Goal: Task Accomplishment & Management: Use online tool/utility

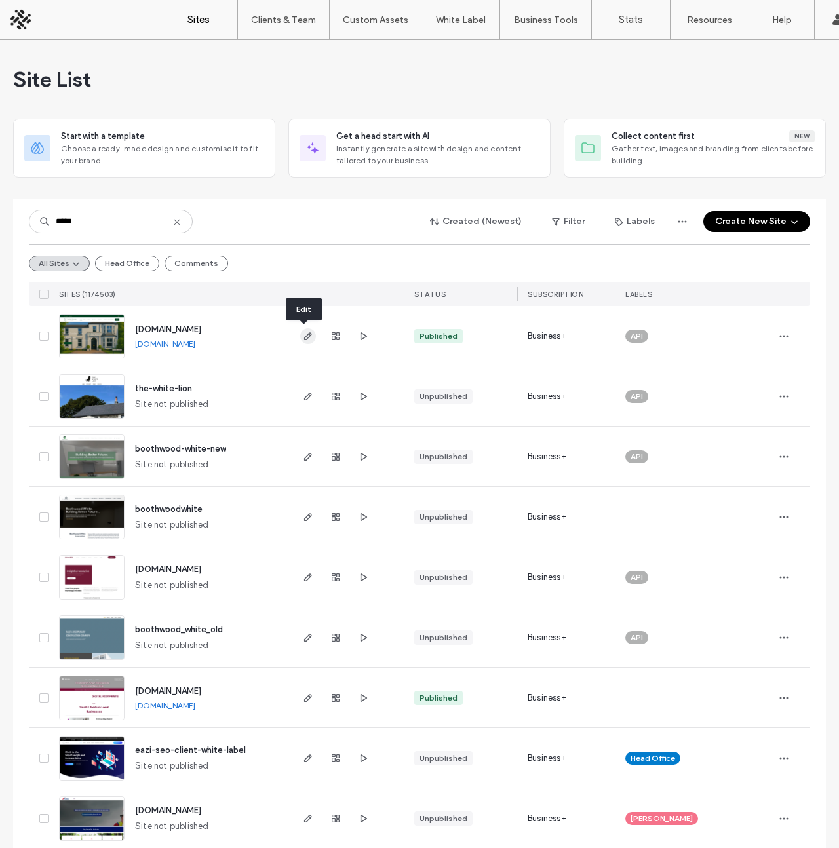
type input "*****"
click at [305, 338] on icon "button" at bounding box center [308, 336] width 10 height 10
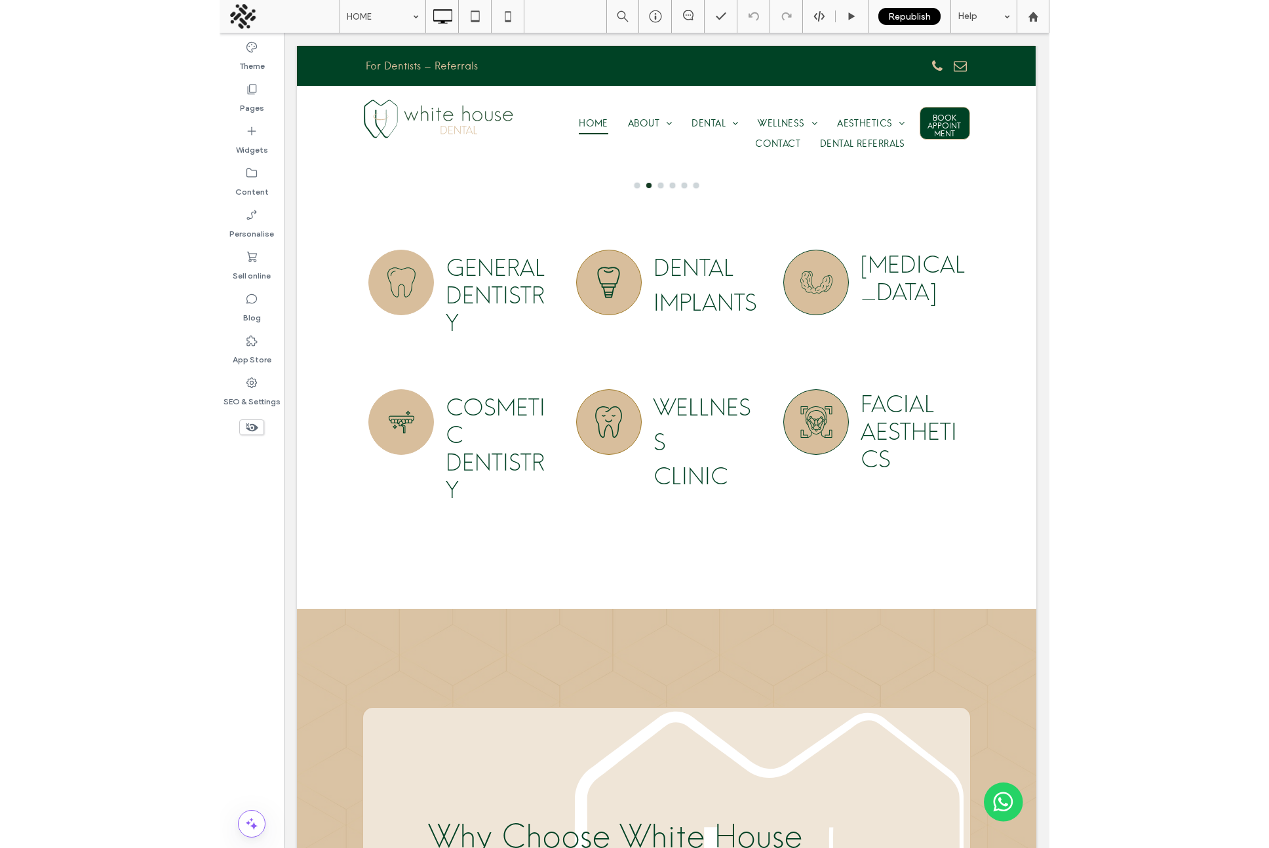
scroll to position [954, 0]
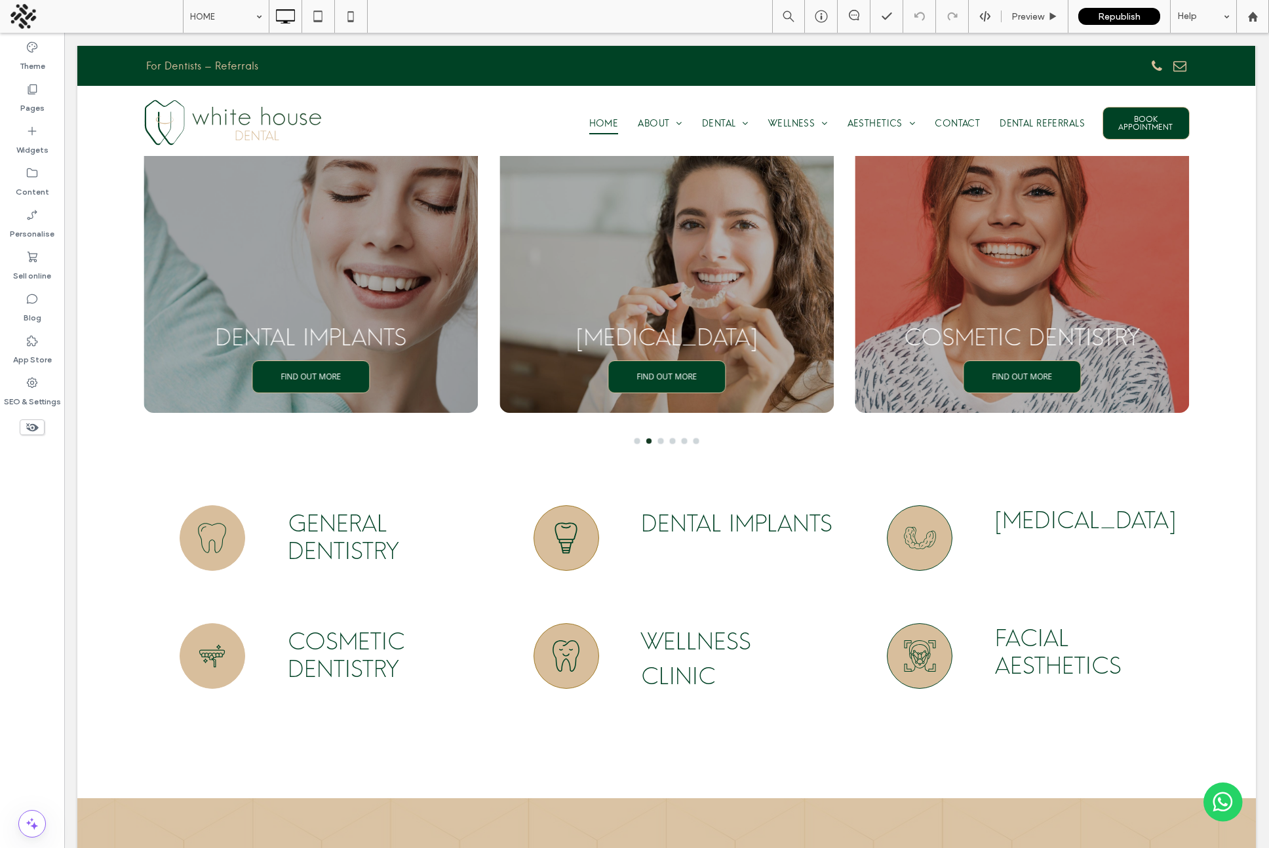
click at [30, 426] on icon at bounding box center [32, 427] width 14 height 14
click at [28, 429] on use at bounding box center [32, 427] width 13 height 8
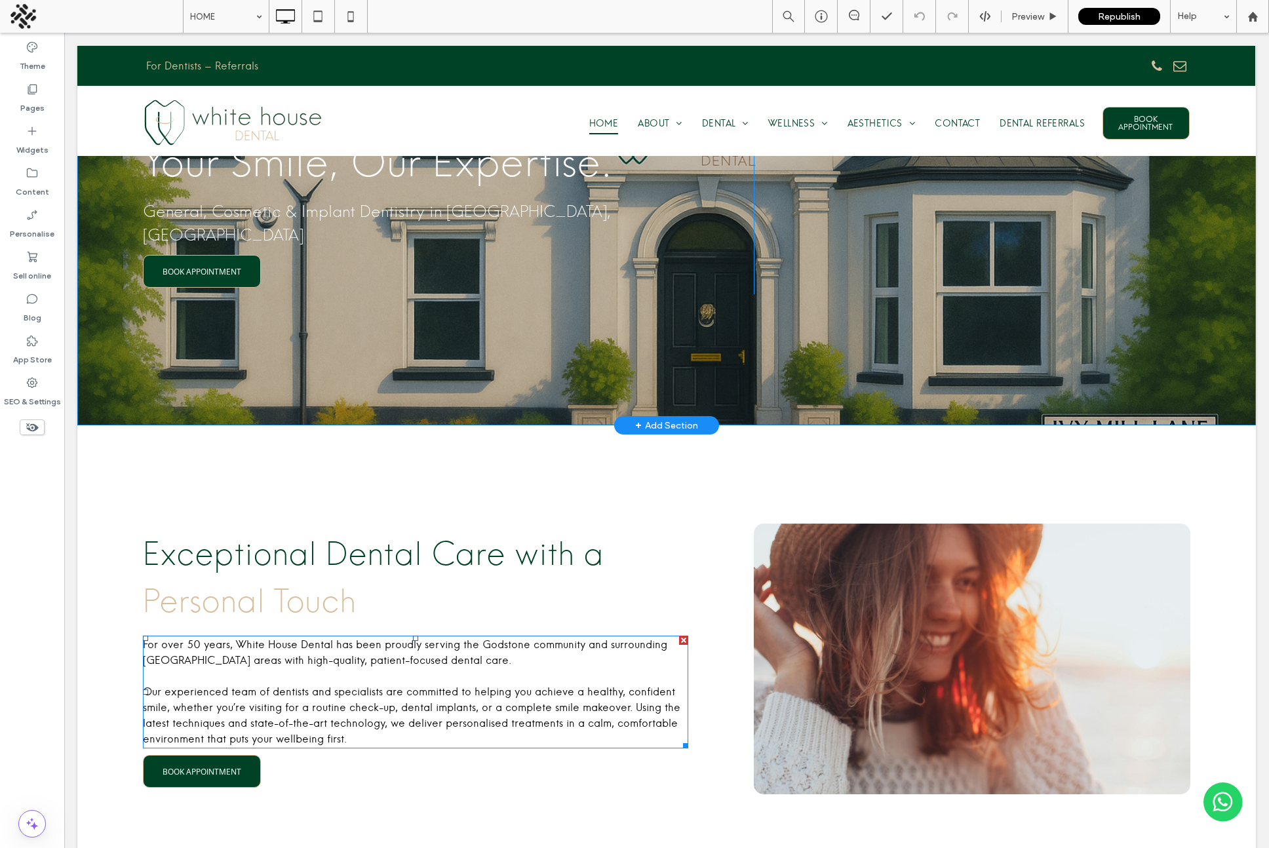
scroll to position [0, 0]
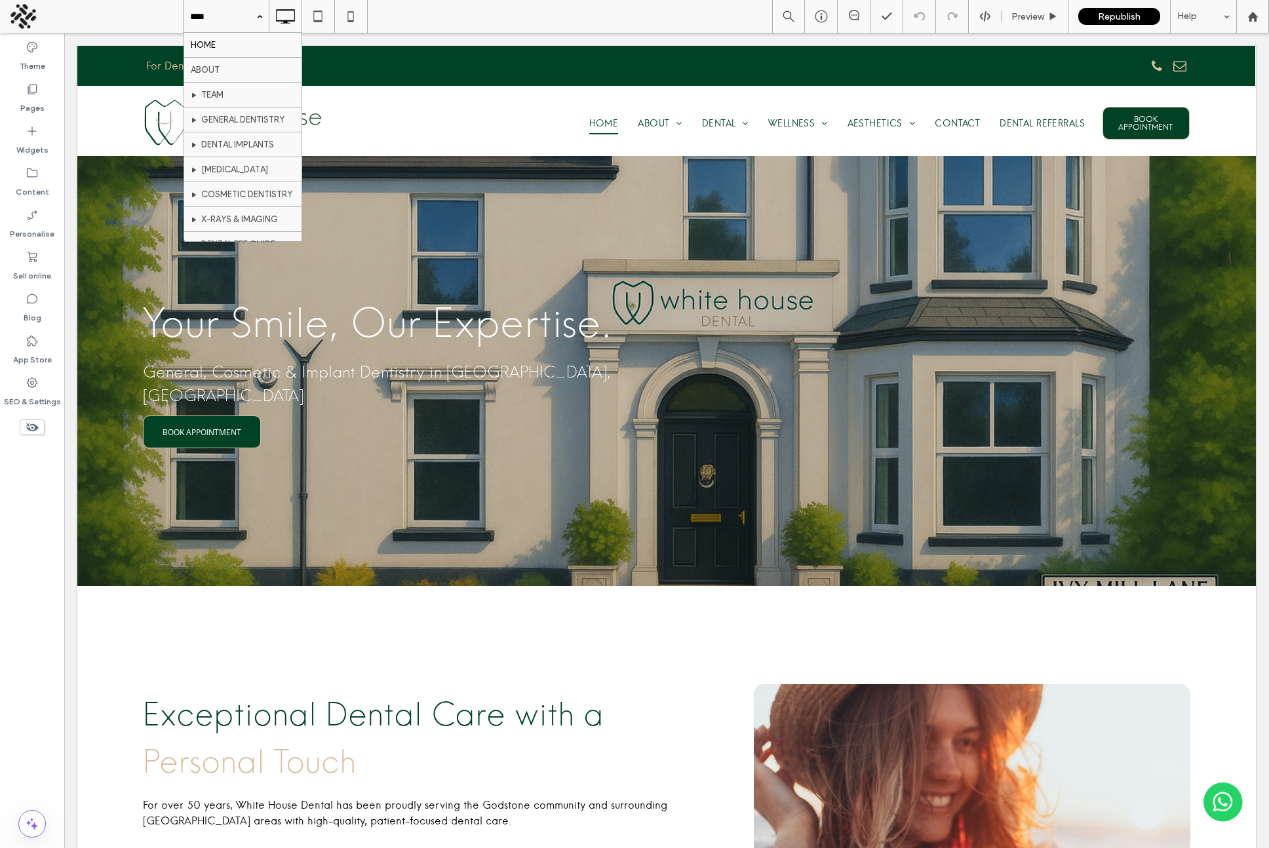
click at [30, 515] on div "Theme Pages Widgets Content Personalise Sell online Blog App Store SEO & Settin…" at bounding box center [32, 440] width 64 height 815
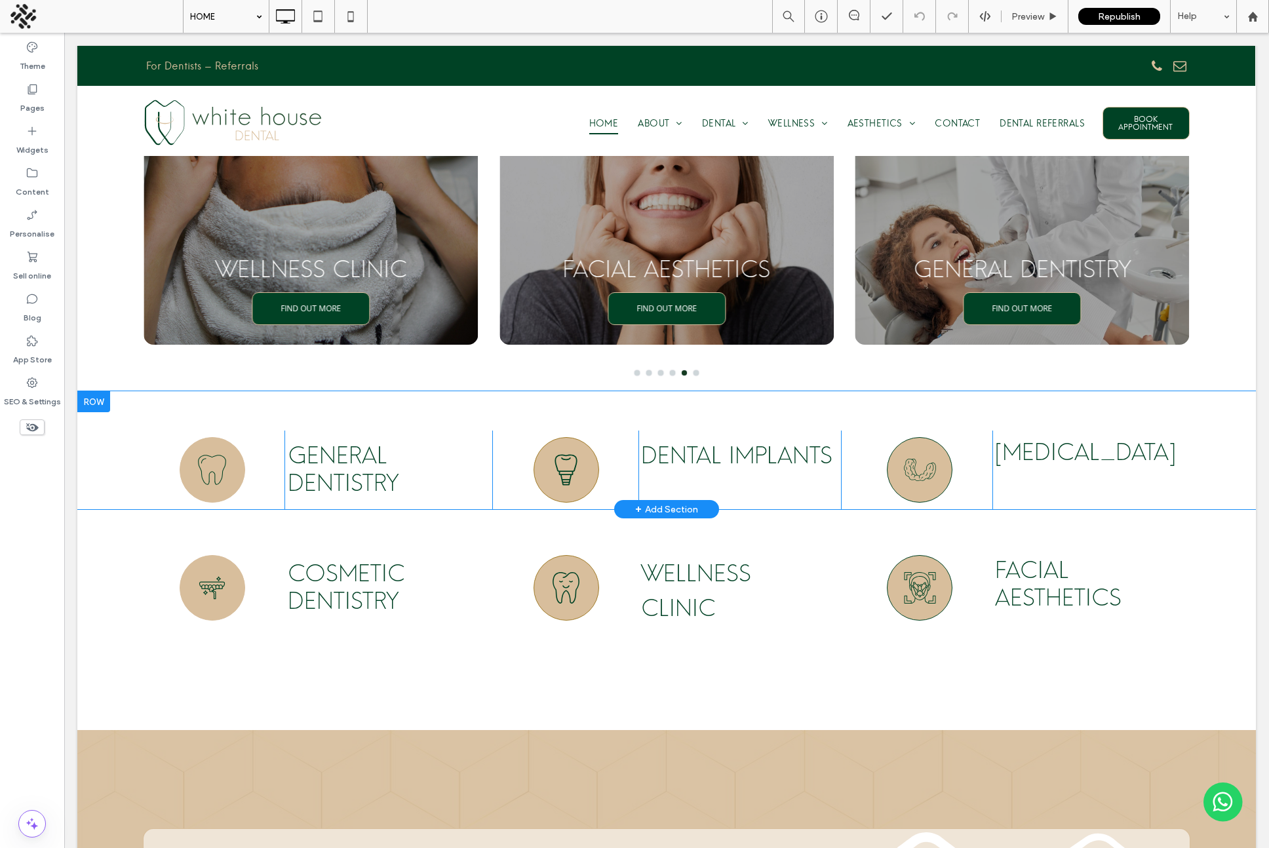
scroll to position [1024, 0]
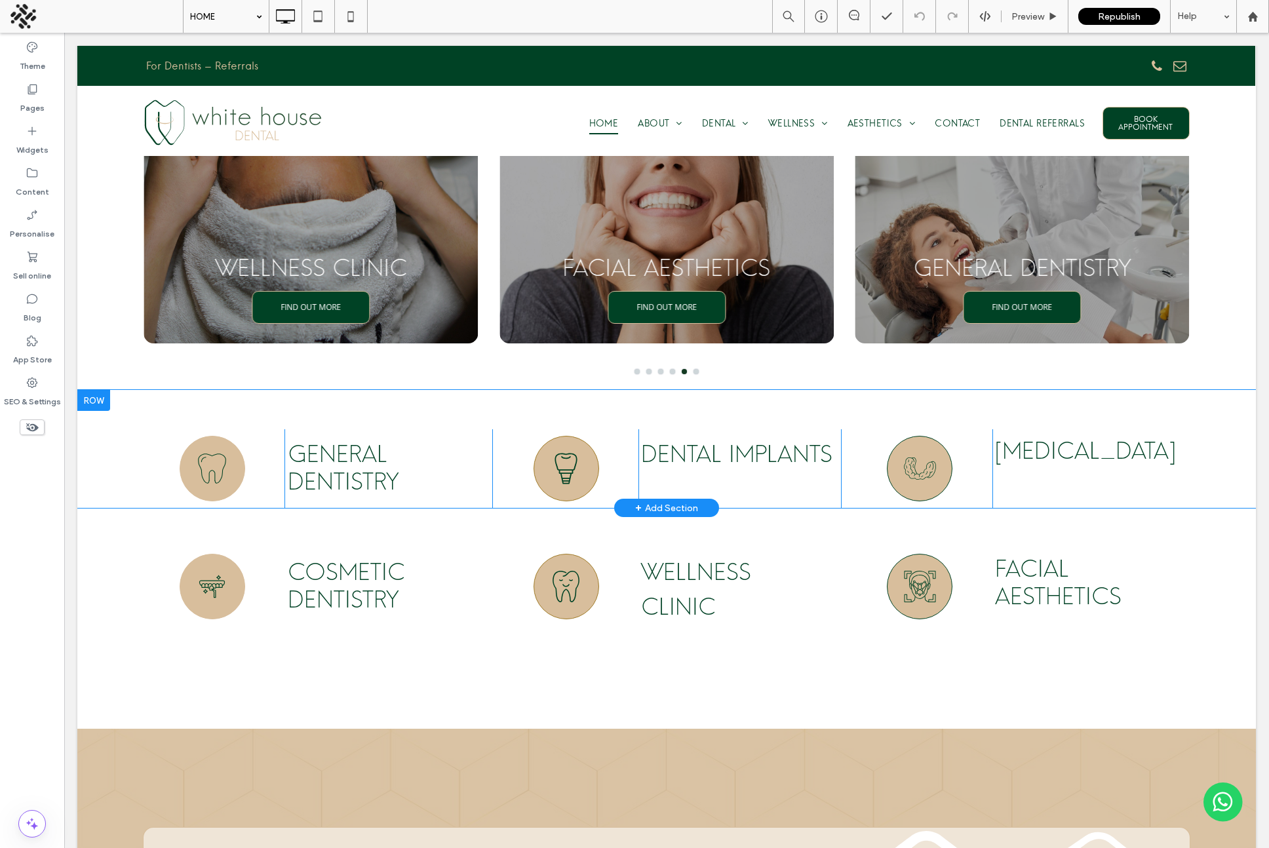
click at [96, 390] on div at bounding box center [93, 400] width 33 height 21
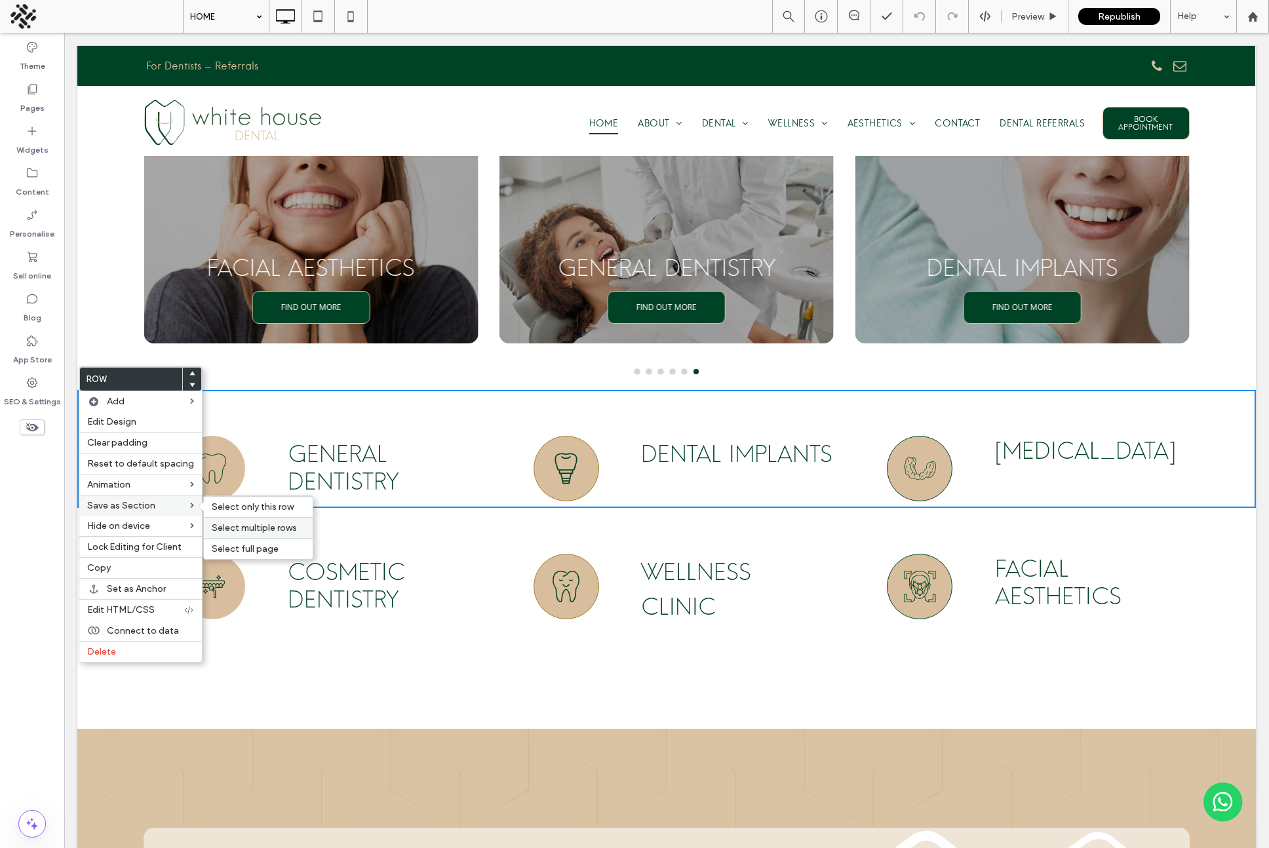
click at [229, 526] on span "Select multiple rows" at bounding box center [254, 527] width 85 height 11
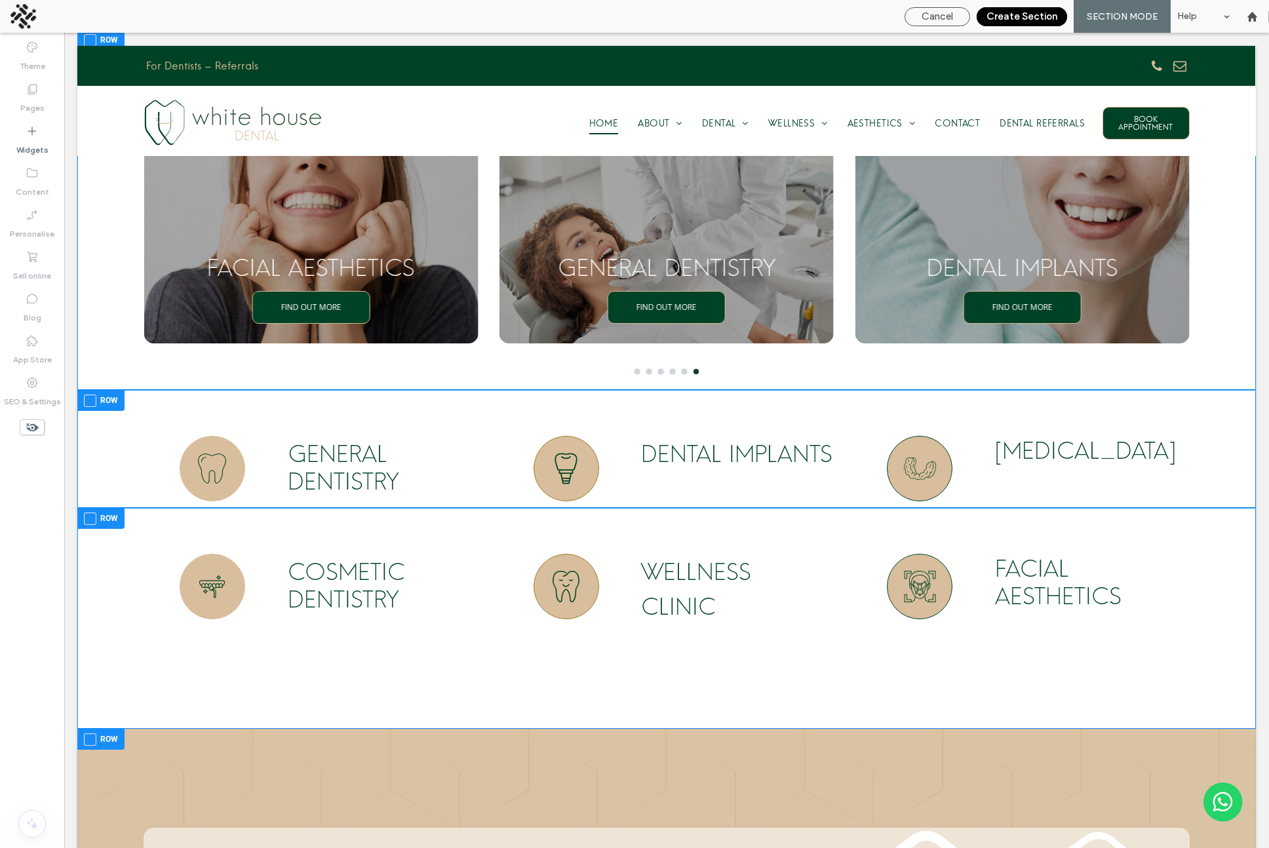
click at [94, 513] on span at bounding box center [90, 519] width 12 height 12
click at [87, 395] on span at bounding box center [90, 401] width 12 height 12
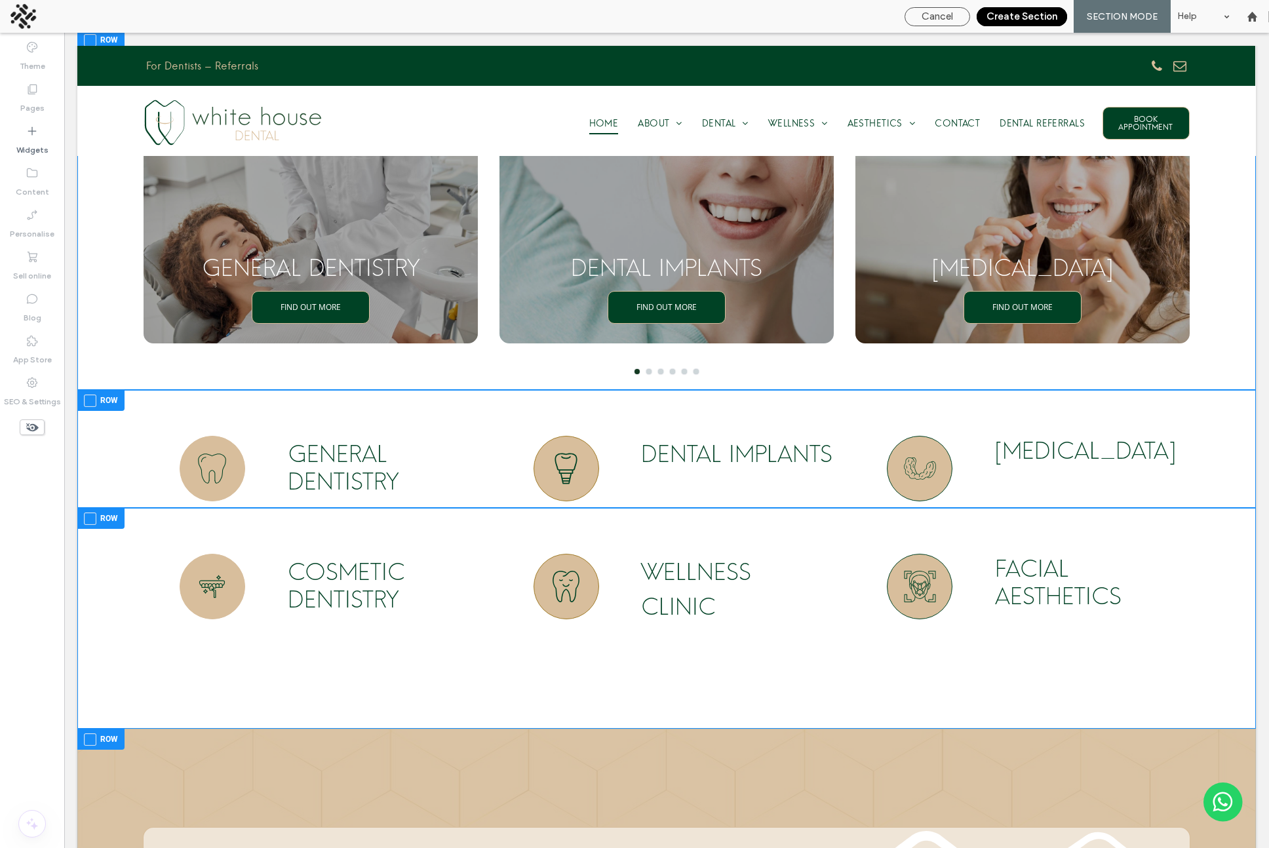
click at [838, 17] on button "Create Section" at bounding box center [1022, 16] width 90 height 19
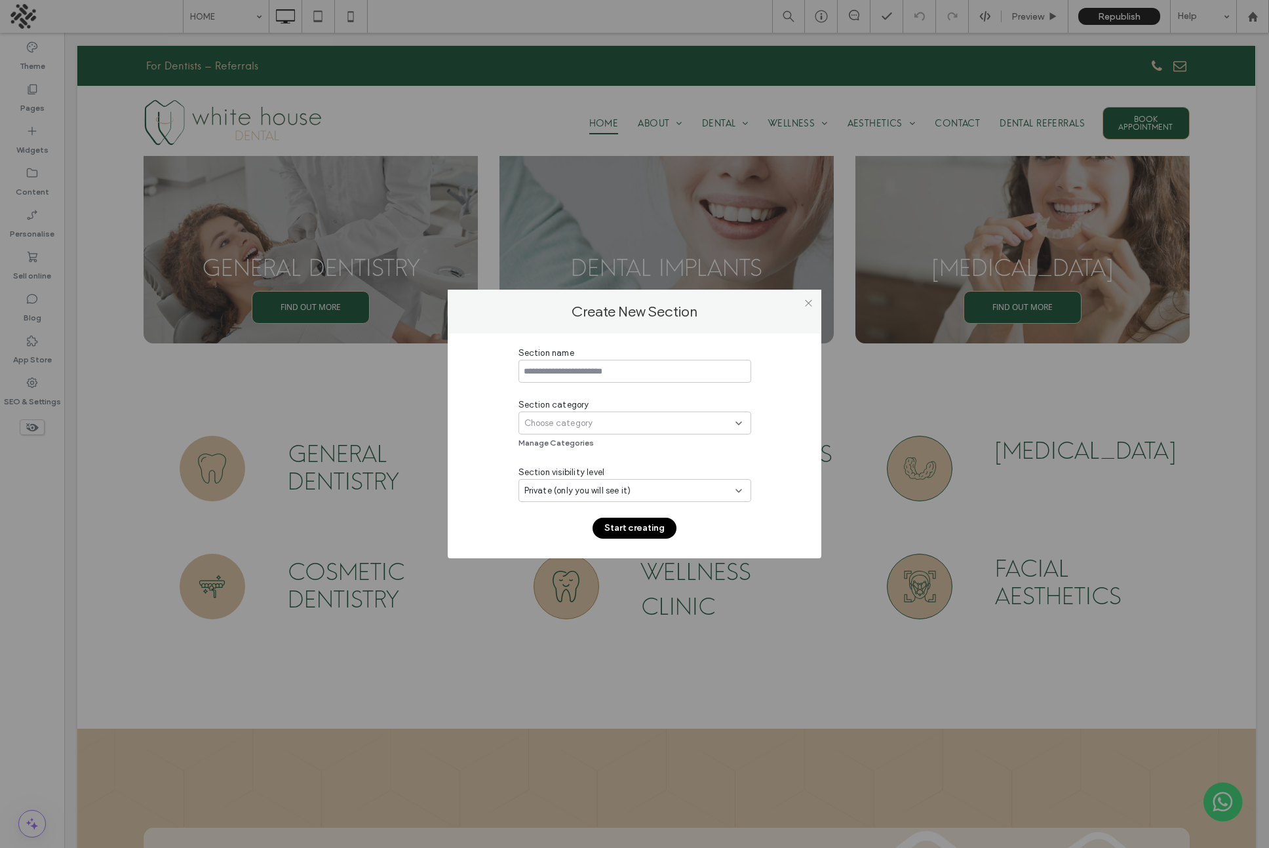
click at [584, 423] on span "Choose category" at bounding box center [558, 423] width 69 height 13
click at [604, 418] on div "Choose category" at bounding box center [629, 423] width 211 height 13
click at [606, 424] on div "Choose category" at bounding box center [629, 423] width 211 height 13
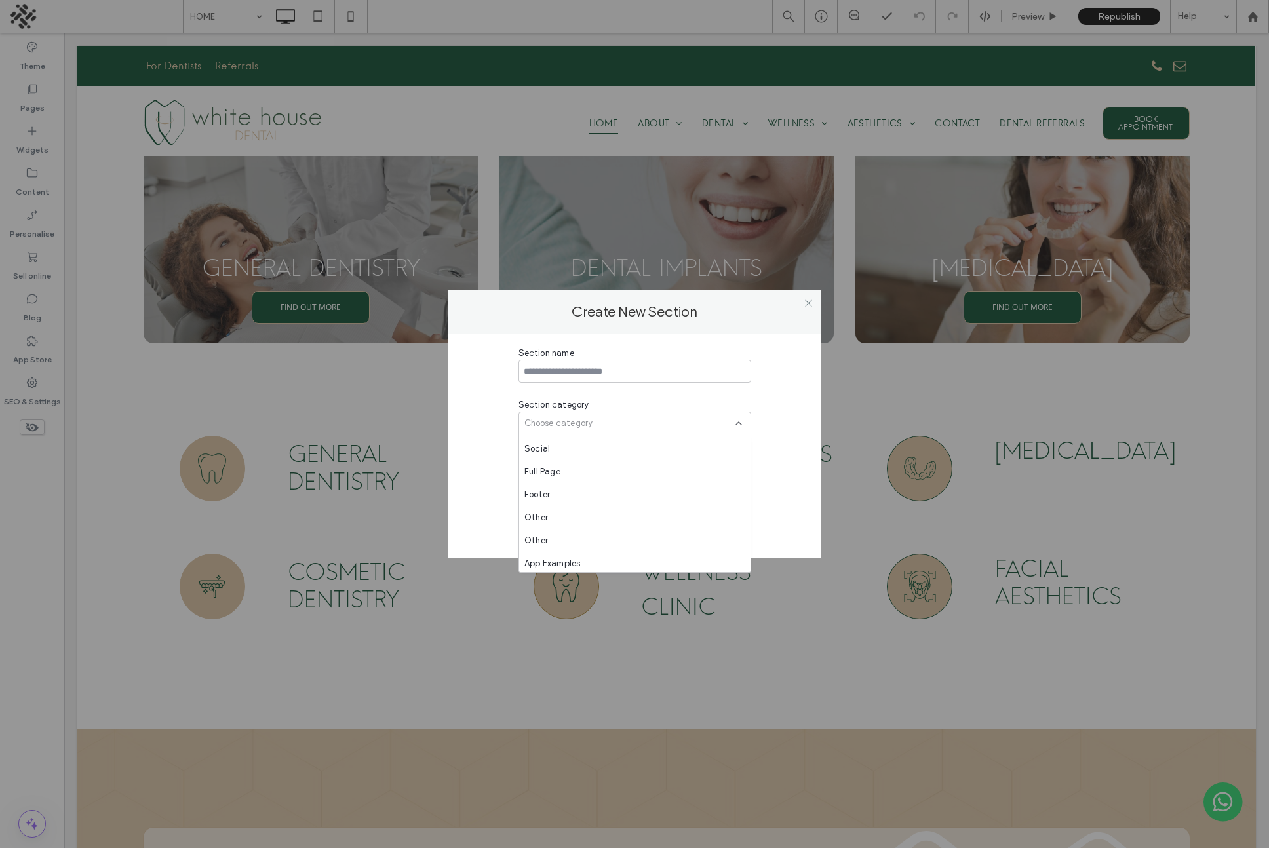
scroll to position [665, 0]
click at [582, 446] on div "Joe's Stuff" at bounding box center [634, 446] width 231 height 23
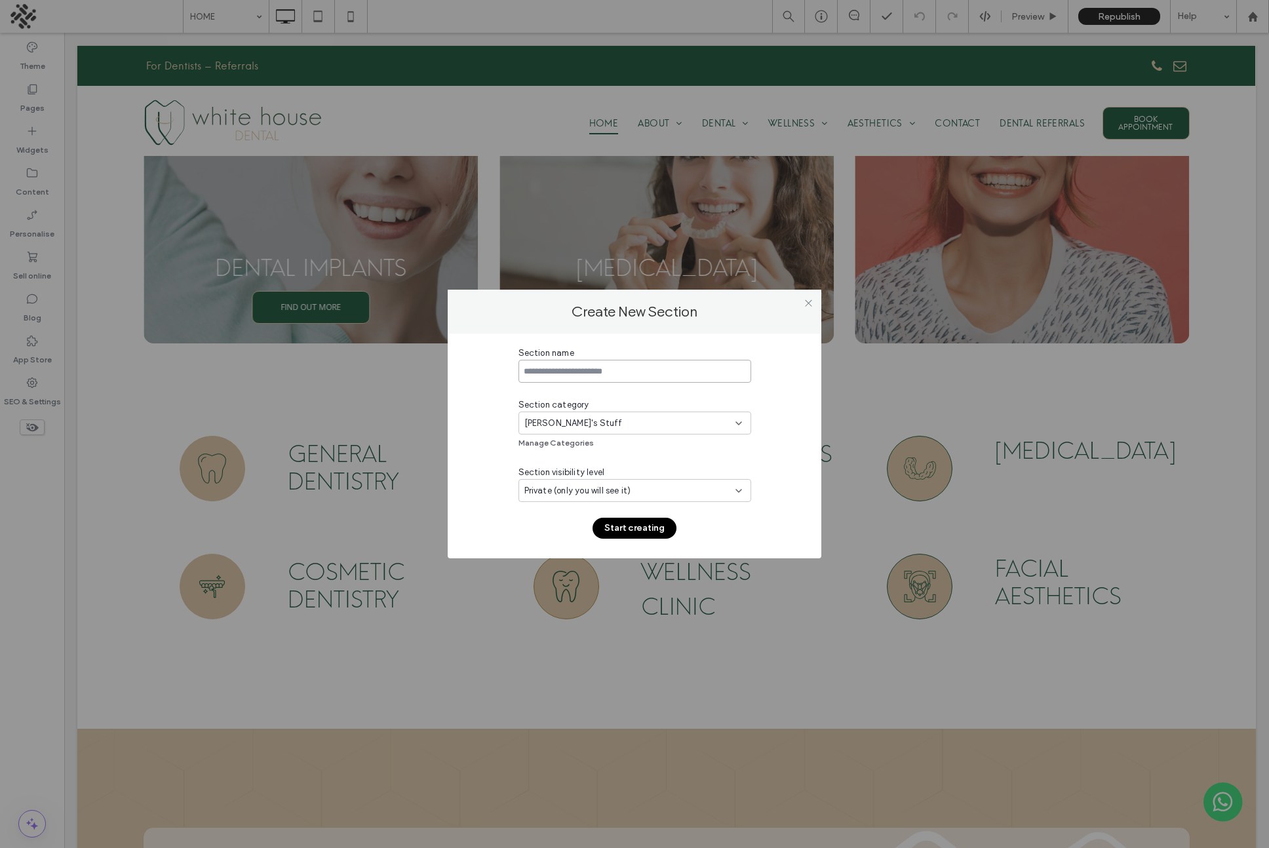
click at [566, 366] on input at bounding box center [634, 371] width 233 height 23
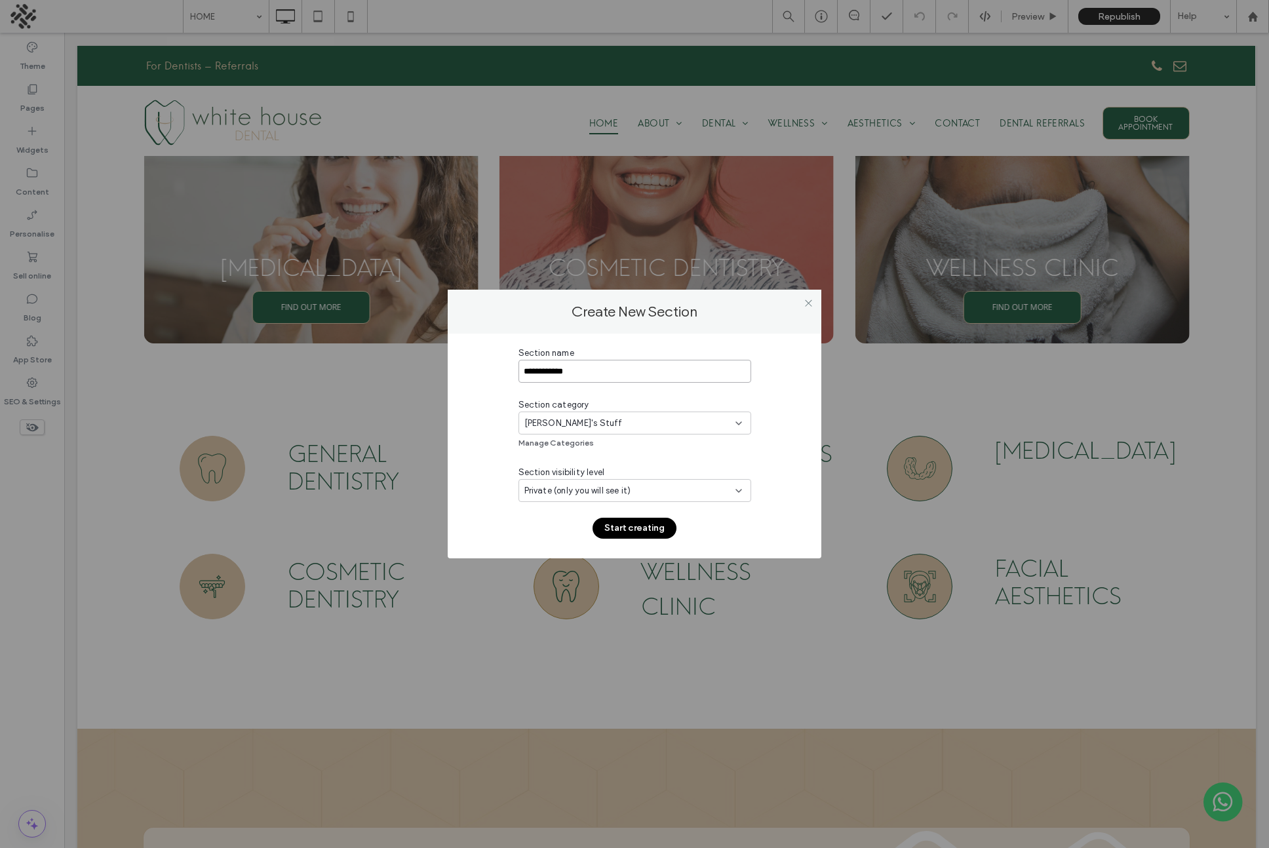
type input "**********"
click at [650, 532] on button "Start creating" at bounding box center [635, 528] width 84 height 21
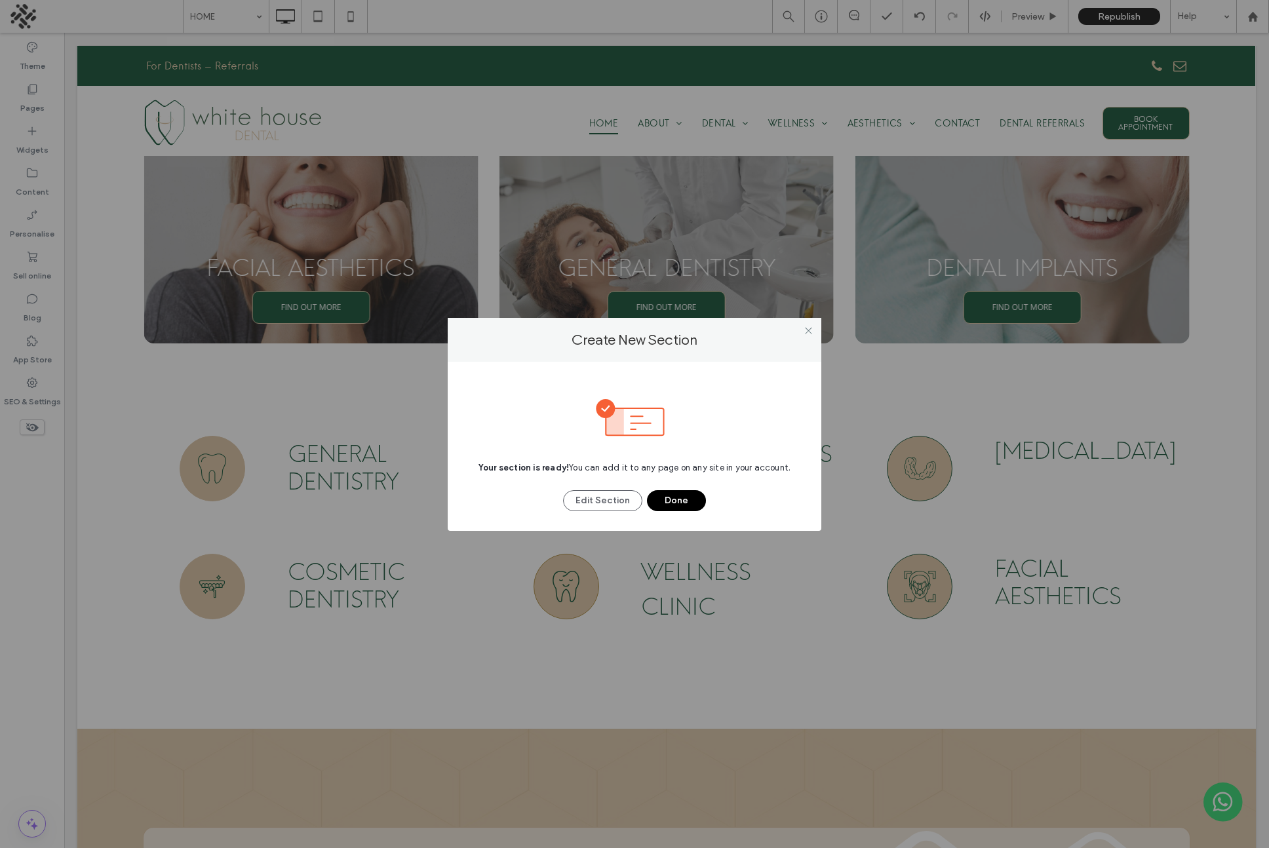
click at [686, 500] on button "Done" at bounding box center [676, 500] width 59 height 21
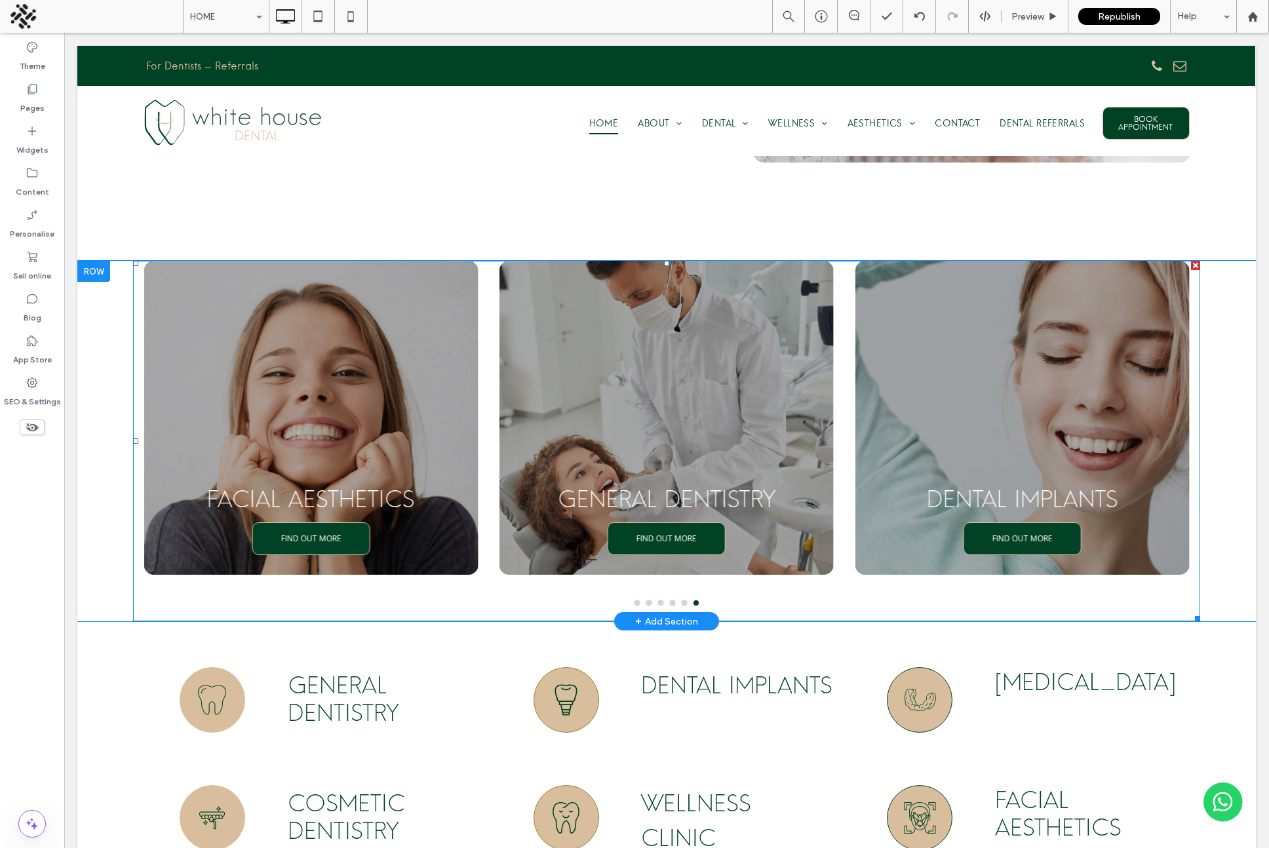
scroll to position [790, 0]
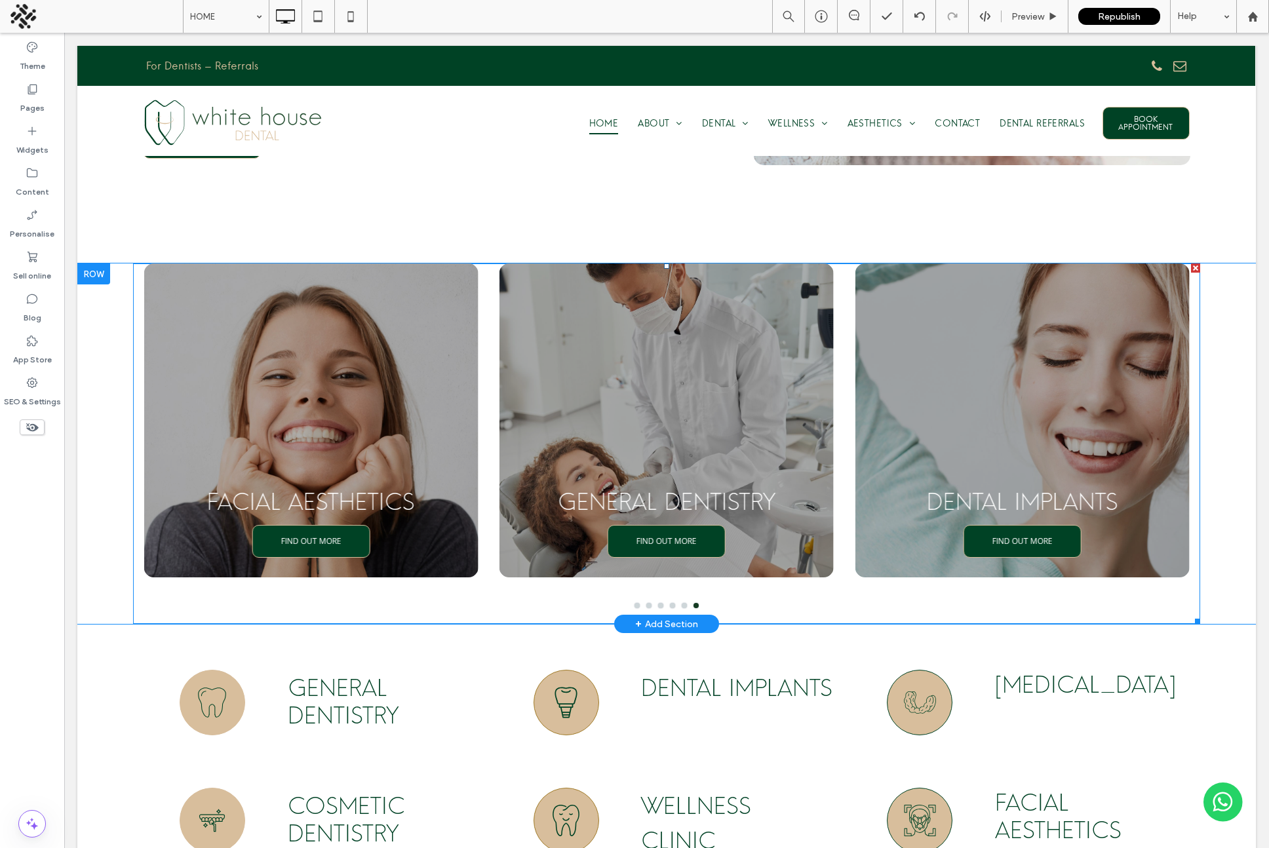
click at [221, 284] on div at bounding box center [311, 421] width 334 height 314
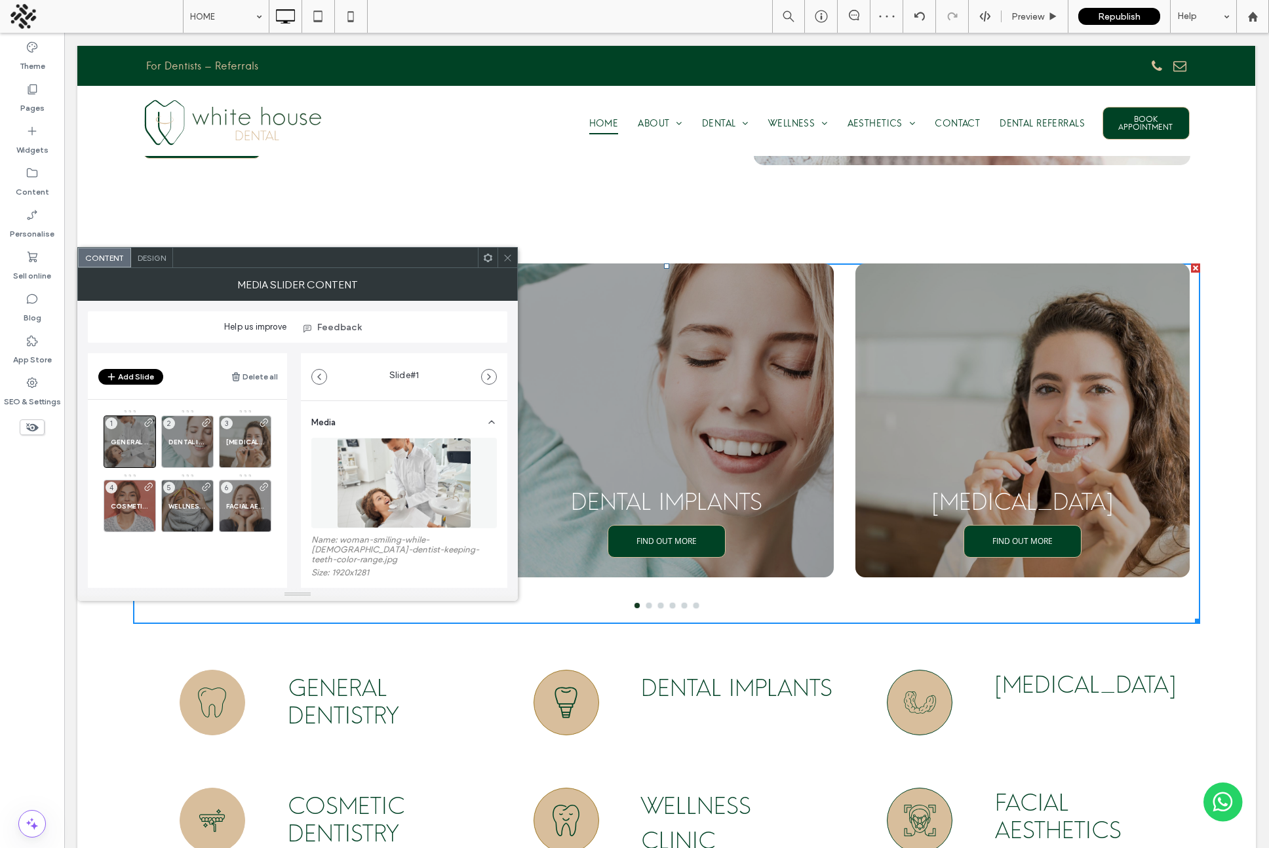
click at [506, 259] on use at bounding box center [507, 257] width 7 height 7
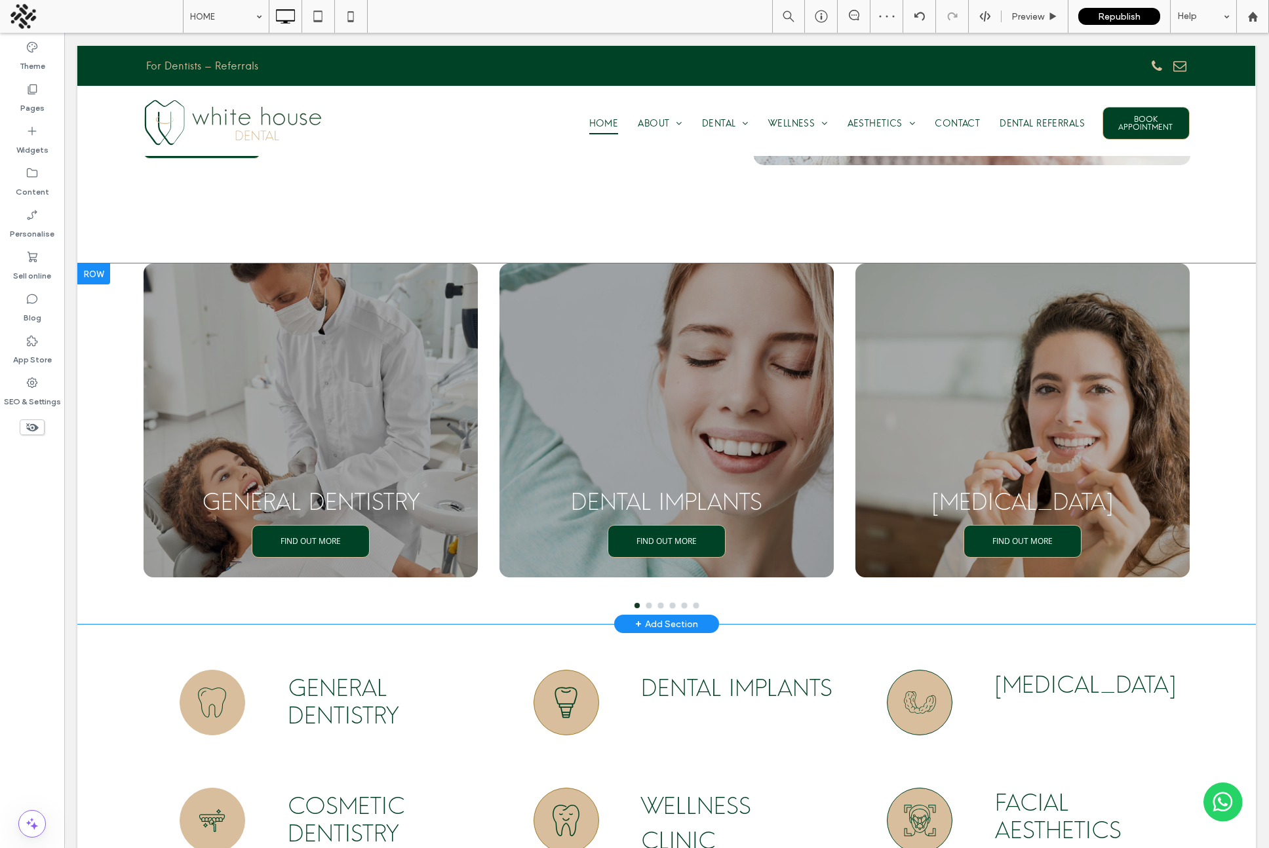
click at [95, 264] on div at bounding box center [93, 274] width 33 height 21
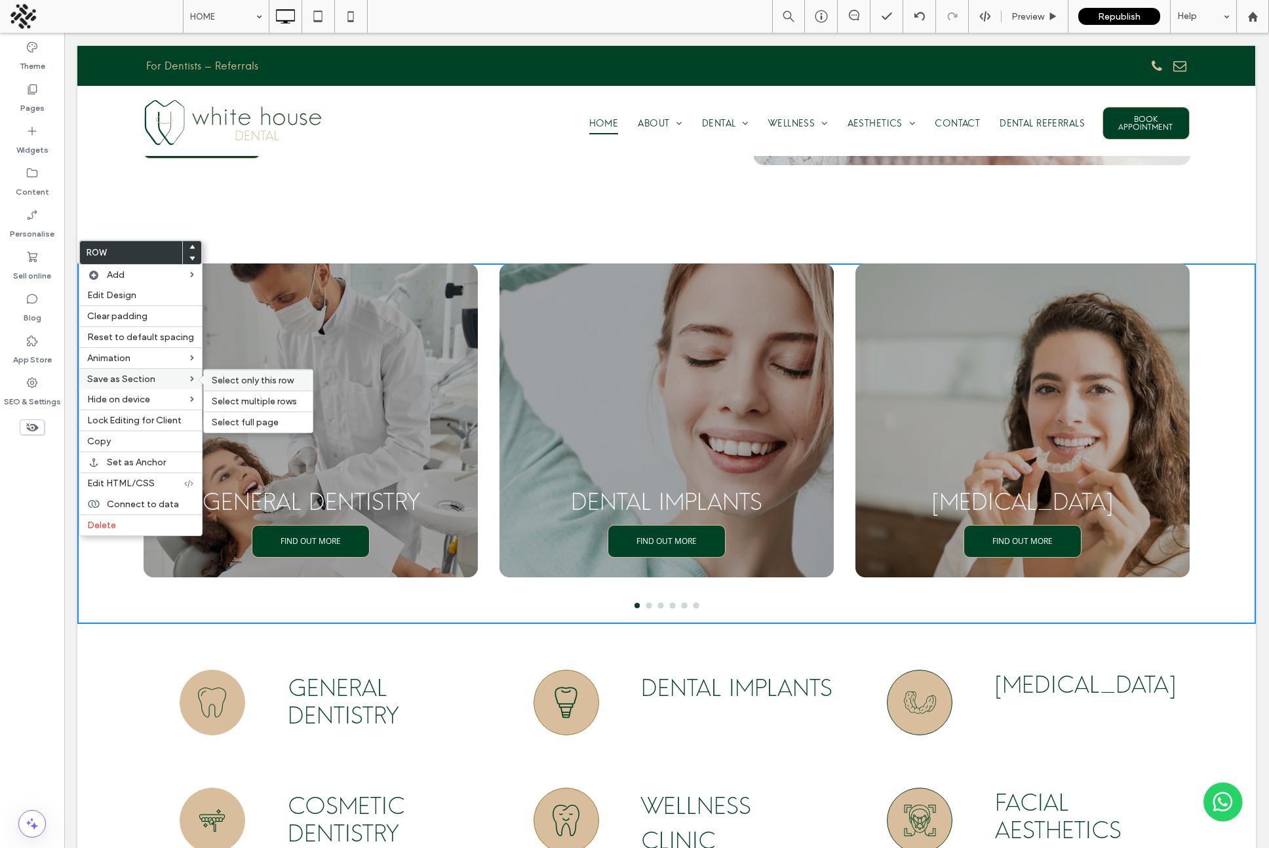
click at [227, 379] on span "Select only this row" at bounding box center [253, 380] width 82 height 11
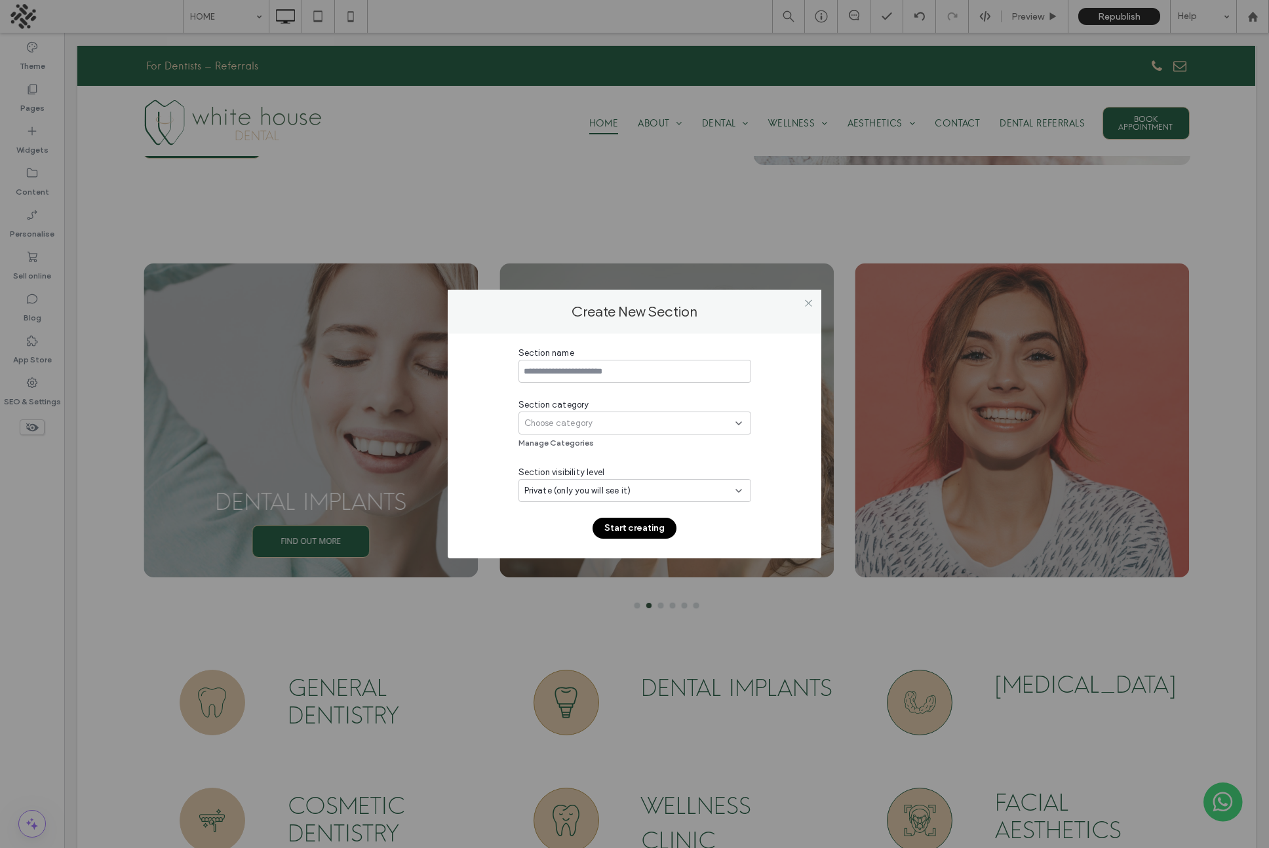
click at [643, 367] on input at bounding box center [634, 371] width 233 height 23
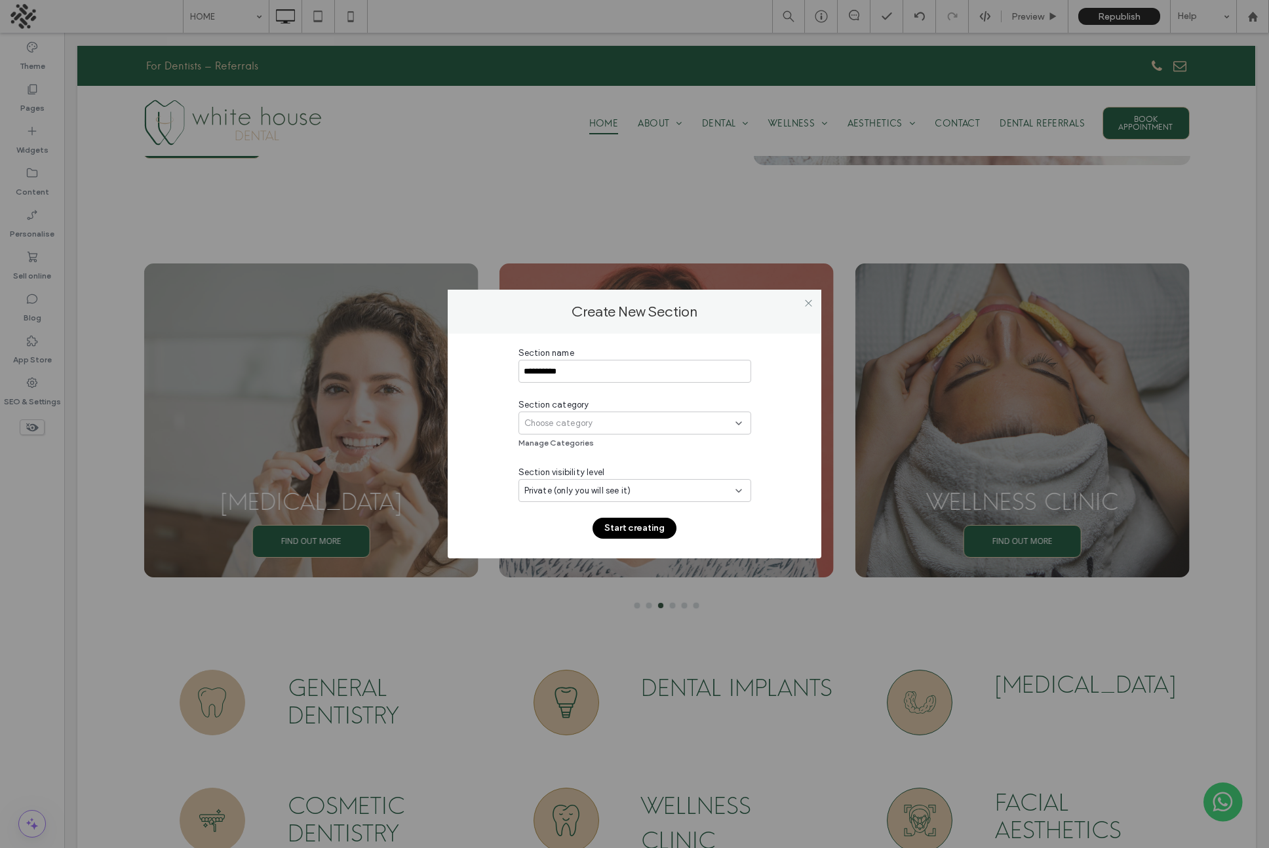
type input "**********"
click at [699, 418] on div "Choose category" at bounding box center [629, 423] width 211 height 13
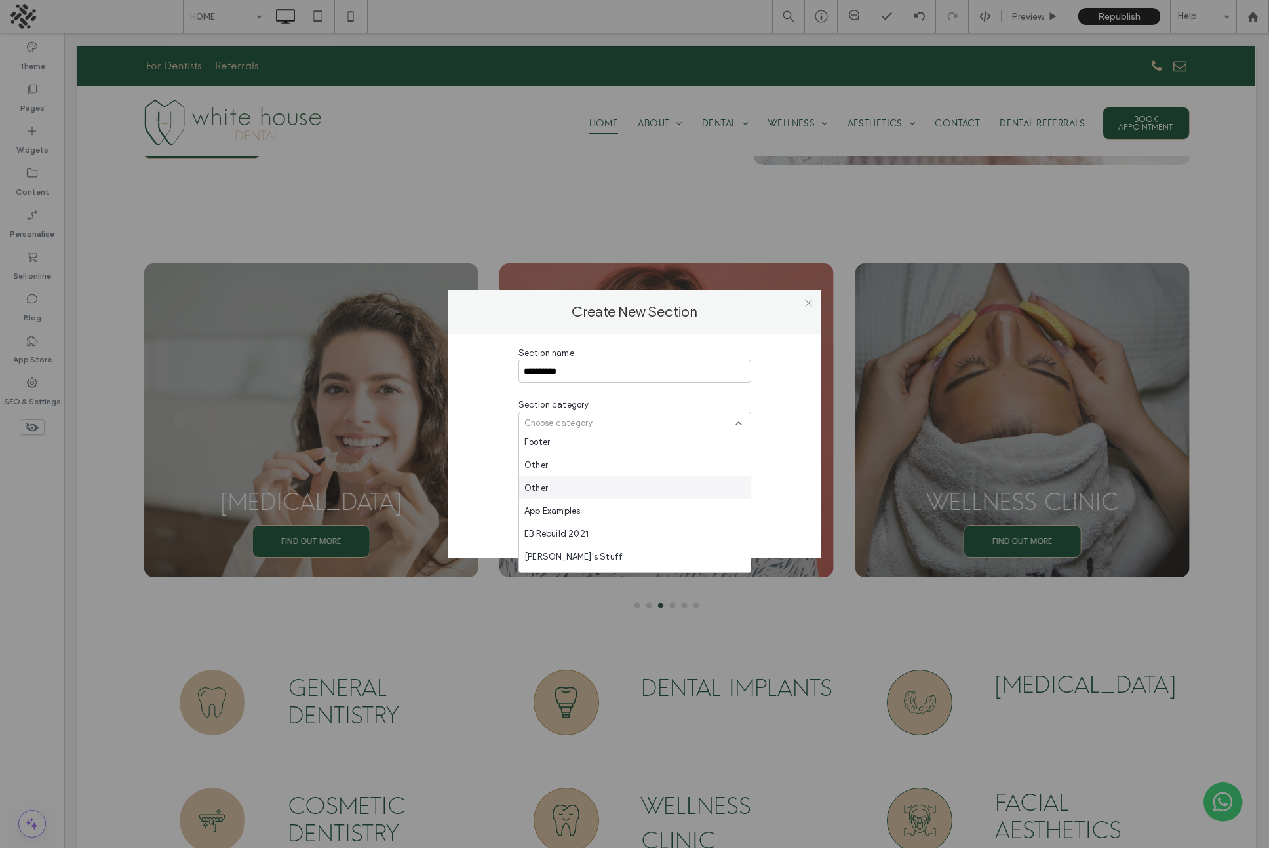
scroll to position [614, 0]
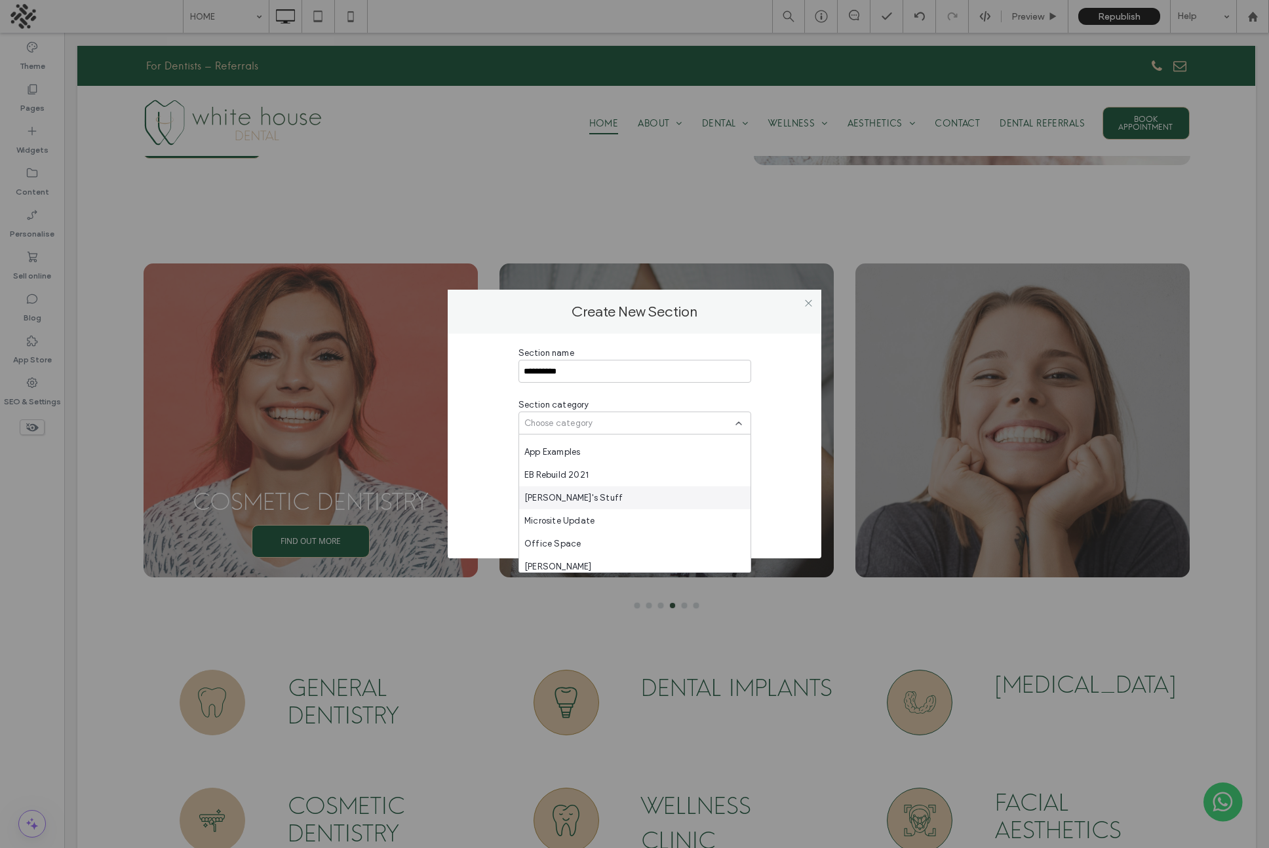
click at [614, 497] on div "Joe's Stuff" at bounding box center [634, 497] width 231 height 23
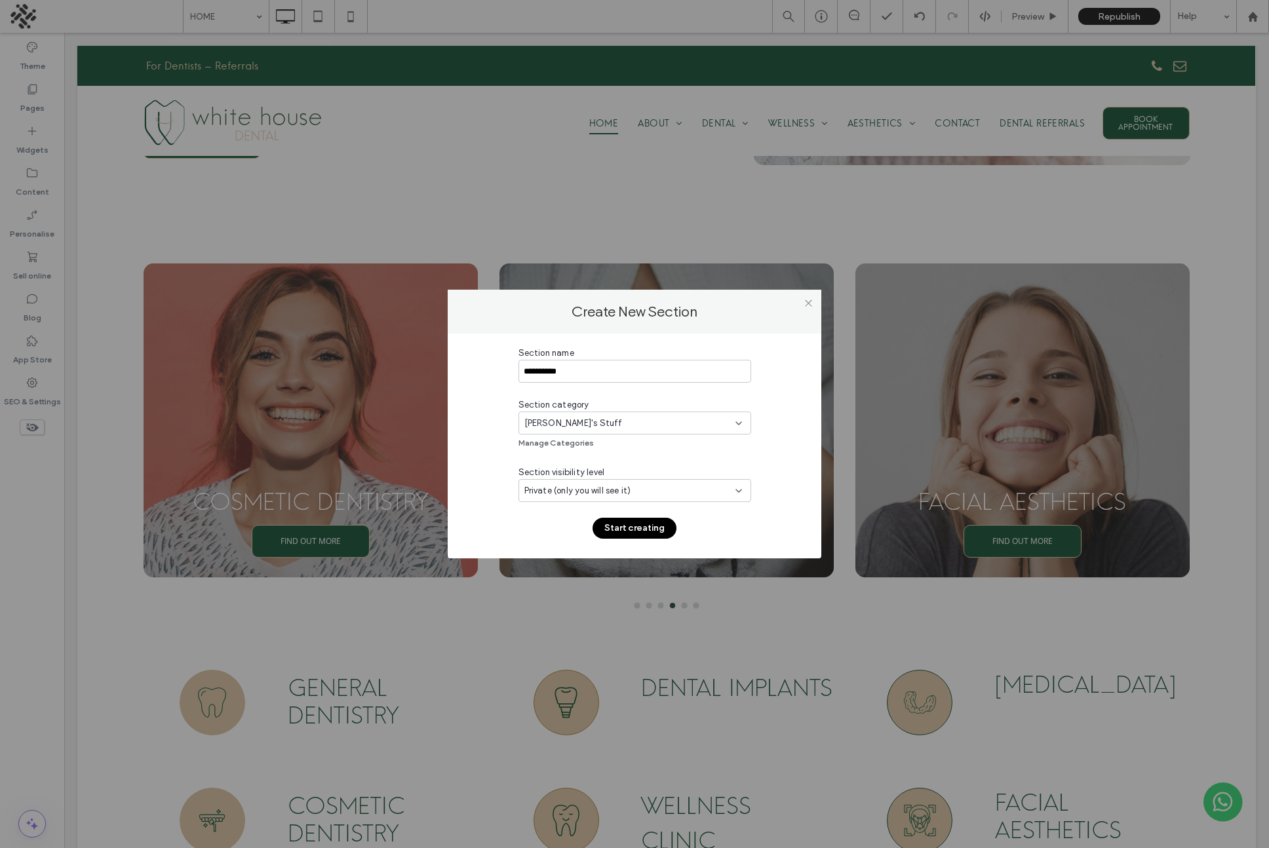
click at [636, 526] on button "Start creating" at bounding box center [635, 528] width 84 height 21
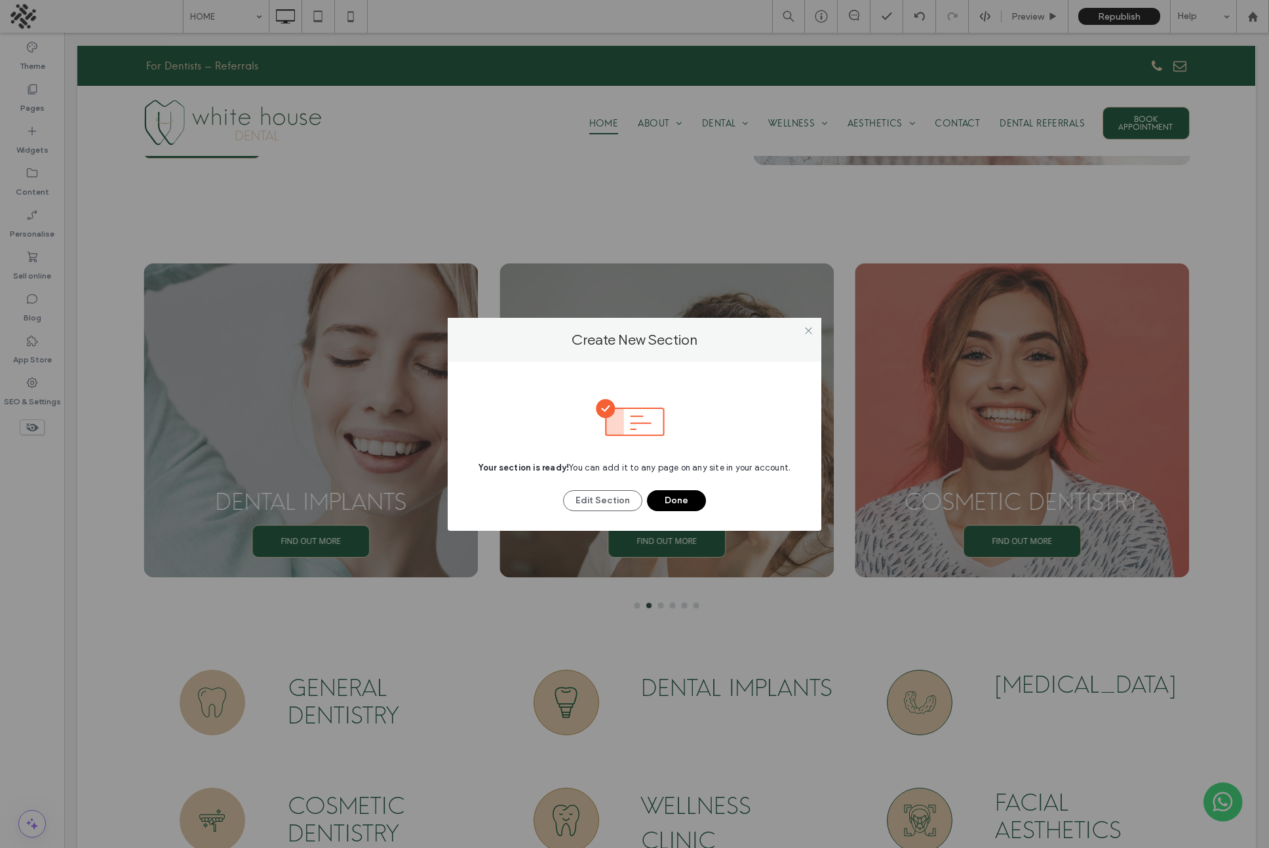
click at [670, 497] on button "Done" at bounding box center [676, 500] width 59 height 21
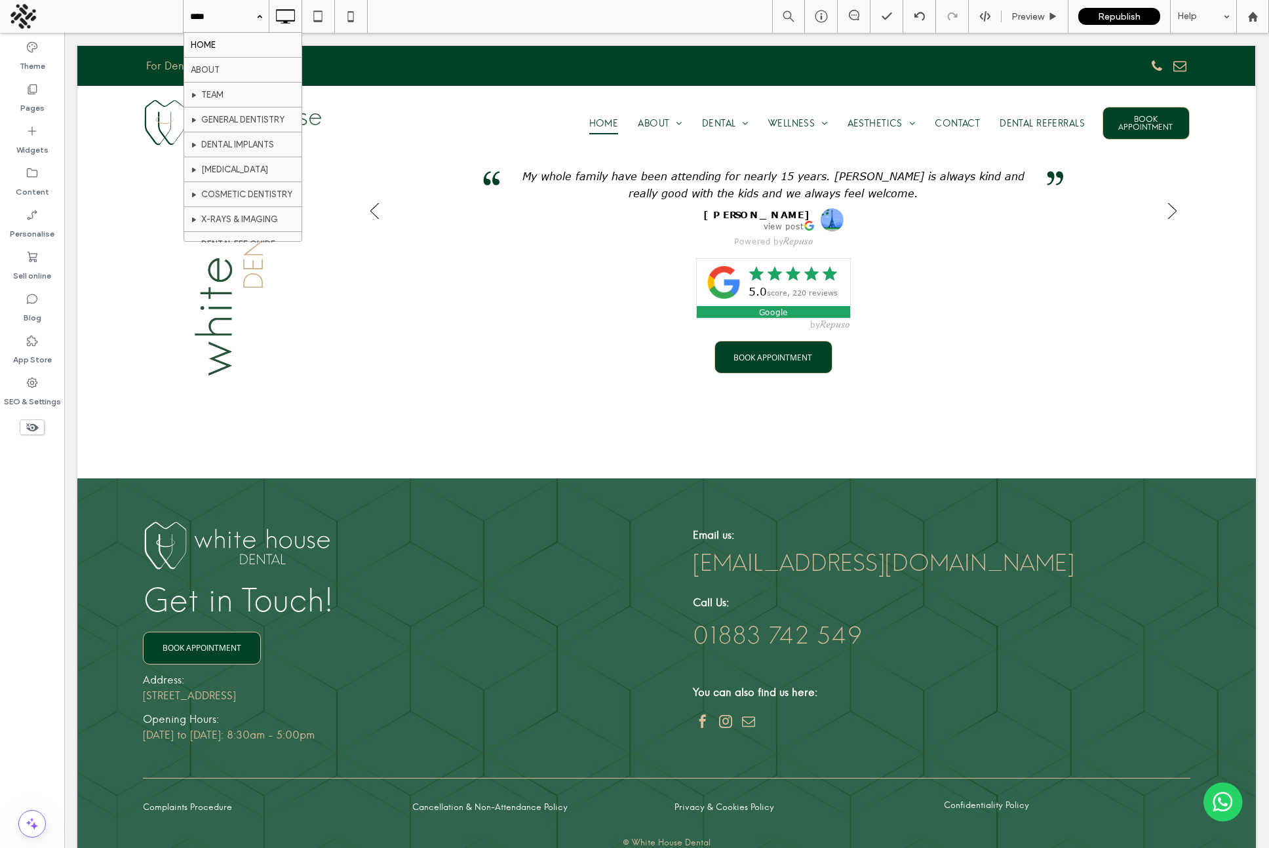
scroll to position [2383, 0]
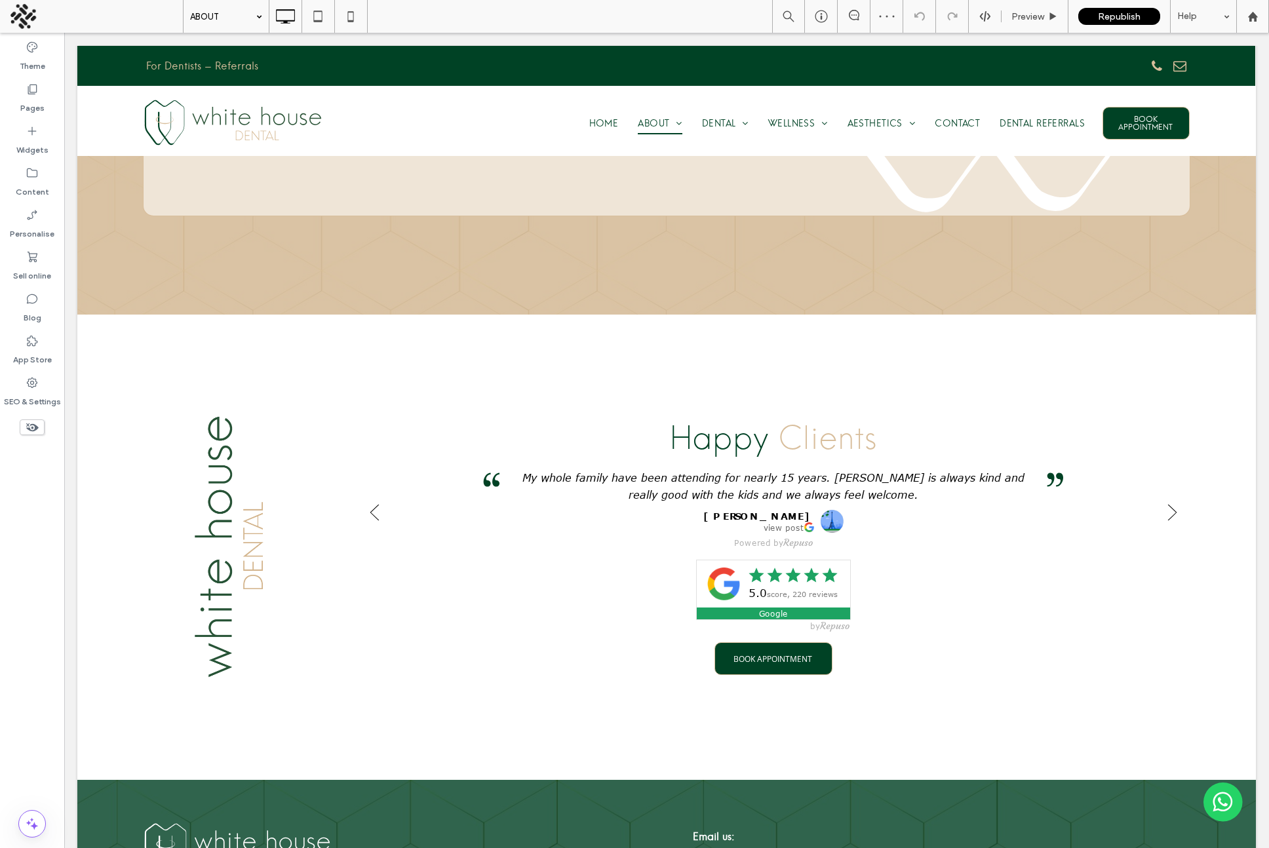
scroll to position [2505, 0]
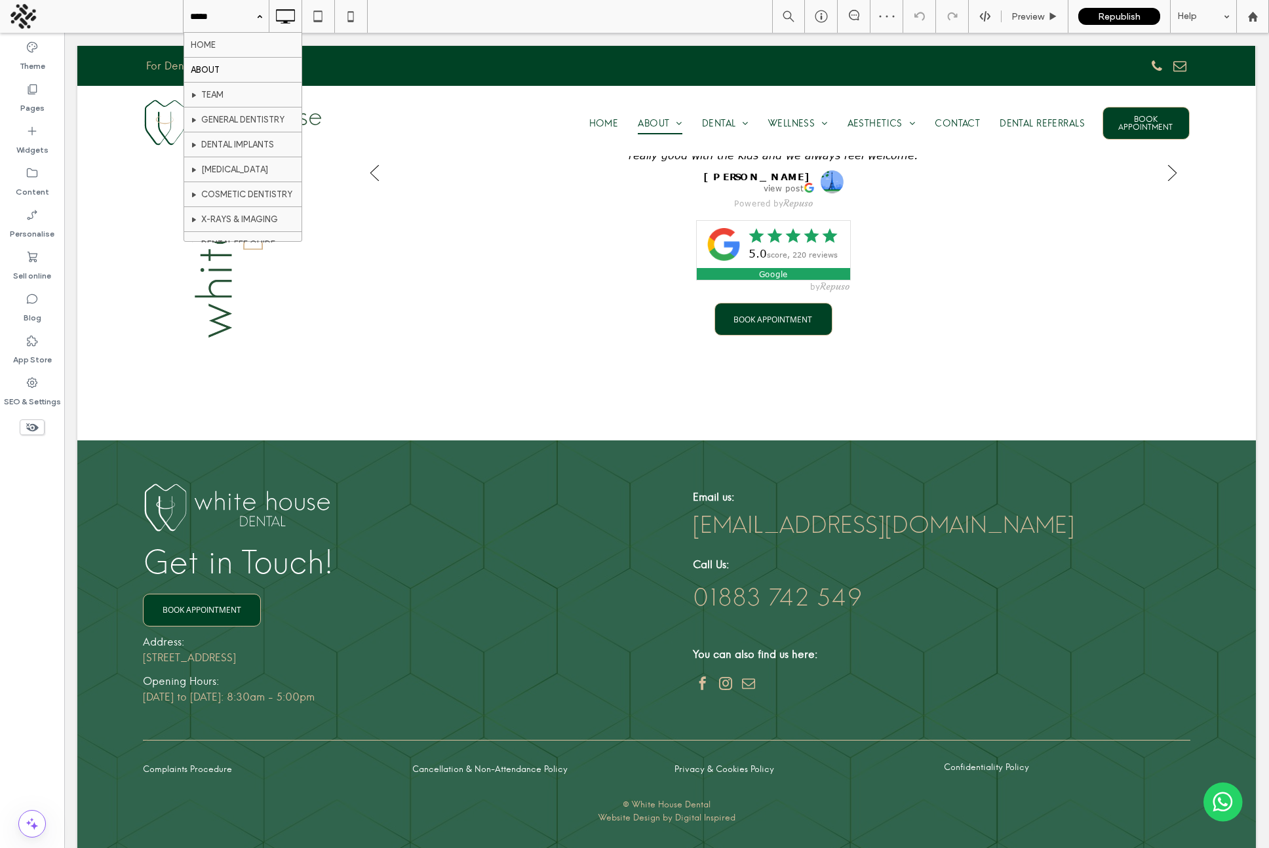
click at [231, 20] on input at bounding box center [223, 16] width 66 height 33
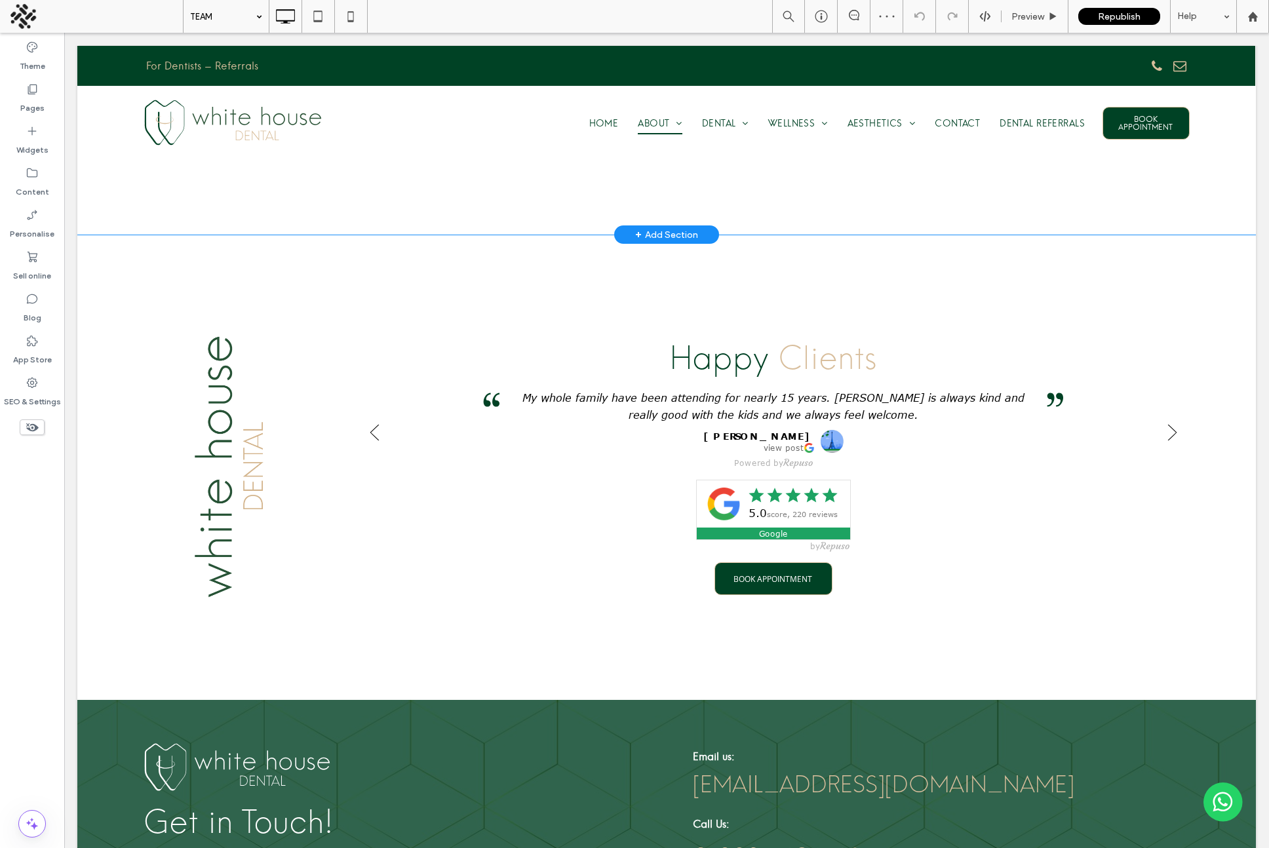
scroll to position [2670, 0]
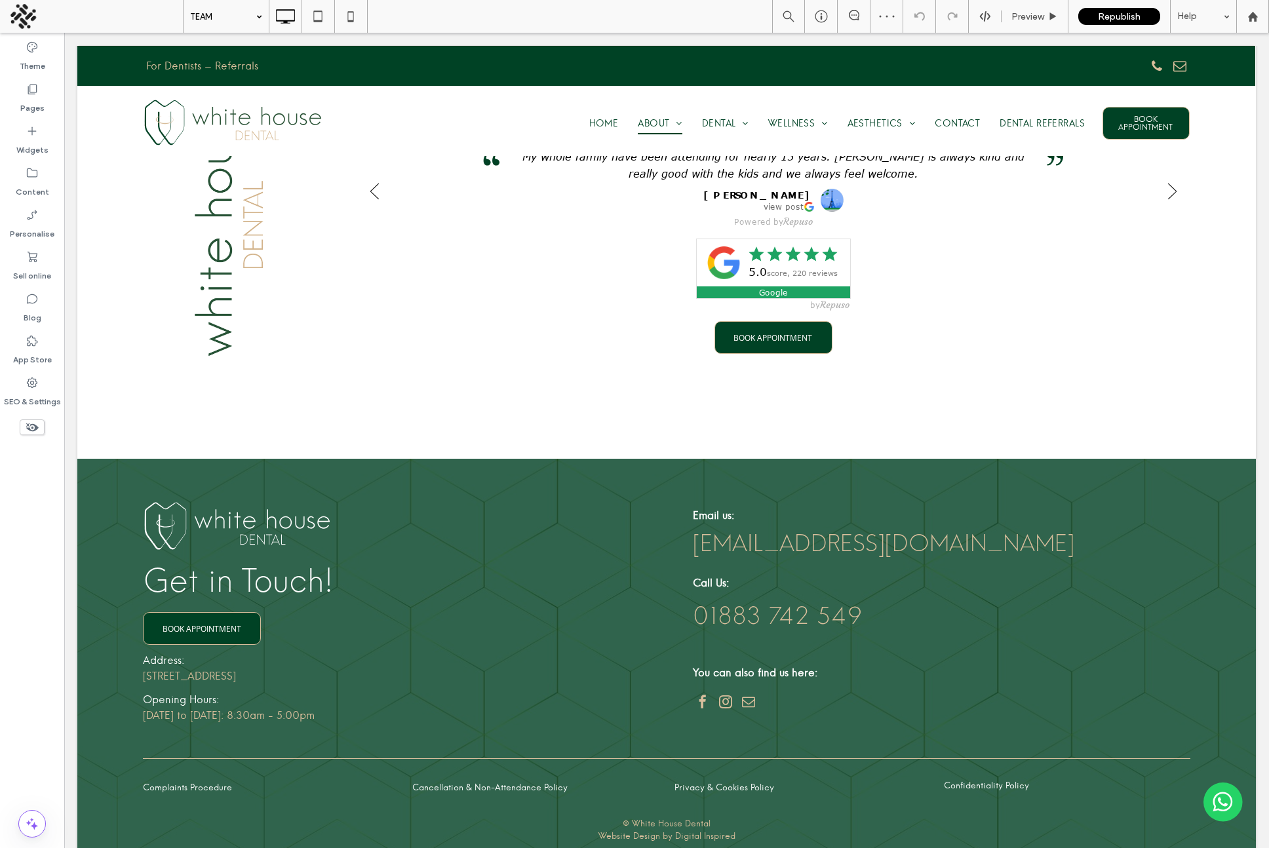
click at [224, 22] on input at bounding box center [223, 16] width 66 height 33
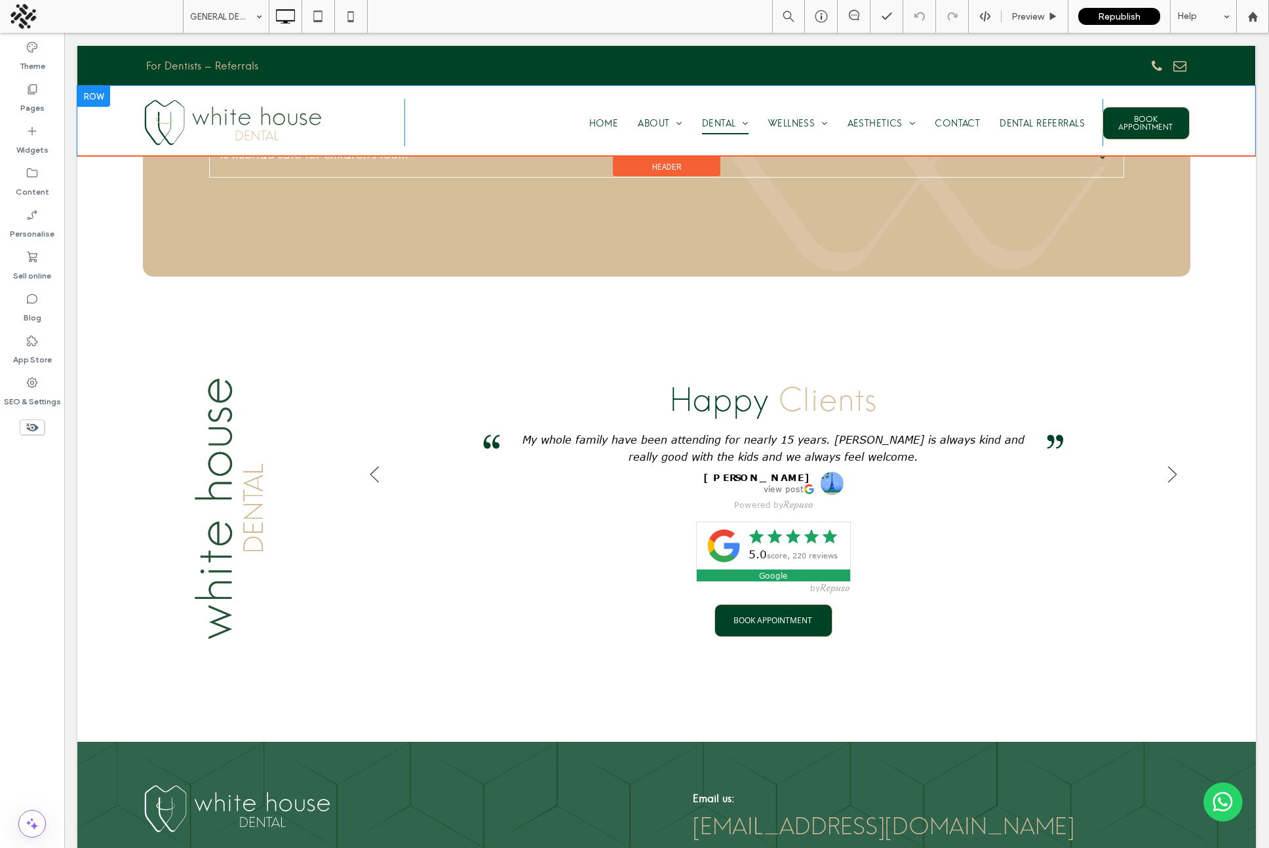
scroll to position [2628, 0]
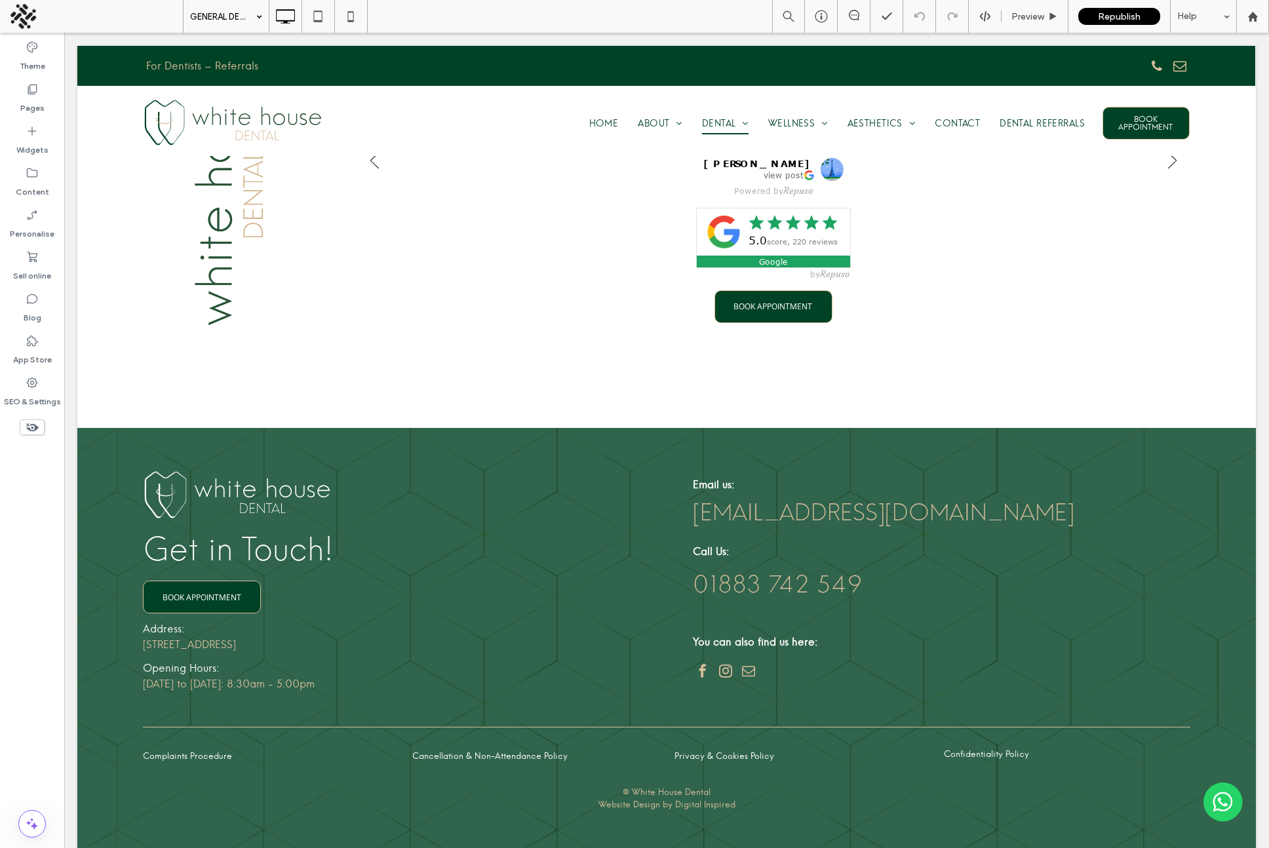
click at [243, 14] on input at bounding box center [223, 16] width 66 height 33
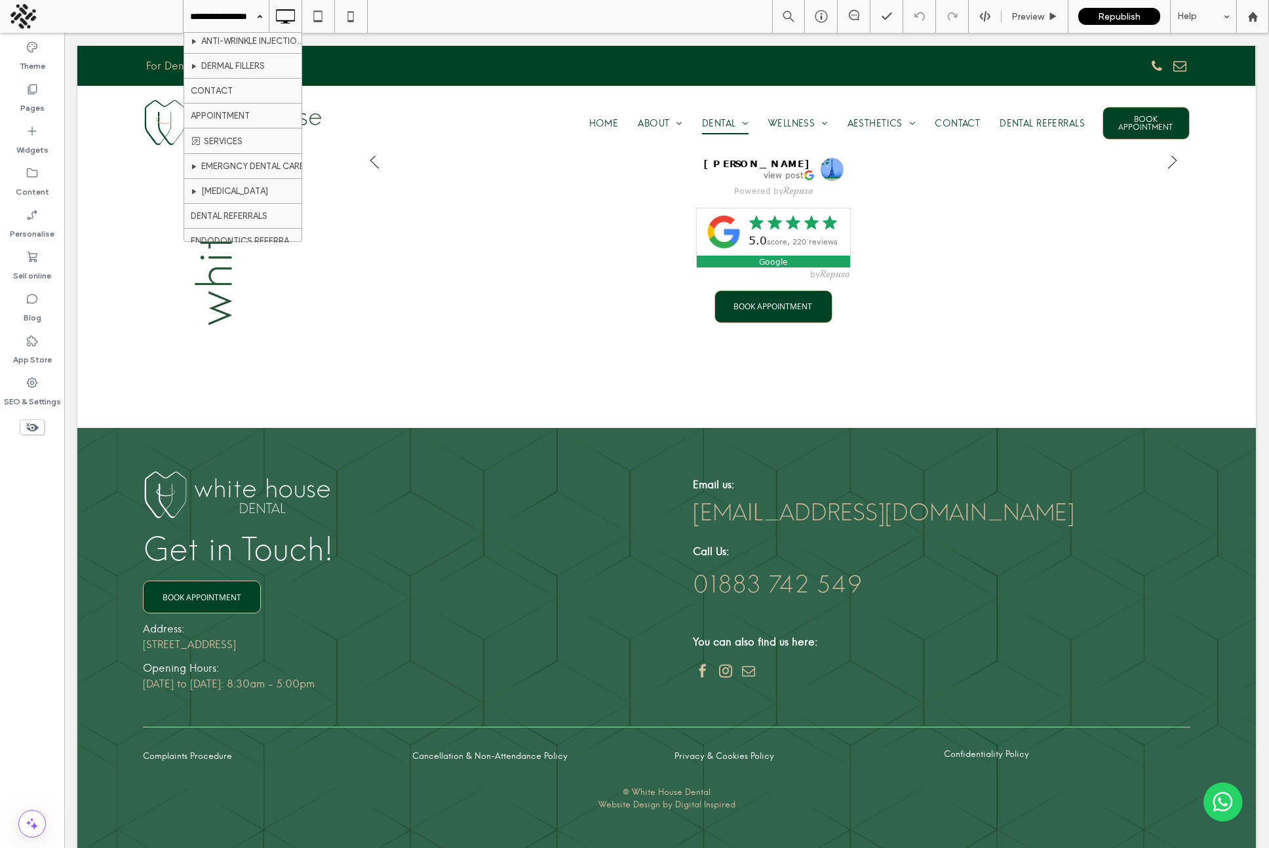
scroll to position [469, 0]
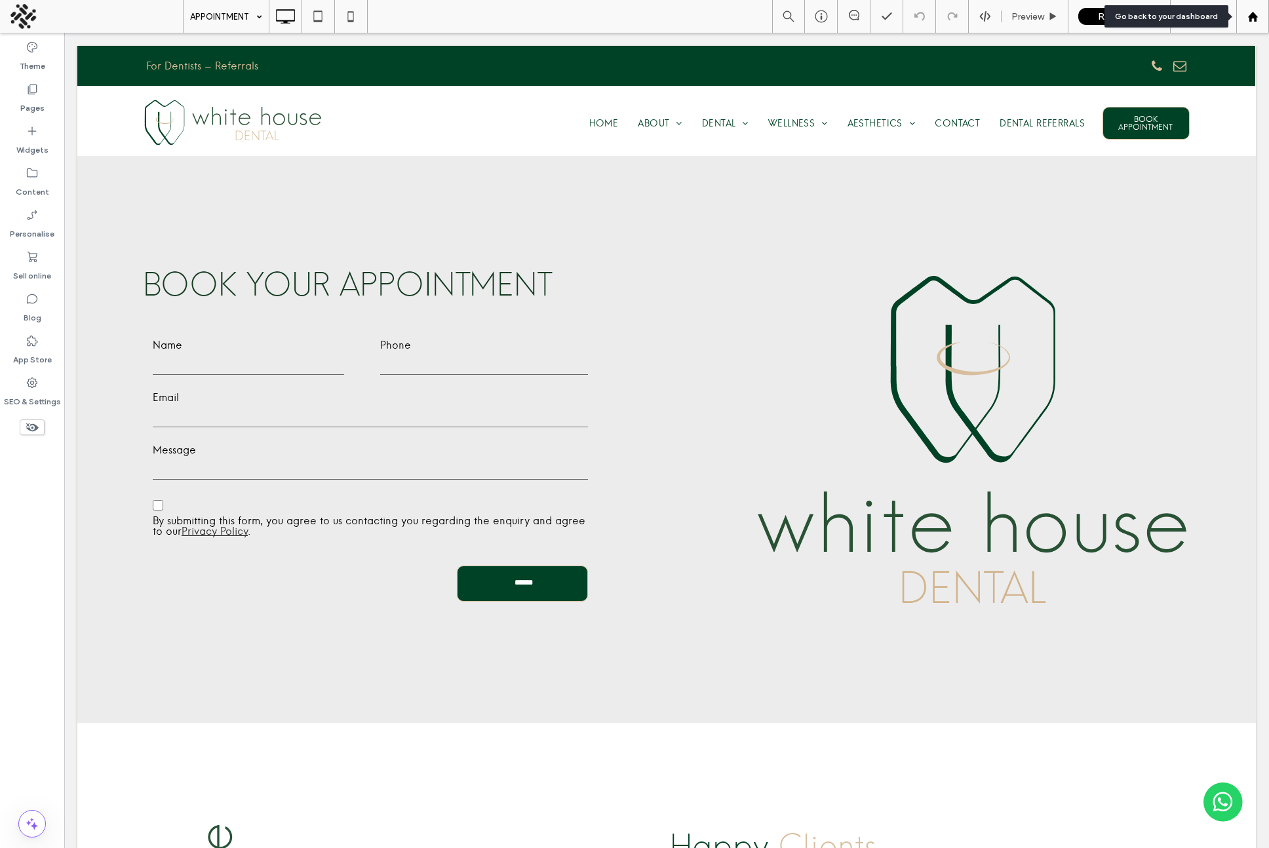
click at [838, 14] on div at bounding box center [1252, 16] width 31 height 11
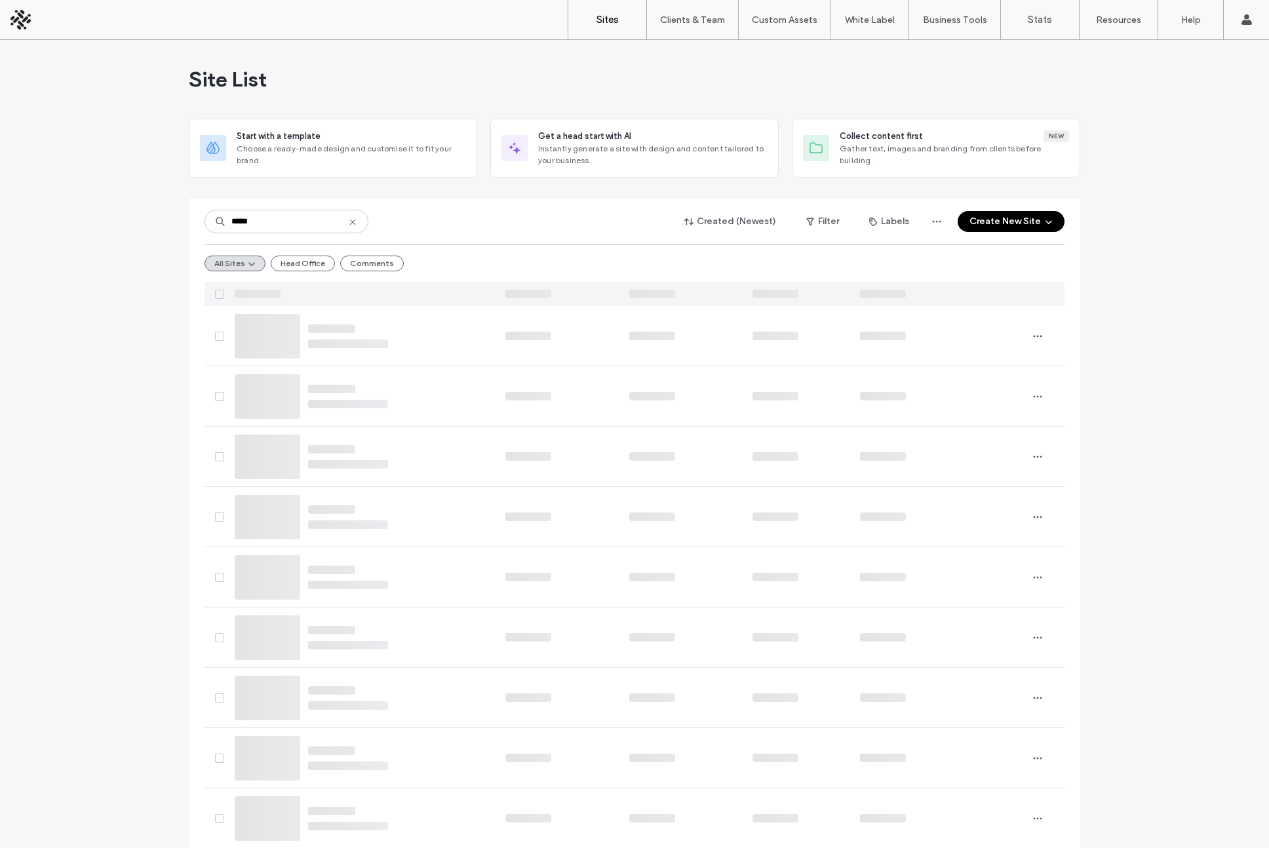
type input "*****"
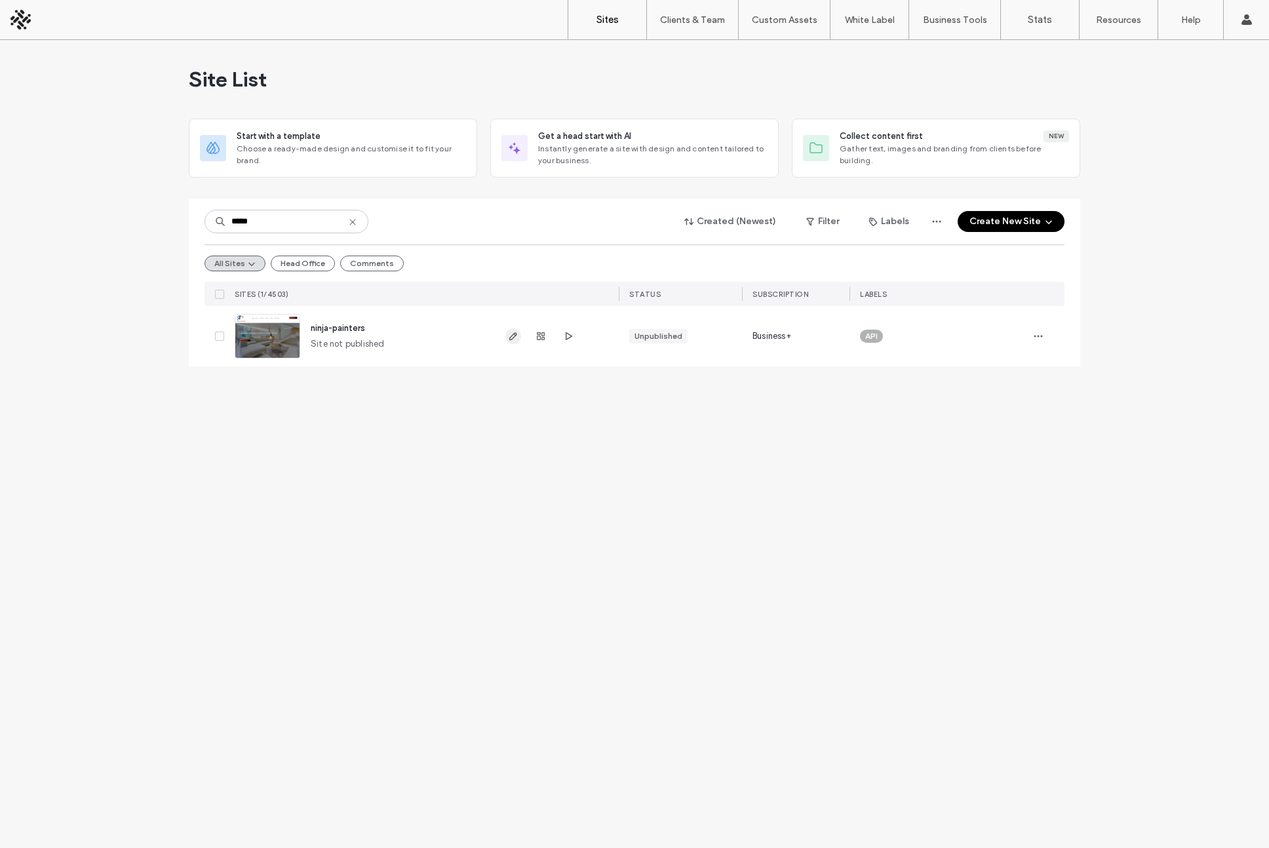
click at [508, 336] on icon "button" at bounding box center [513, 336] width 10 height 10
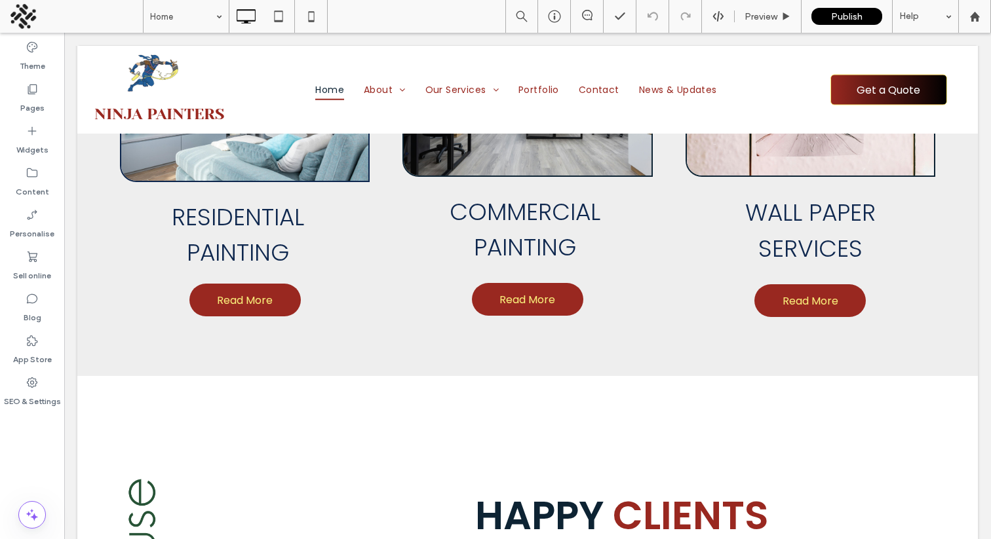
scroll to position [2782, 0]
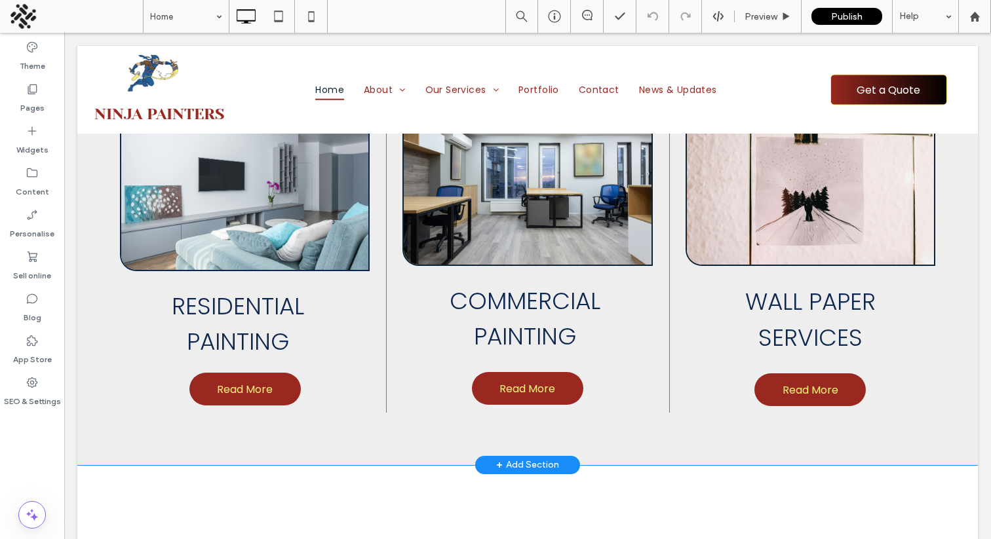
click at [528, 458] on div "+ Add Section" at bounding box center [527, 465] width 63 height 14
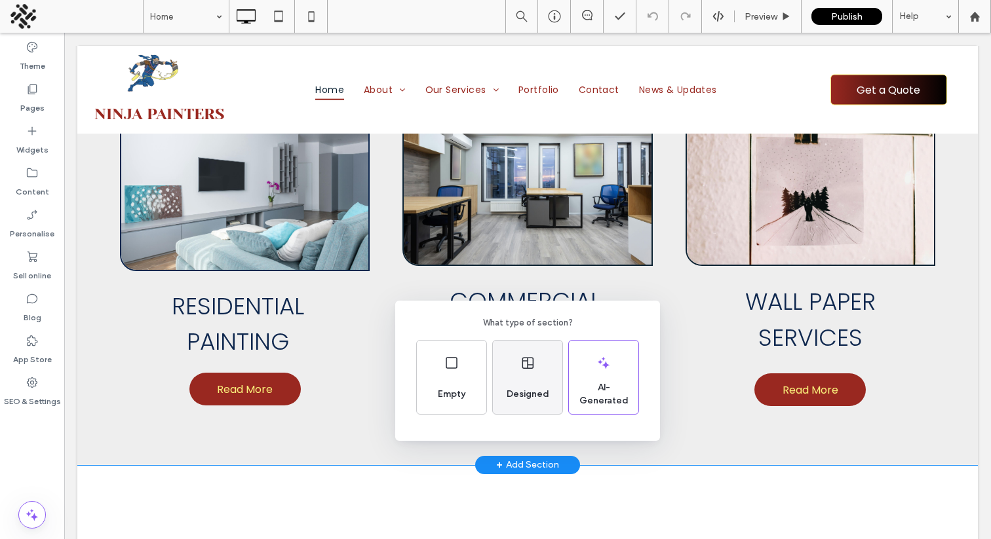
click at [527, 376] on div "Designed" at bounding box center [527, 377] width 69 height 73
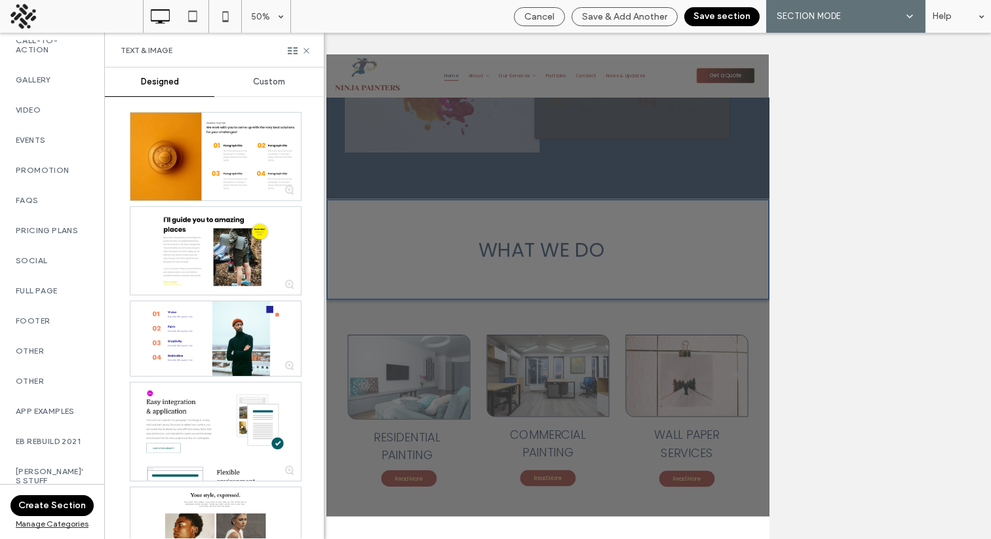
scroll to position [694, 0]
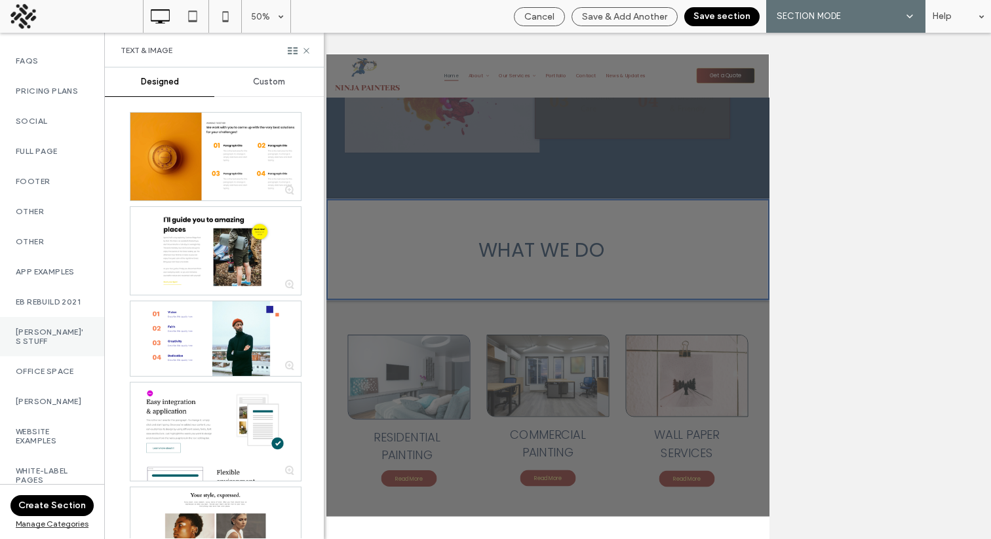
click at [43, 332] on label "Joe's Stuff" at bounding box center [52, 337] width 73 height 18
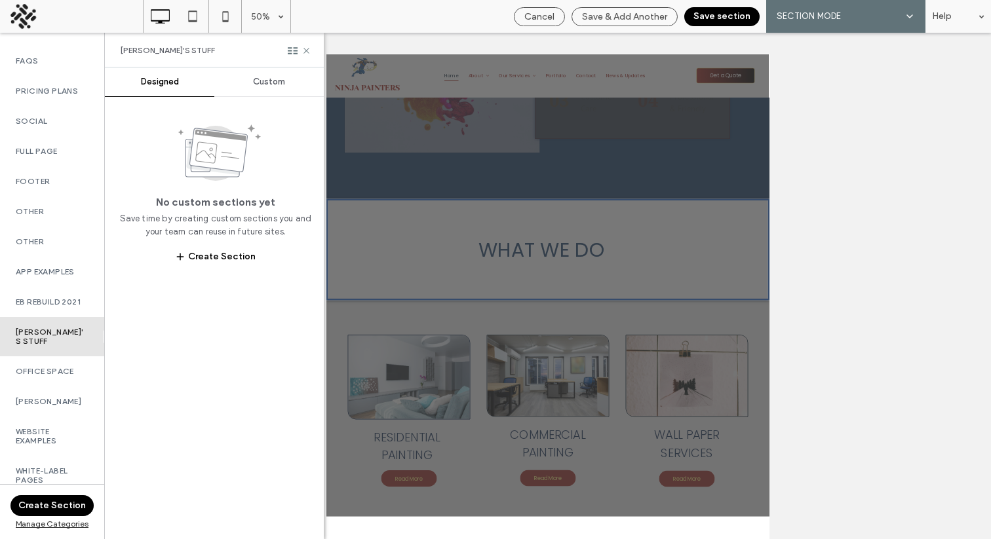
click at [271, 84] on span "Custom" at bounding box center [269, 82] width 32 height 10
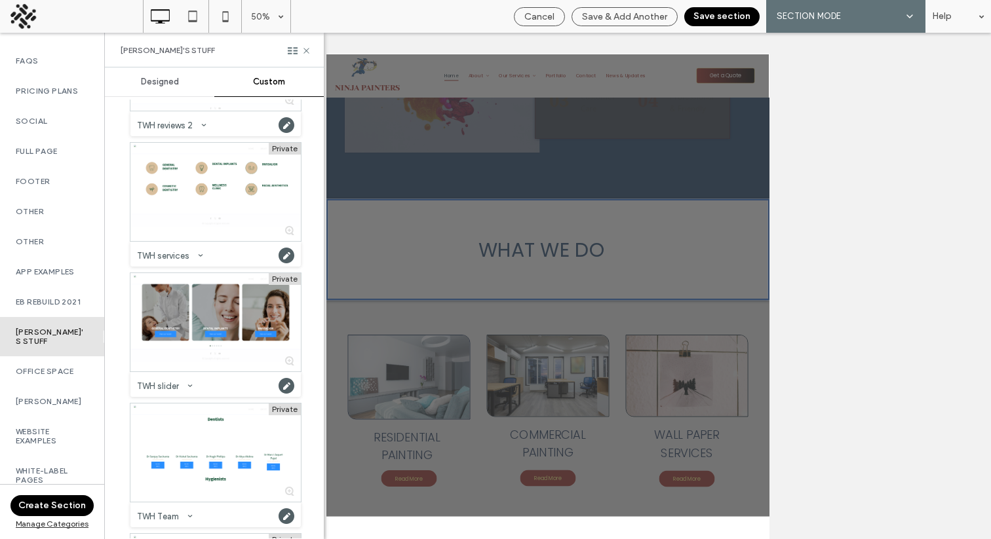
scroll to position [3106, 0]
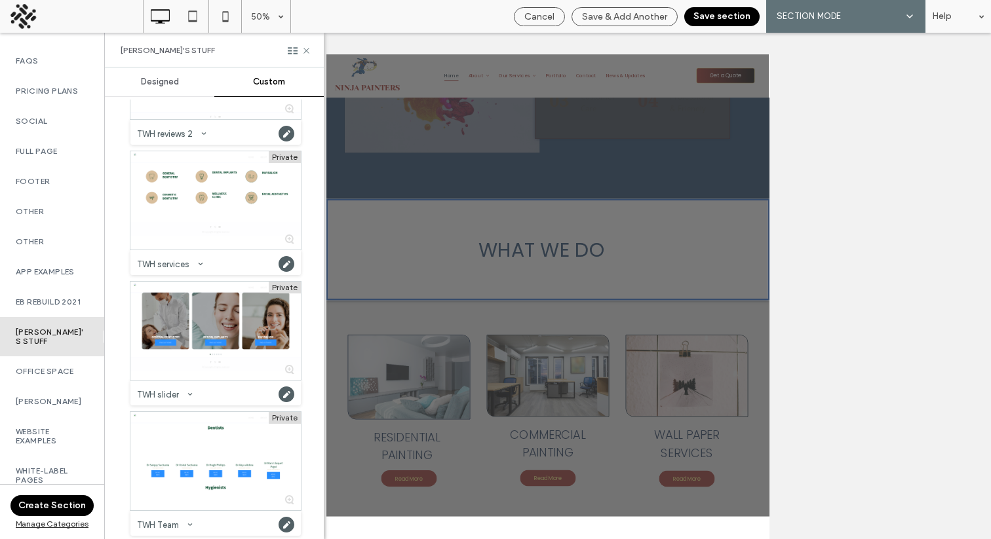
click at [168, 302] on div at bounding box center [215, 331] width 170 height 98
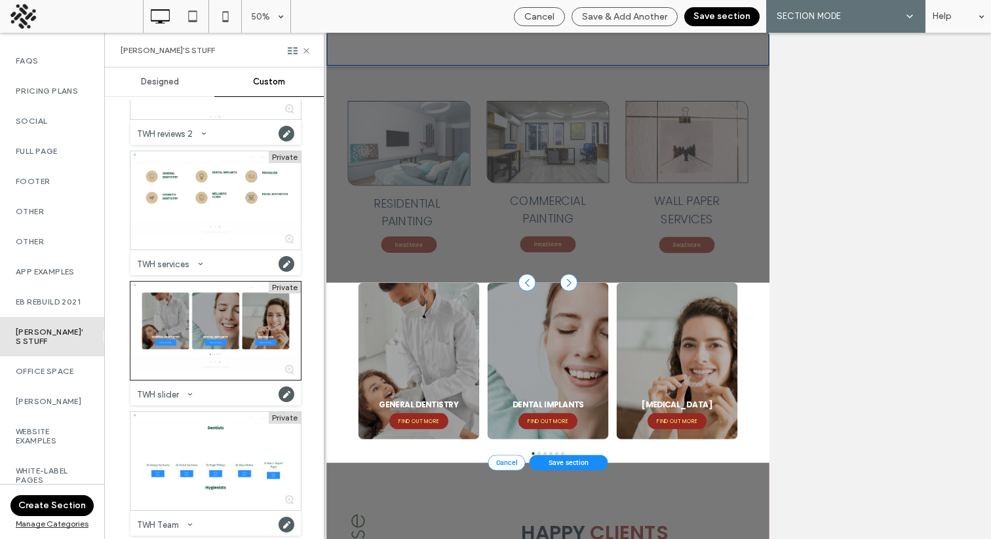
scroll to position [66, 0]
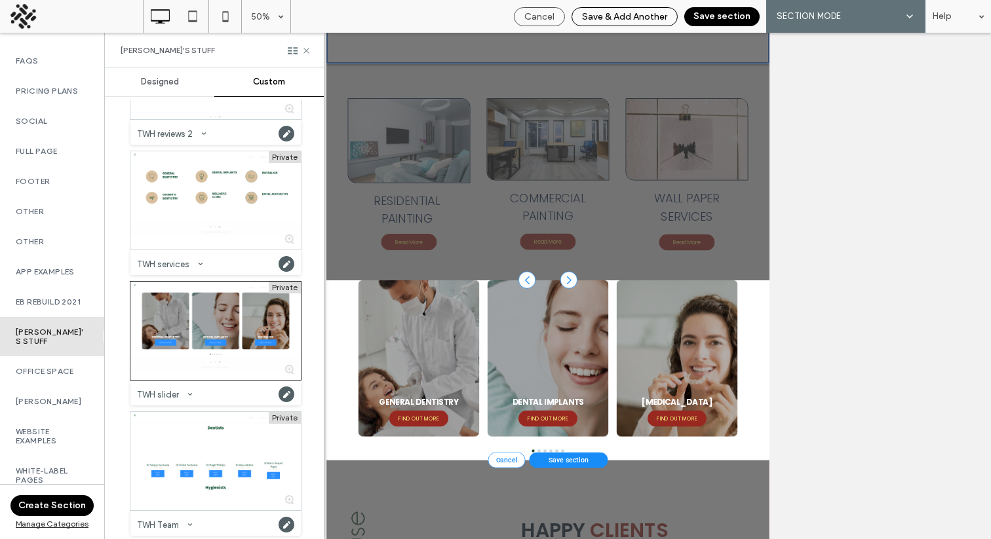
click at [623, 14] on span "Save & Add Another" at bounding box center [624, 16] width 85 height 11
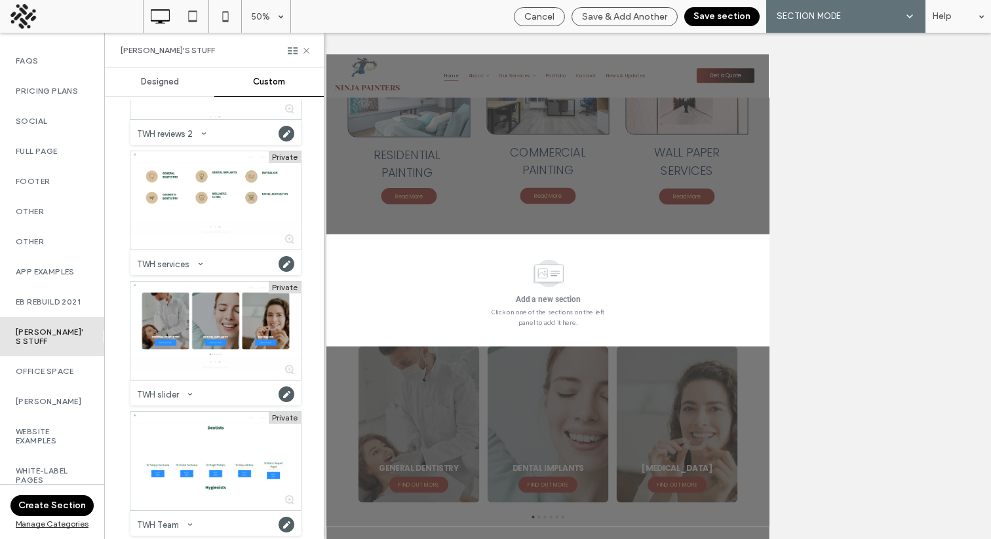
scroll to position [2847, 0]
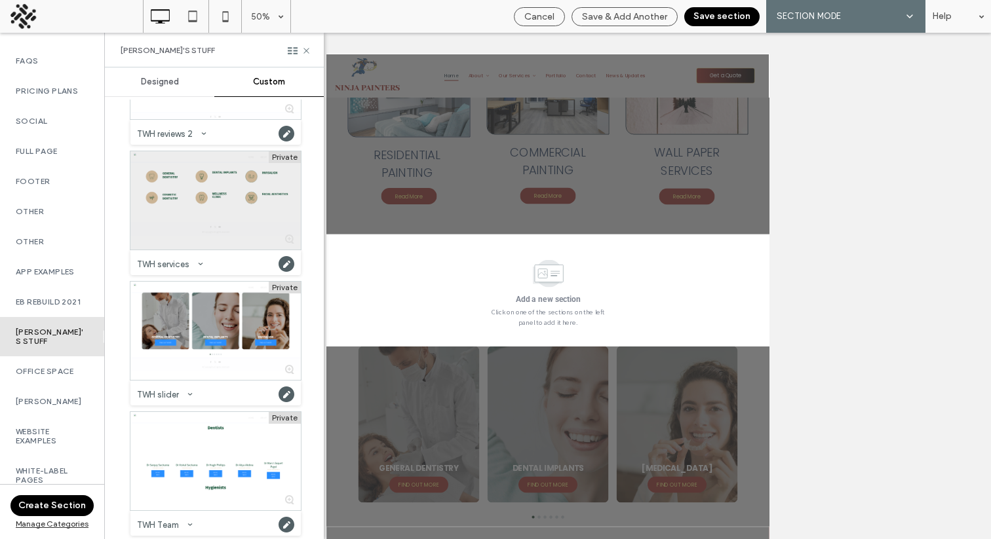
click at [241, 174] on div at bounding box center [215, 200] width 170 height 98
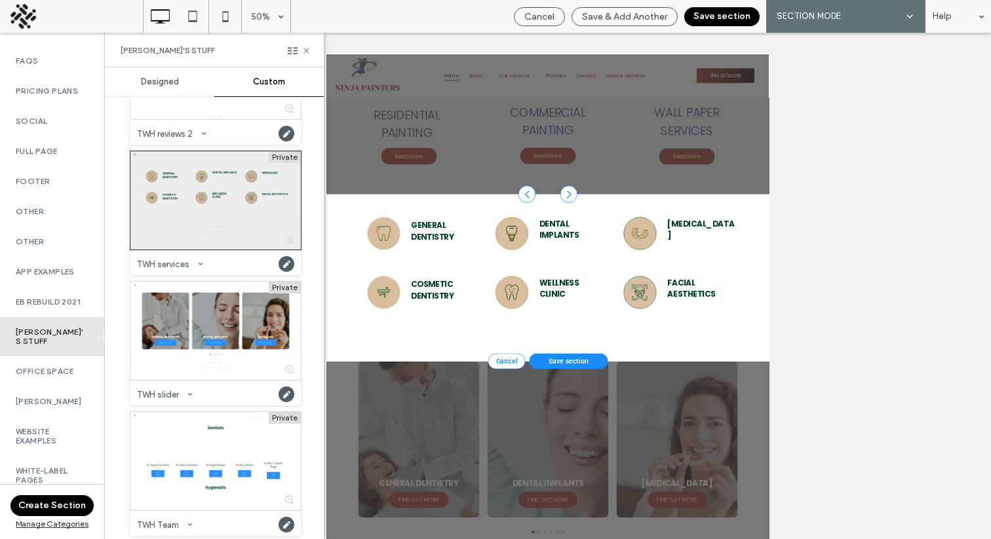
scroll to position [2958, 0]
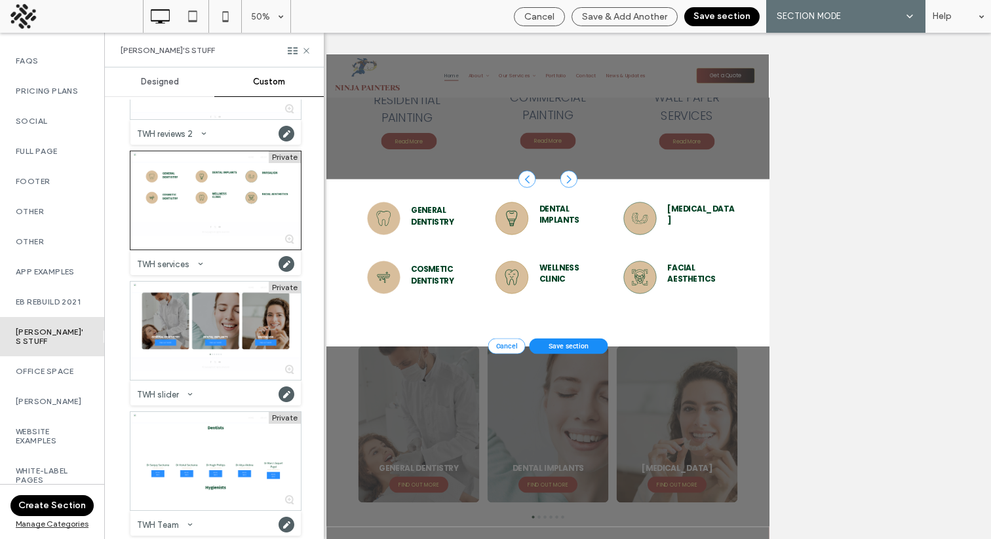
click at [720, 18] on button "Save section" at bounding box center [721, 16] width 75 height 19
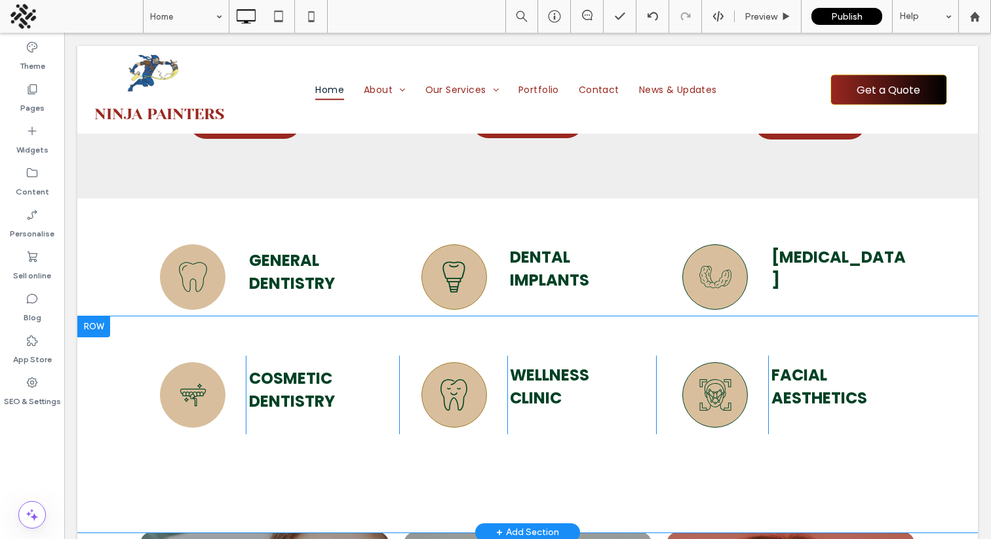
scroll to position [3043, 0]
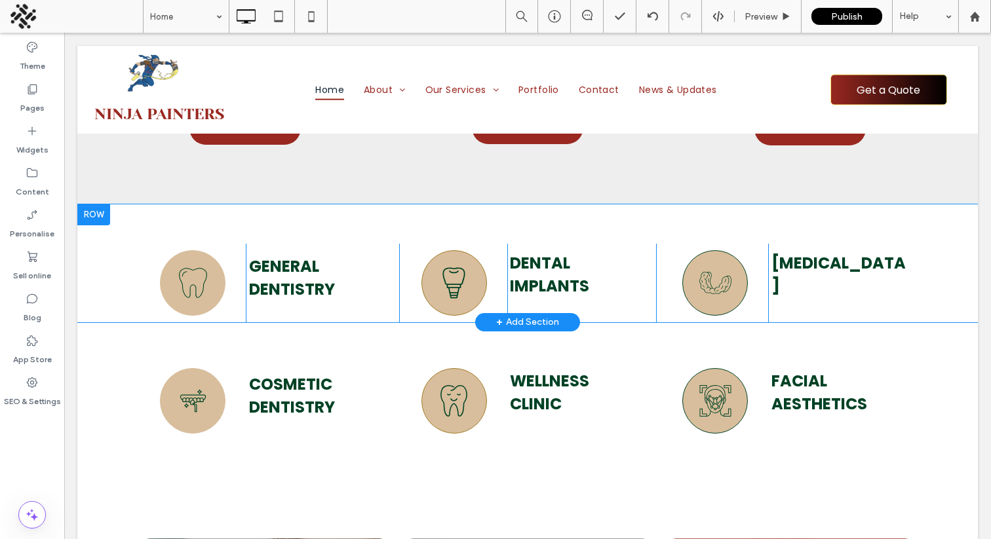
click at [137, 220] on div "A black and white drawing of a tooth on a white background. Click To Paste GENE…" at bounding box center [527, 264] width 901 height 118
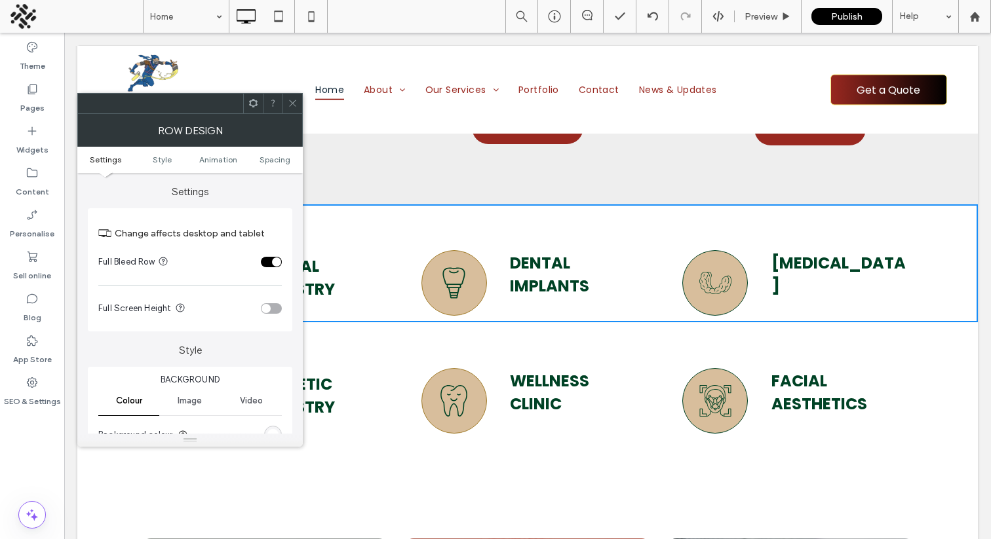
drag, startPoint x: 292, startPoint y: 109, endPoint x: 271, endPoint y: 128, distance: 28.3
click at [292, 109] on span at bounding box center [293, 104] width 10 height 20
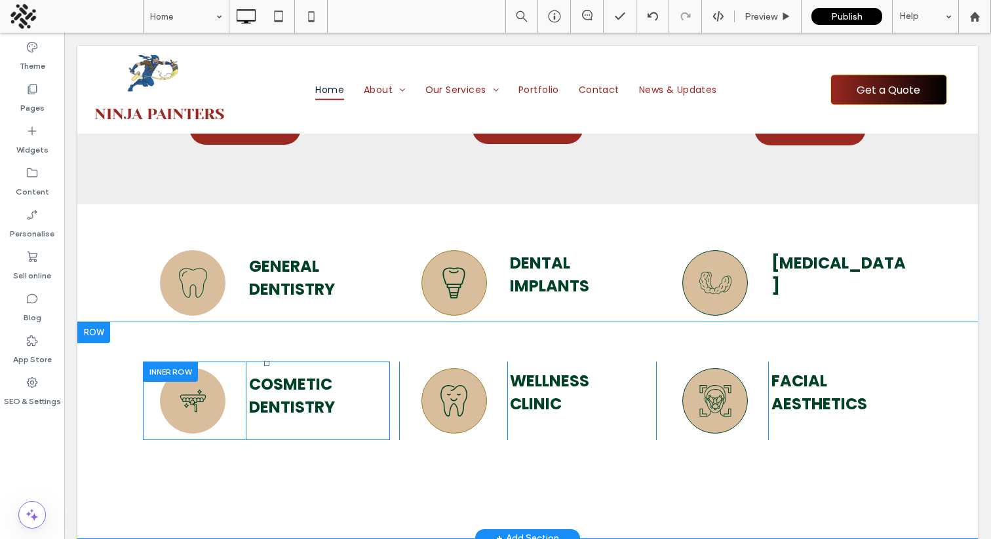
click at [174, 367] on div at bounding box center [170, 372] width 55 height 20
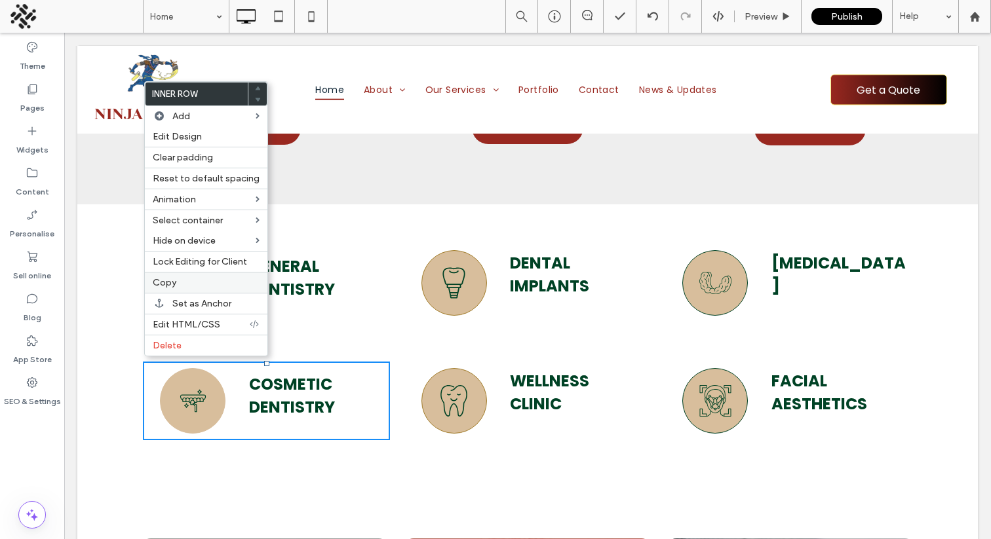
click at [178, 282] on label "Copy" at bounding box center [206, 282] width 107 height 11
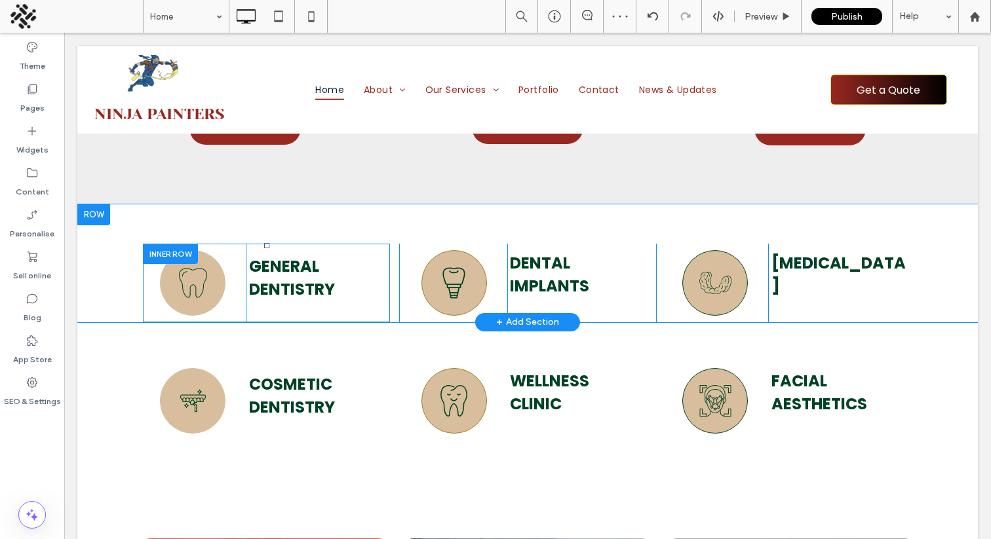
click at [175, 248] on div at bounding box center [170, 254] width 55 height 20
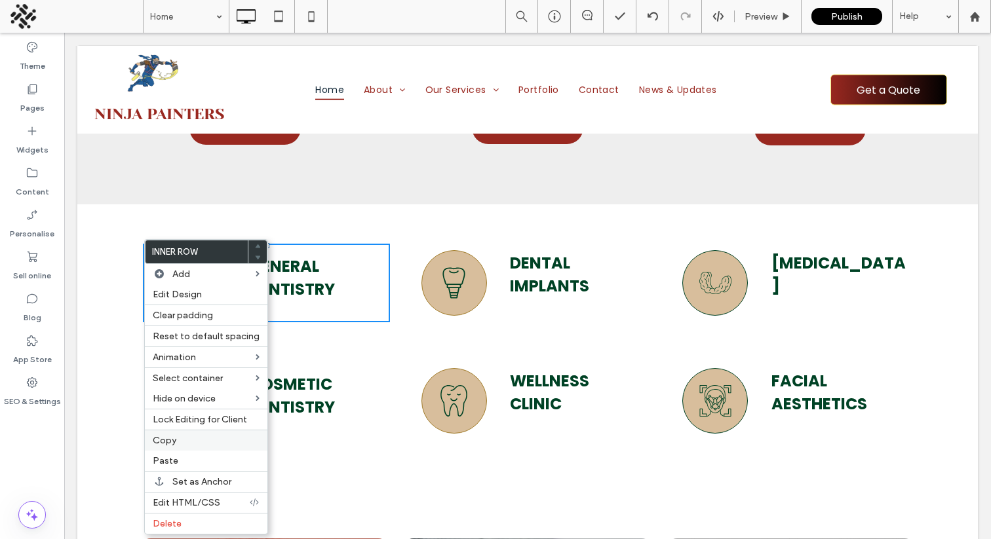
click at [172, 440] on span "Copy" at bounding box center [165, 440] width 24 height 11
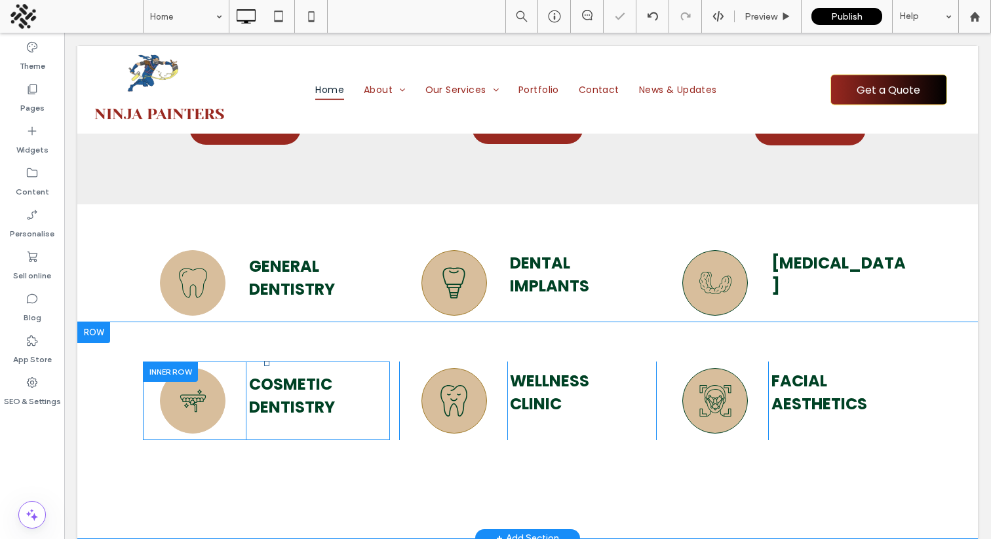
click at [171, 364] on div at bounding box center [170, 372] width 55 height 20
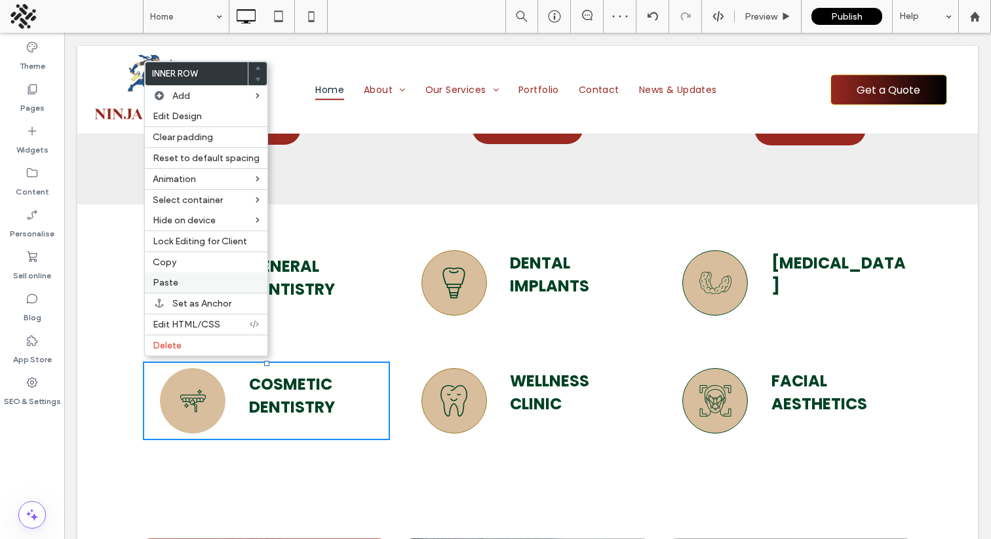
click at [178, 281] on label "Paste" at bounding box center [206, 282] width 107 height 11
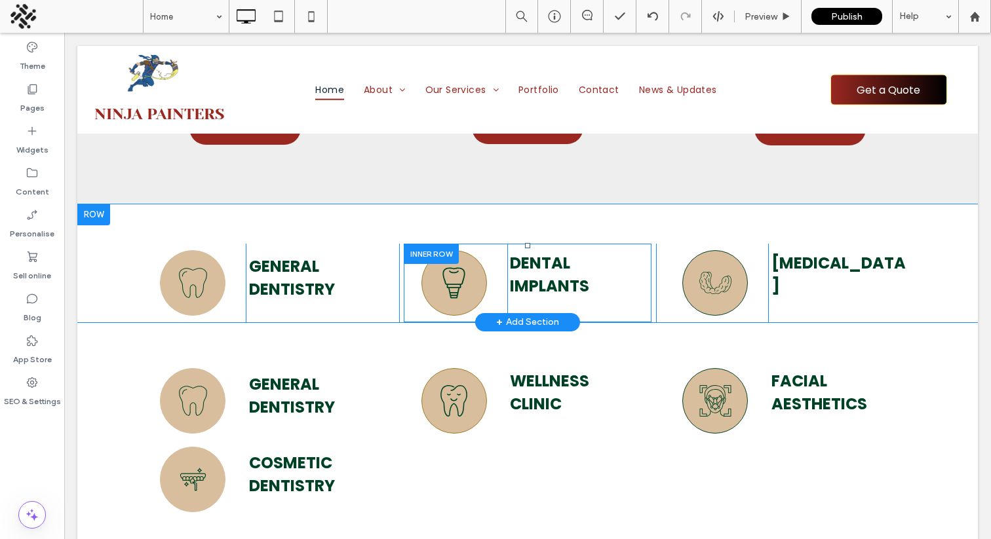
click at [423, 251] on div at bounding box center [431, 254] width 55 height 20
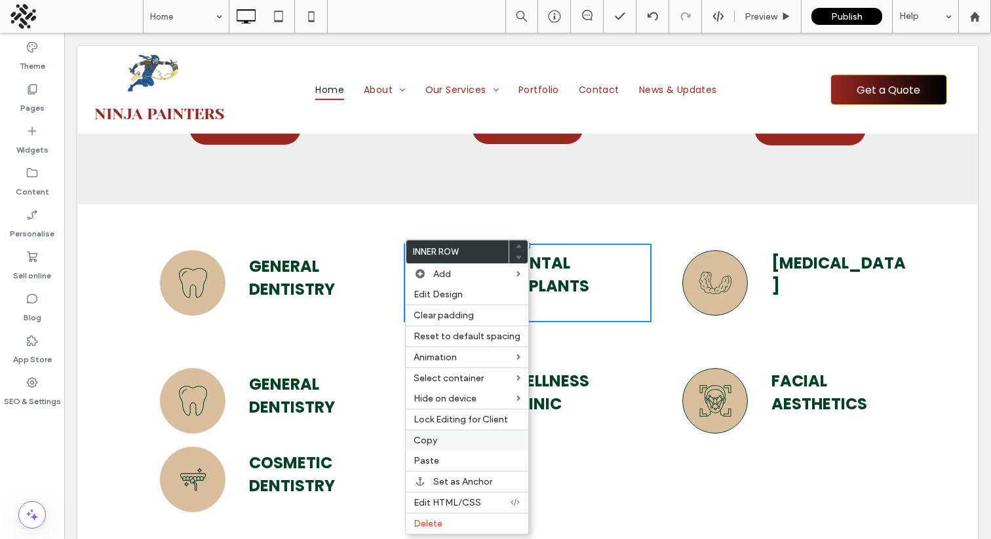
click at [431, 440] on span "Copy" at bounding box center [426, 440] width 24 height 11
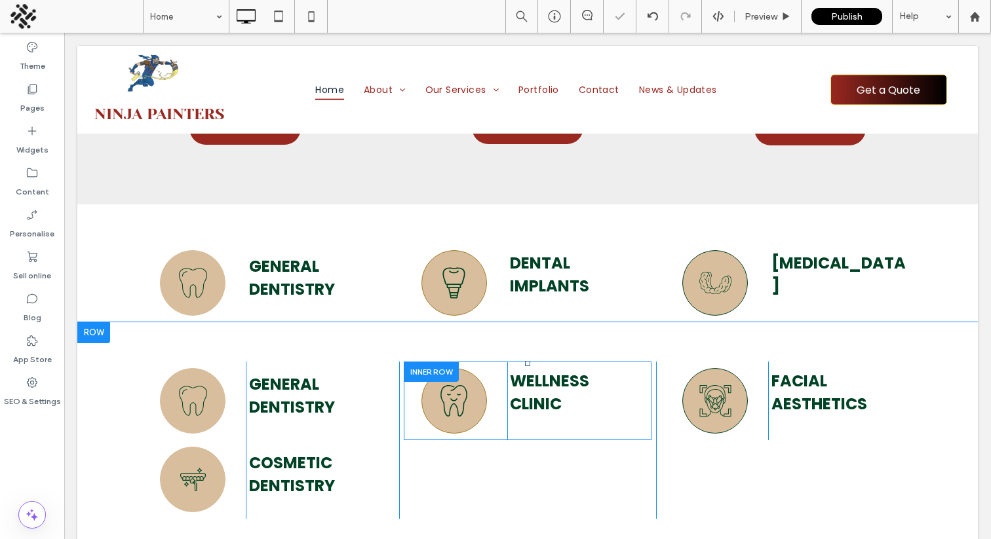
click at [427, 364] on div at bounding box center [431, 372] width 55 height 20
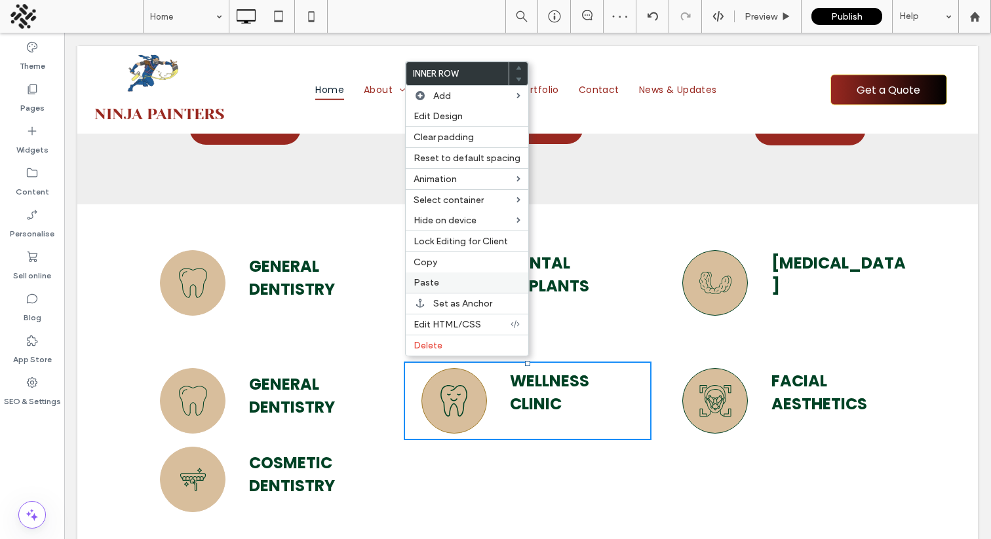
click at [443, 284] on label "Paste" at bounding box center [467, 282] width 107 height 11
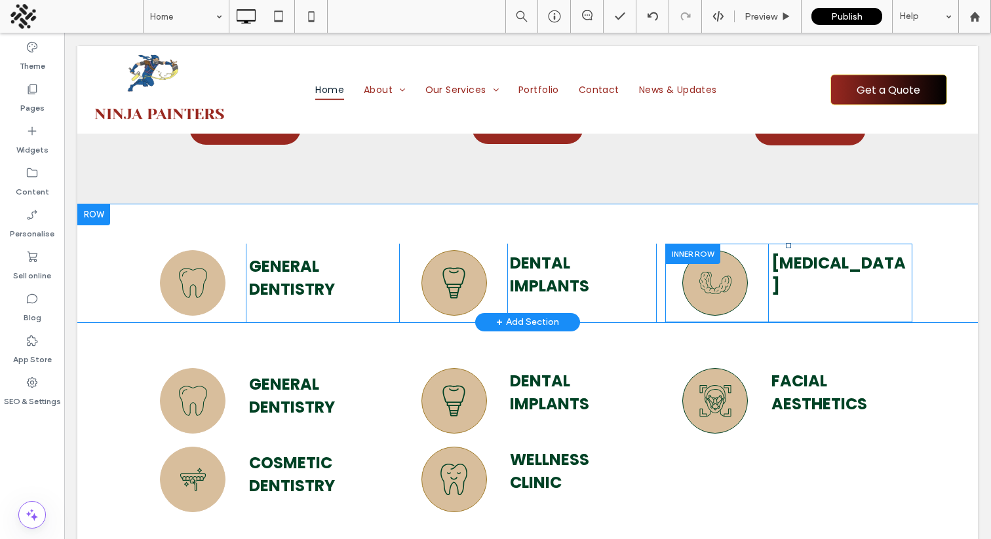
click at [697, 248] on div at bounding box center [692, 254] width 55 height 20
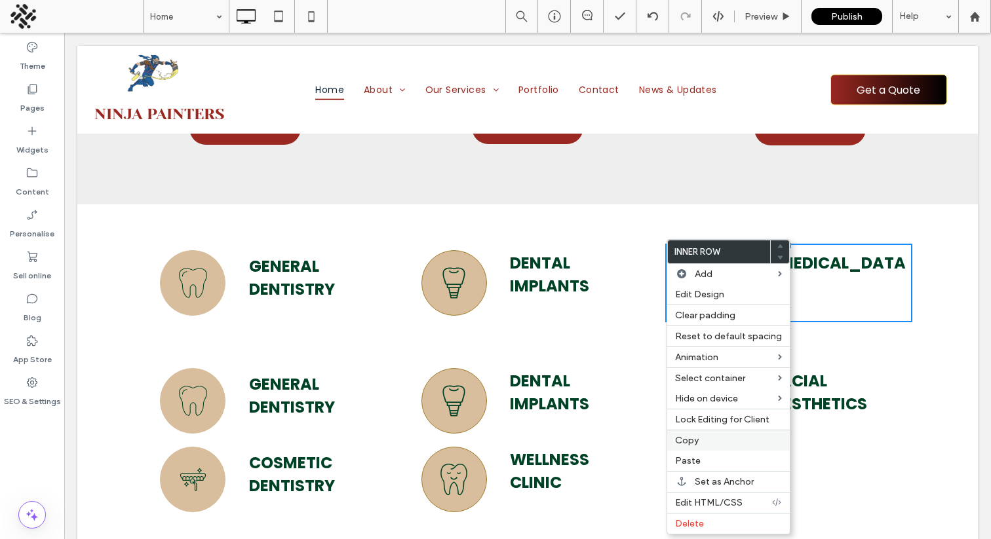
click at [692, 439] on span "Copy" at bounding box center [687, 440] width 24 height 11
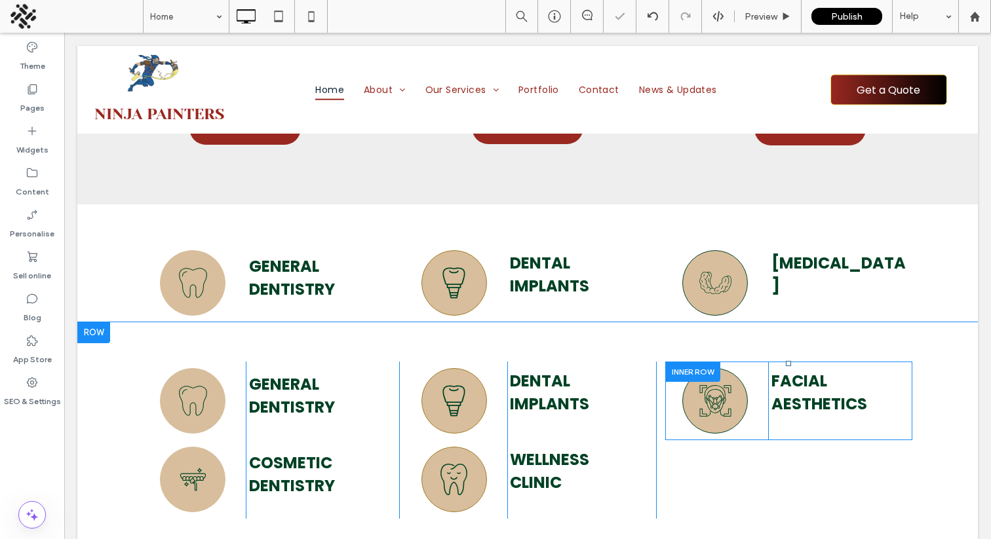
click at [689, 365] on div at bounding box center [692, 372] width 55 height 20
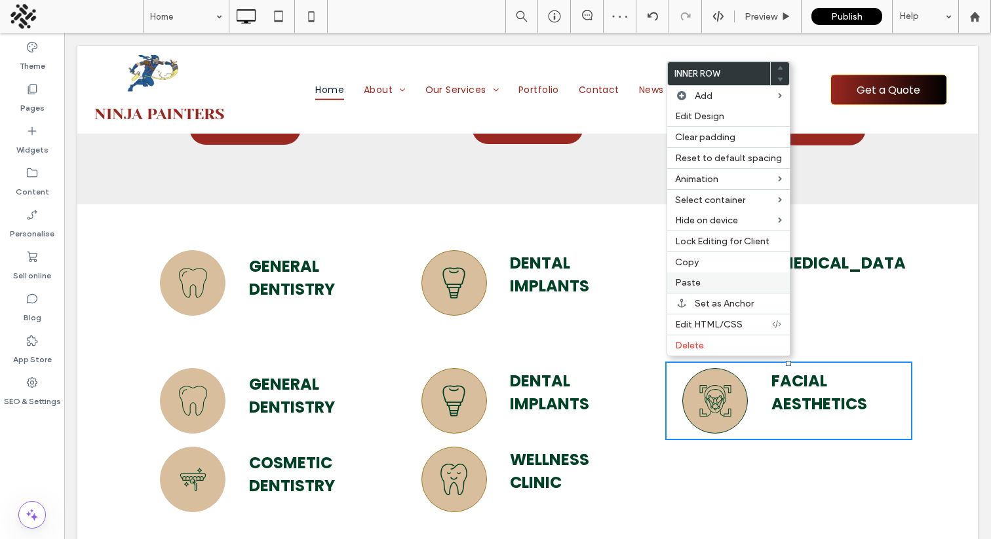
click at [701, 281] on label "Paste" at bounding box center [728, 282] width 107 height 11
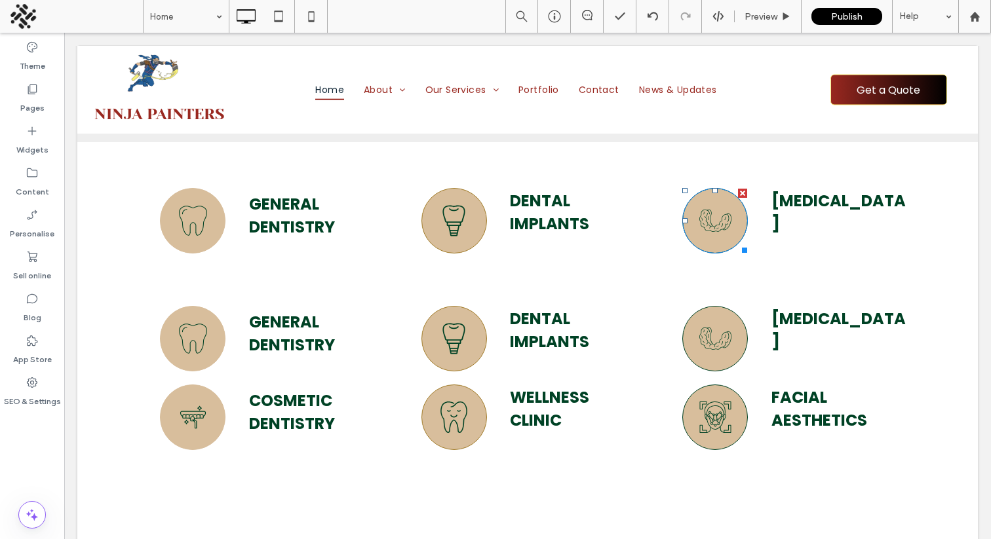
scroll to position [3108, 0]
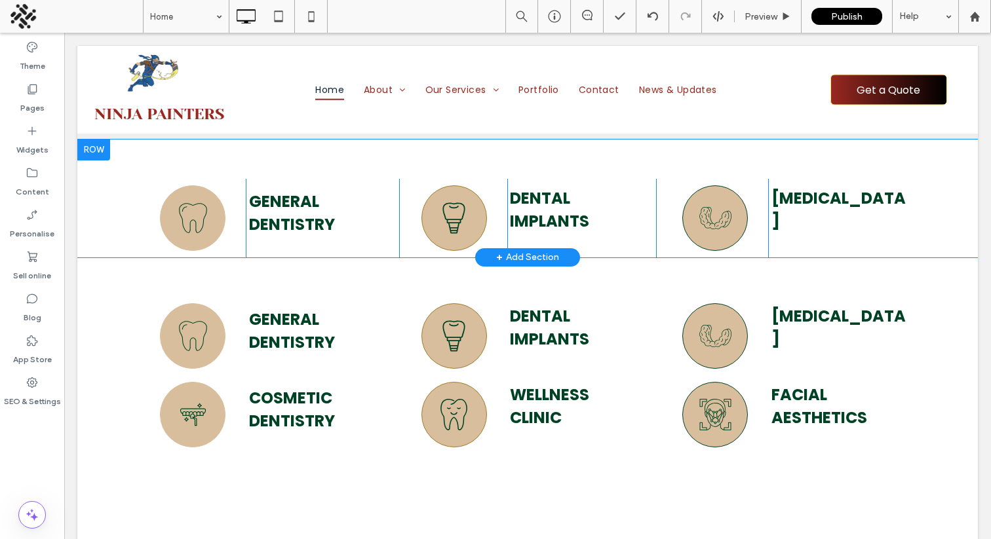
click at [94, 151] on div at bounding box center [93, 150] width 33 height 21
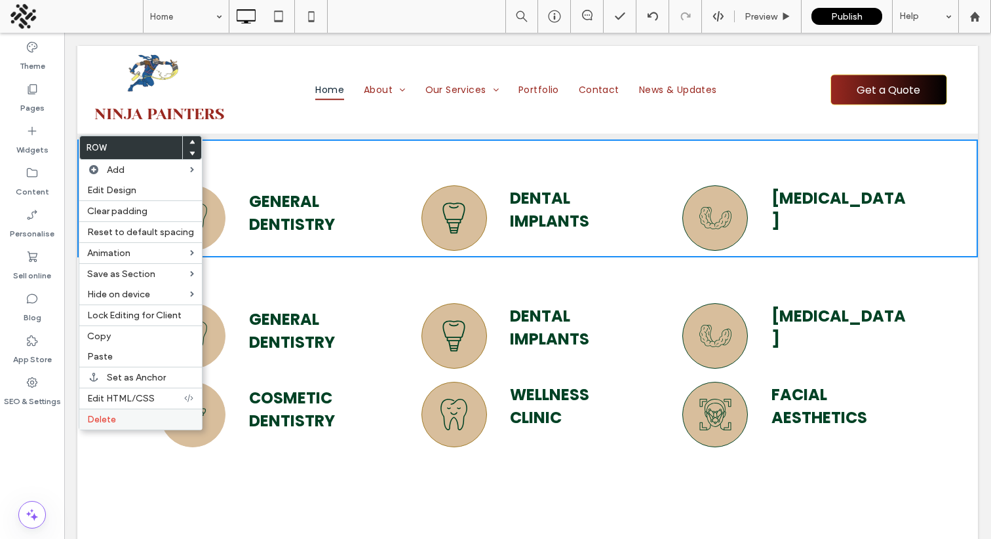
click at [120, 421] on label "Delete" at bounding box center [140, 419] width 107 height 11
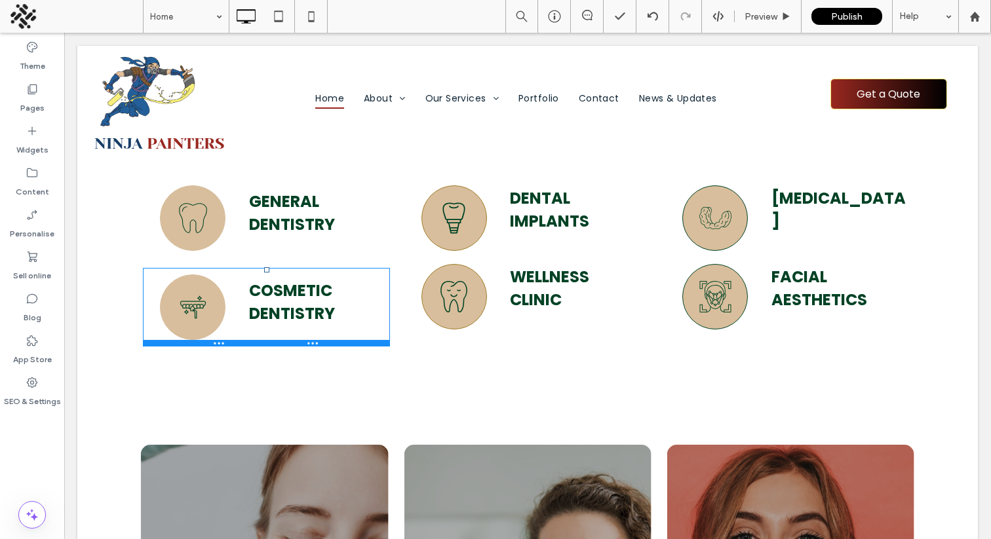
drag, startPoint x: 266, startPoint y: 256, endPoint x: 328, endPoint y: 299, distance: 75.5
click at [264, 267] on div at bounding box center [266, 269] width 5 height 5
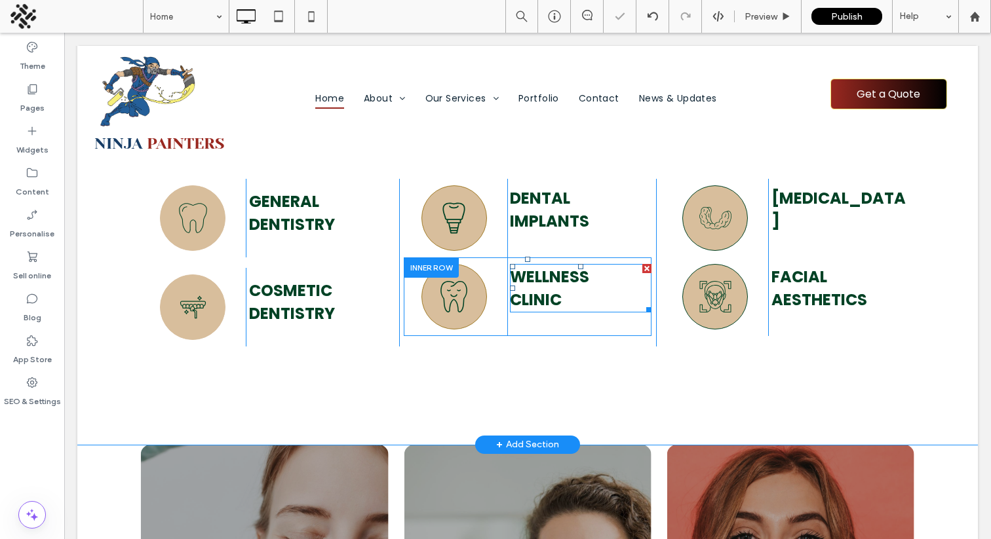
click at [525, 265] on div "A black and white drawing of a tooth with a smiling face. Click To Paste wellne…" at bounding box center [527, 297] width 247 height 79
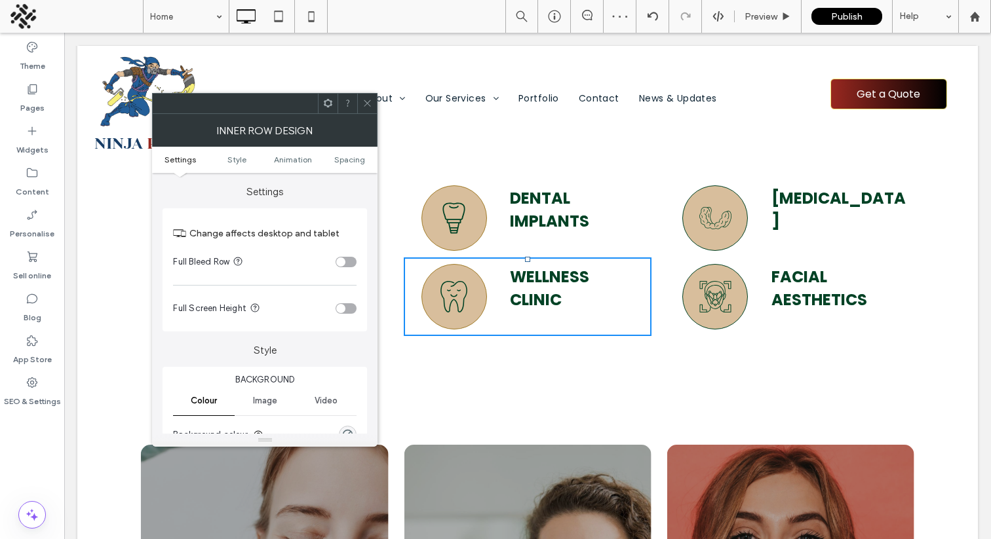
click at [362, 102] on icon at bounding box center [367, 103] width 10 height 10
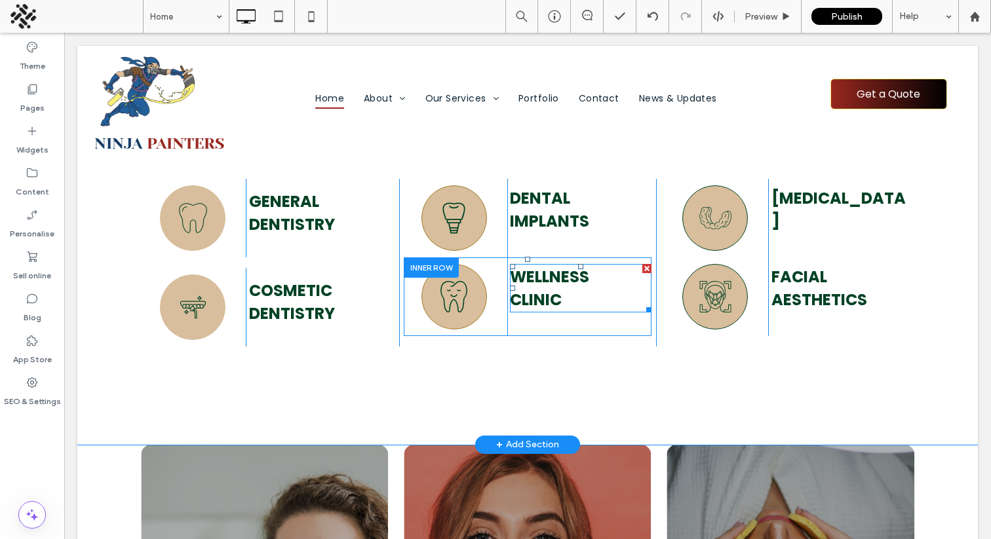
drag, startPoint x: 527, startPoint y: 254, endPoint x: 486, endPoint y: 255, distance: 40.6
click at [522, 265] on div "A black and white drawing of a tooth with a smiling face. Click To Paste wellne…" at bounding box center [527, 297] width 247 height 79
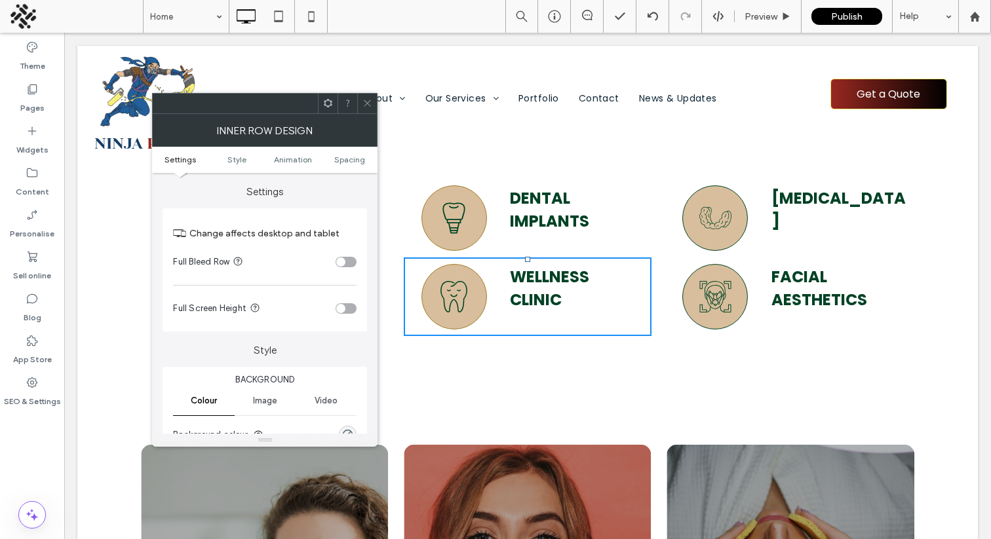
drag, startPoint x: 366, startPoint y: 102, endPoint x: 376, endPoint y: 116, distance: 17.5
click at [366, 102] on icon at bounding box center [367, 103] width 10 height 10
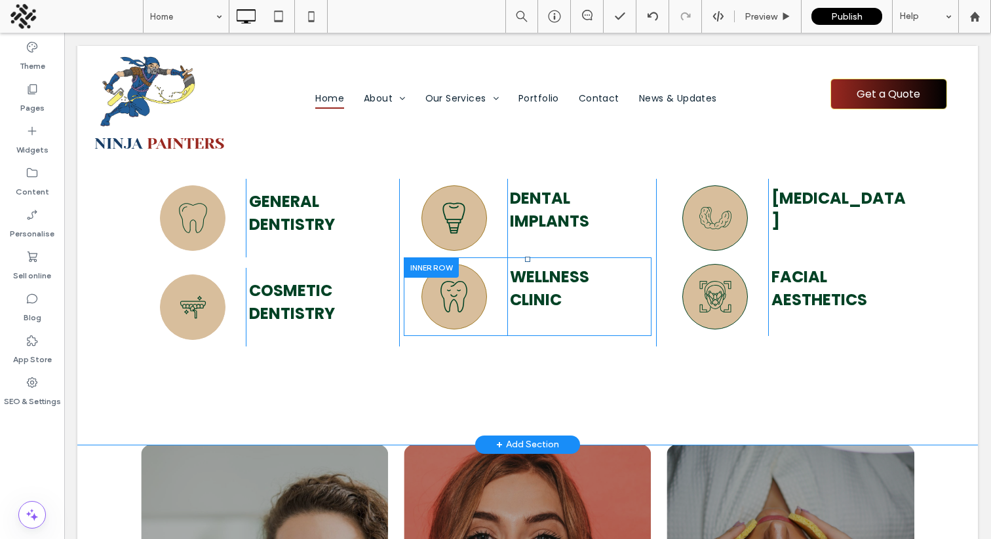
click at [429, 262] on div at bounding box center [431, 268] width 55 height 20
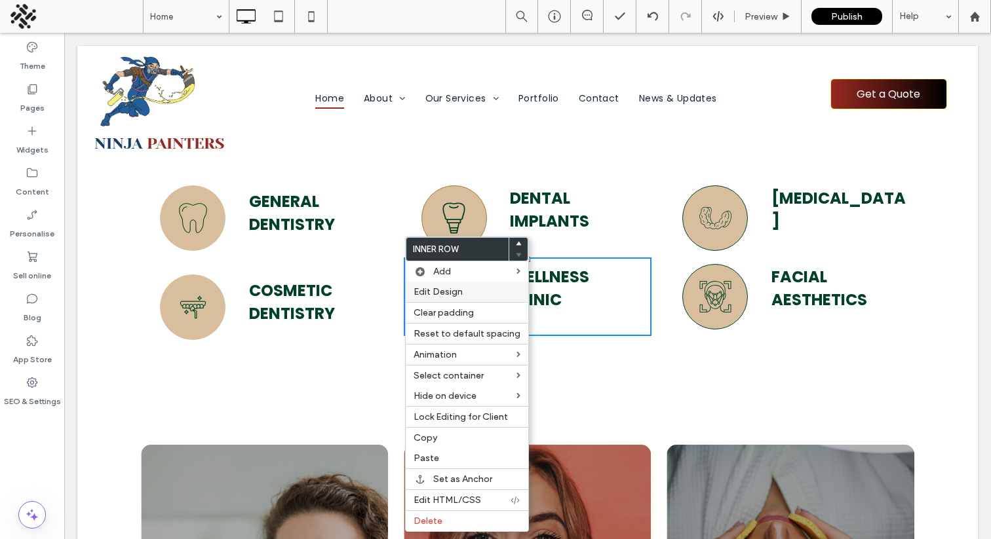
click at [452, 291] on span "Edit Design" at bounding box center [438, 291] width 49 height 11
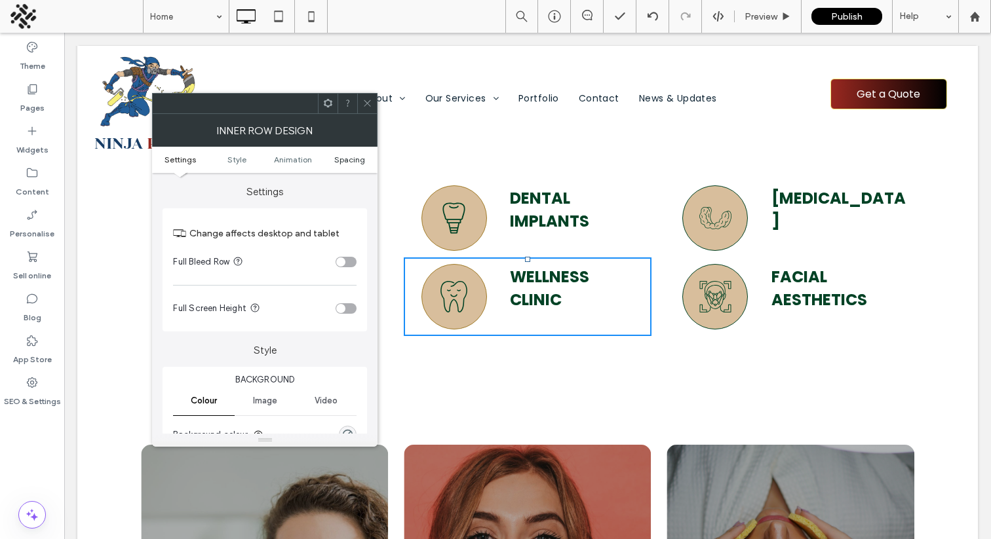
click at [357, 155] on span "Spacing" at bounding box center [349, 160] width 31 height 10
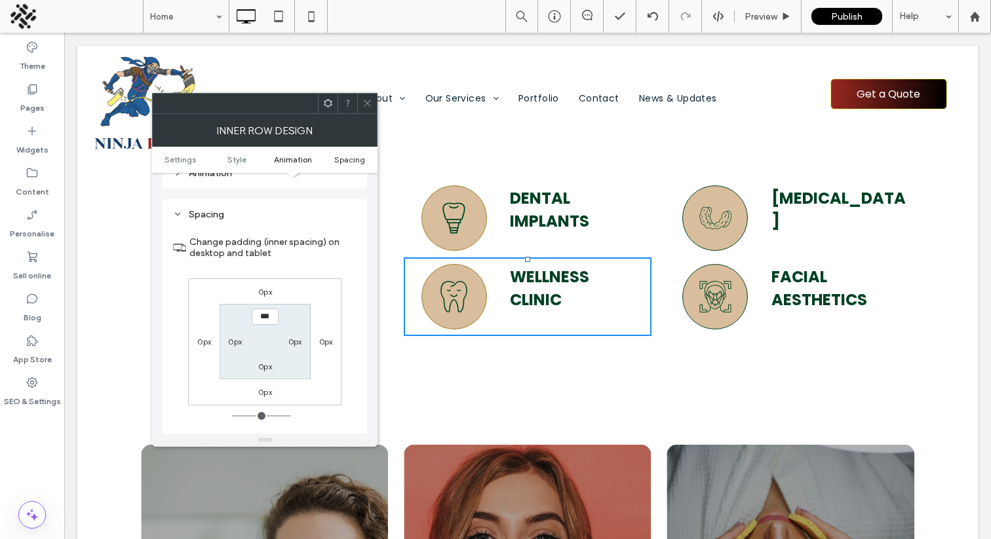
scroll to position [467, 0]
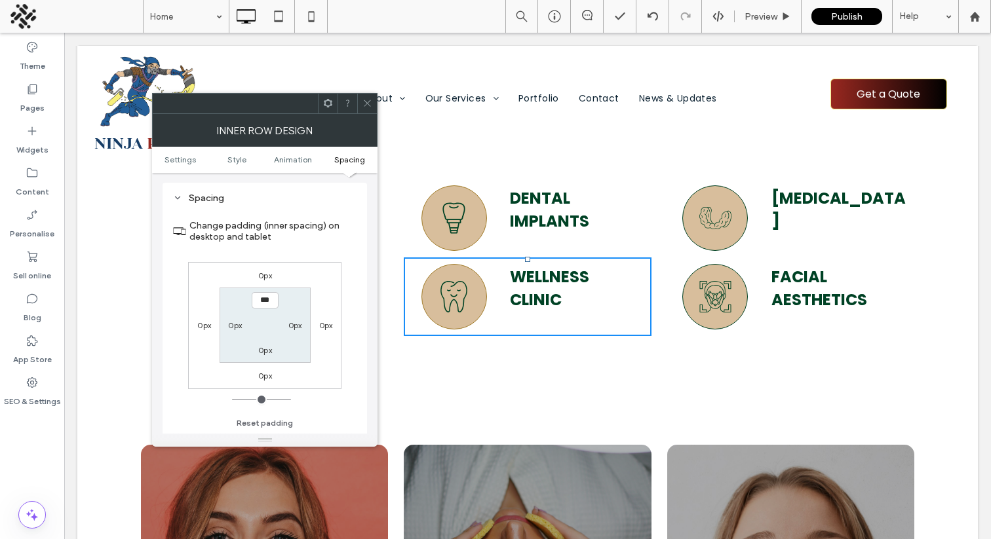
click at [268, 273] on label "0px" at bounding box center [265, 276] width 14 height 10
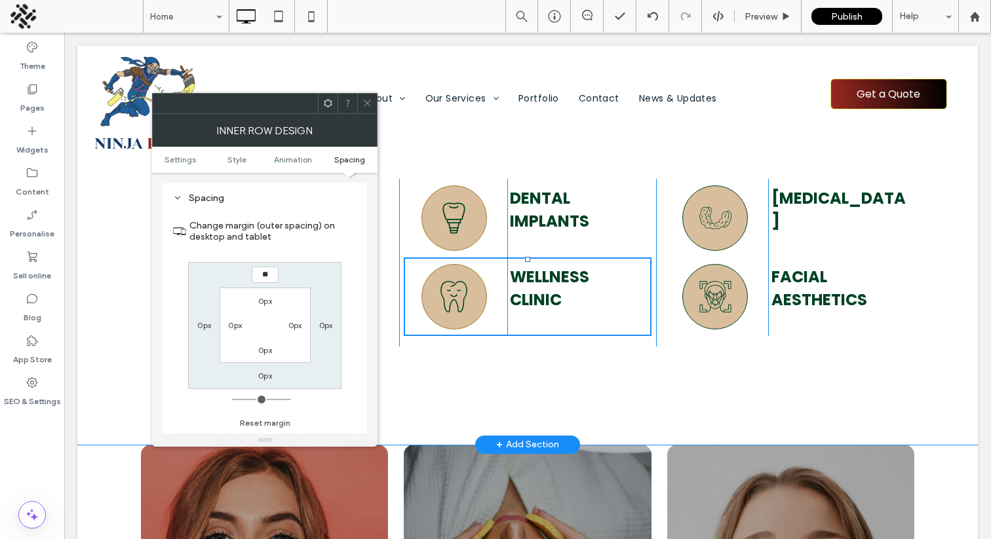
type input "**"
type input "****"
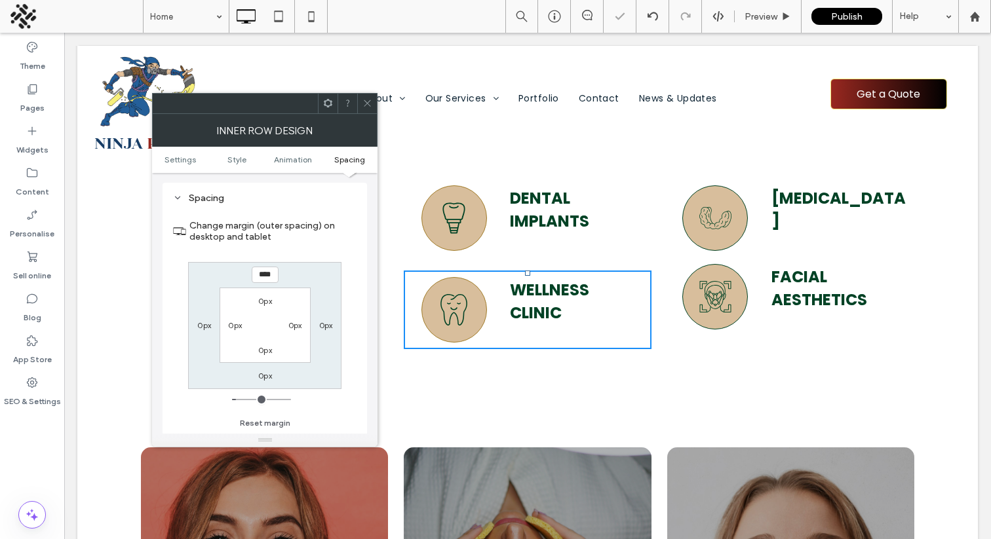
click at [367, 106] on icon at bounding box center [367, 103] width 10 height 10
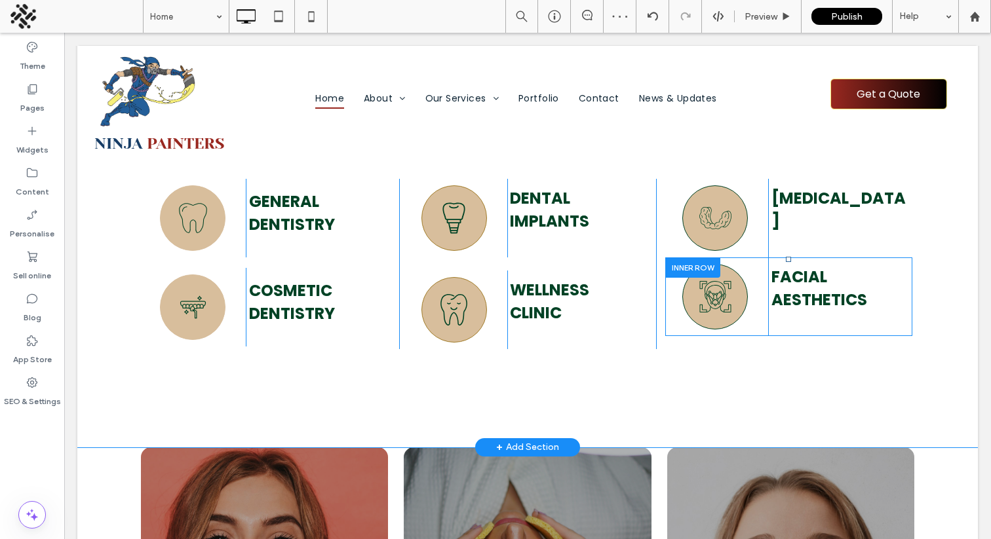
click at [695, 259] on div at bounding box center [692, 268] width 55 height 20
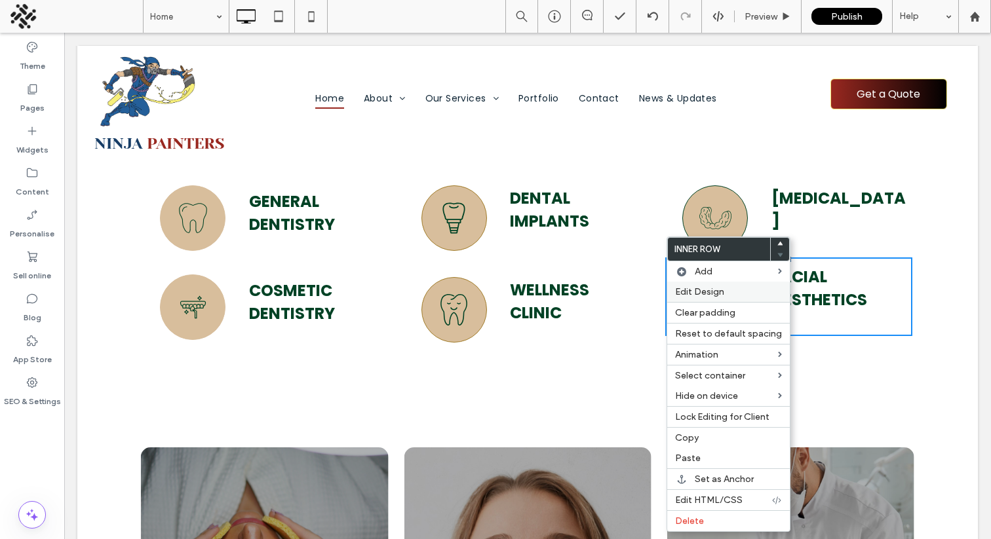
click at [698, 288] on span "Edit Design" at bounding box center [699, 291] width 49 height 11
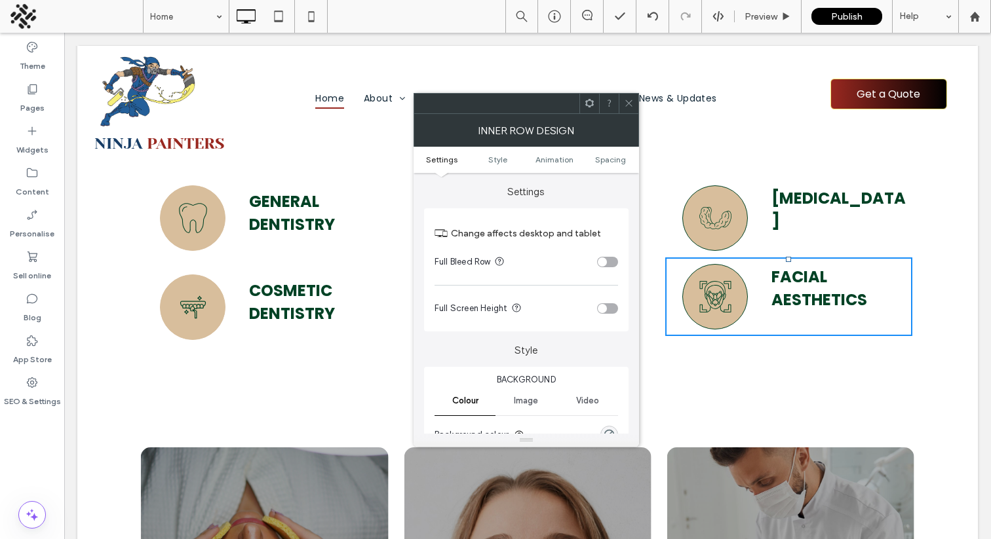
click at [605, 149] on ul "Settings Style Animation Spacing" at bounding box center [526, 160] width 225 height 26
click at [603, 155] on span "Spacing" at bounding box center [610, 160] width 31 height 10
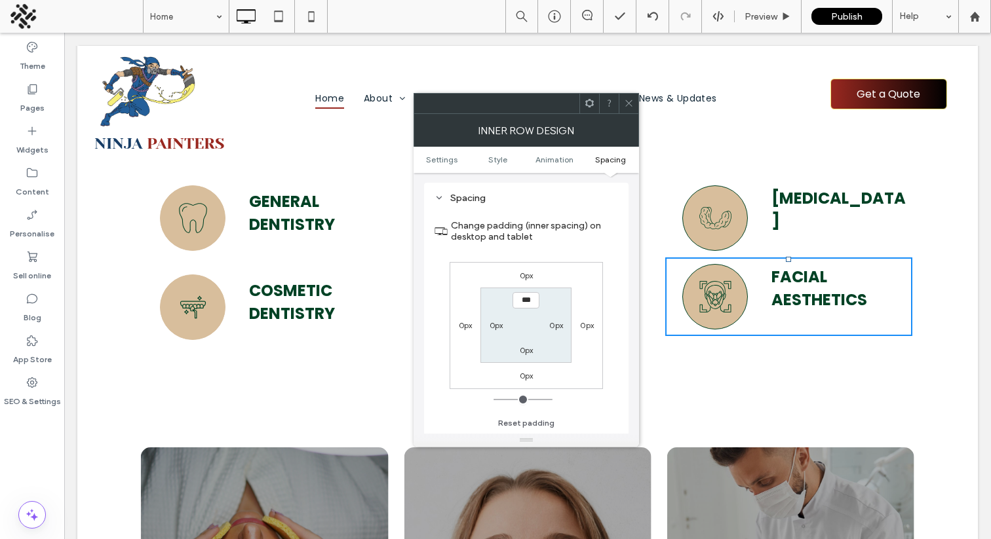
click at [524, 278] on label "0px" at bounding box center [527, 276] width 14 height 10
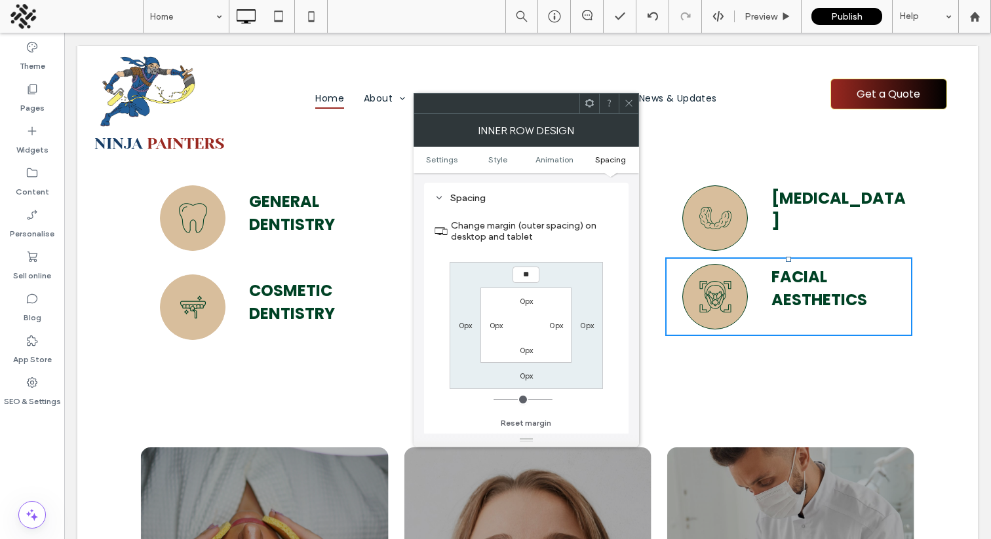
type input "**"
type input "****"
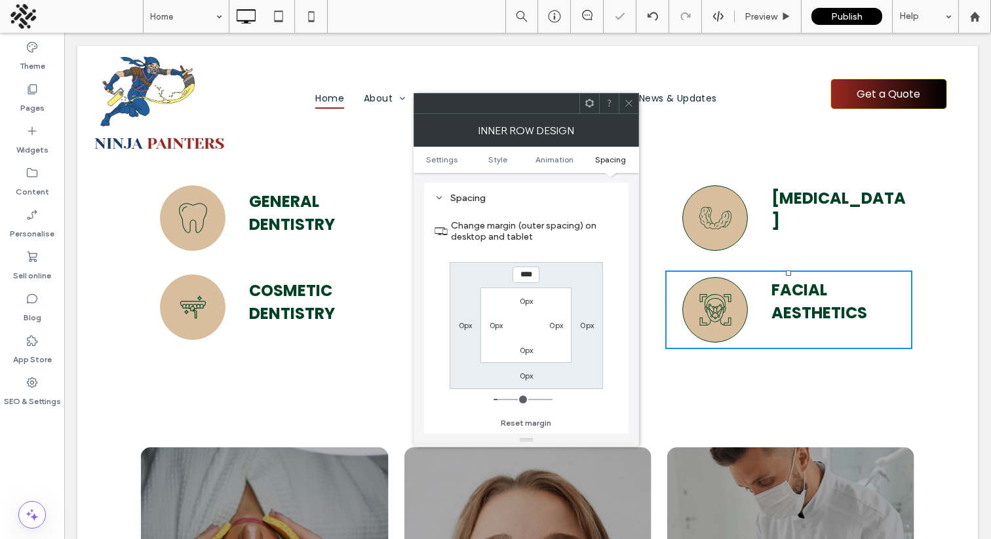
click at [631, 103] on icon at bounding box center [629, 103] width 10 height 10
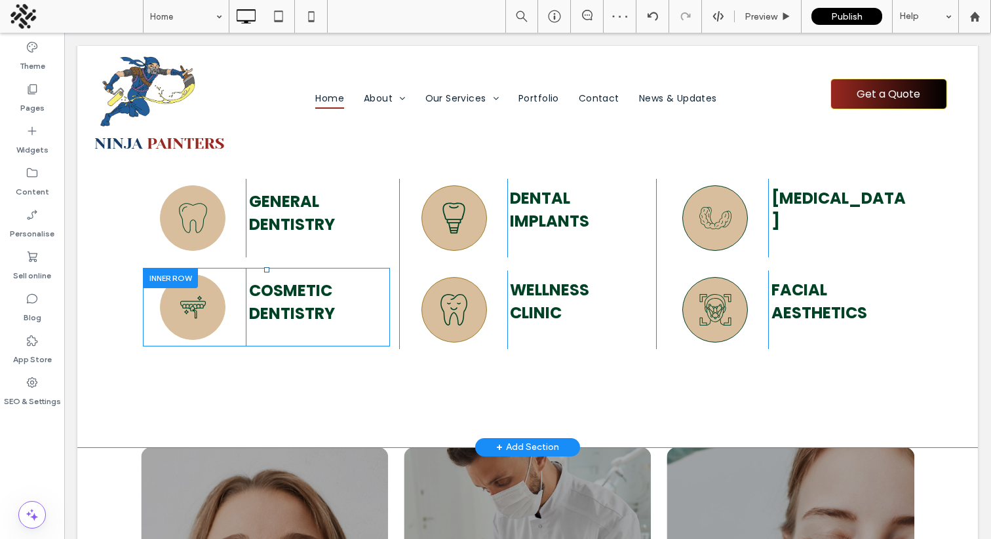
click at [176, 276] on div at bounding box center [170, 278] width 55 height 20
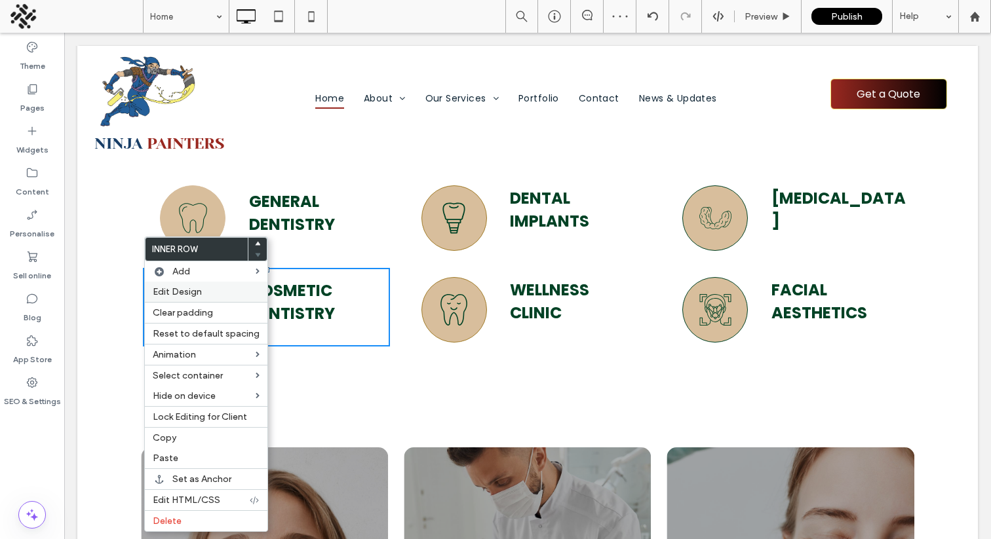
click at [191, 293] on span "Edit Design" at bounding box center [177, 291] width 49 height 11
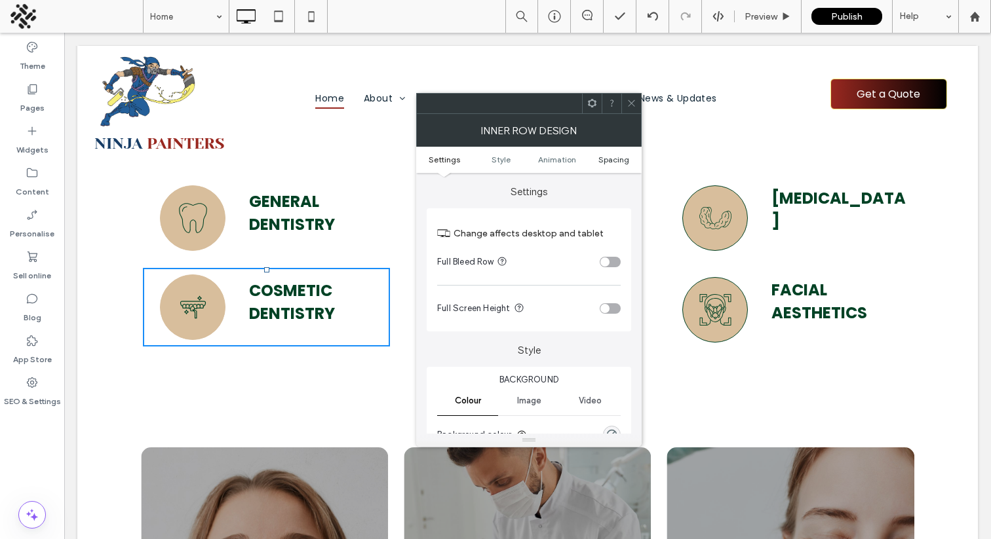
click at [610, 162] on span "Spacing" at bounding box center [613, 160] width 31 height 10
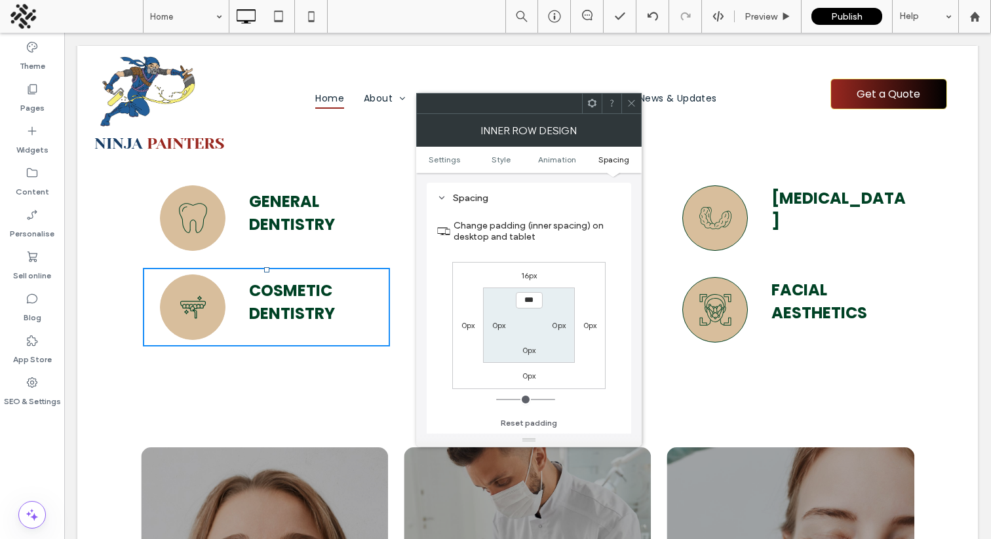
click at [541, 277] on div "16px" at bounding box center [529, 275] width 30 height 13
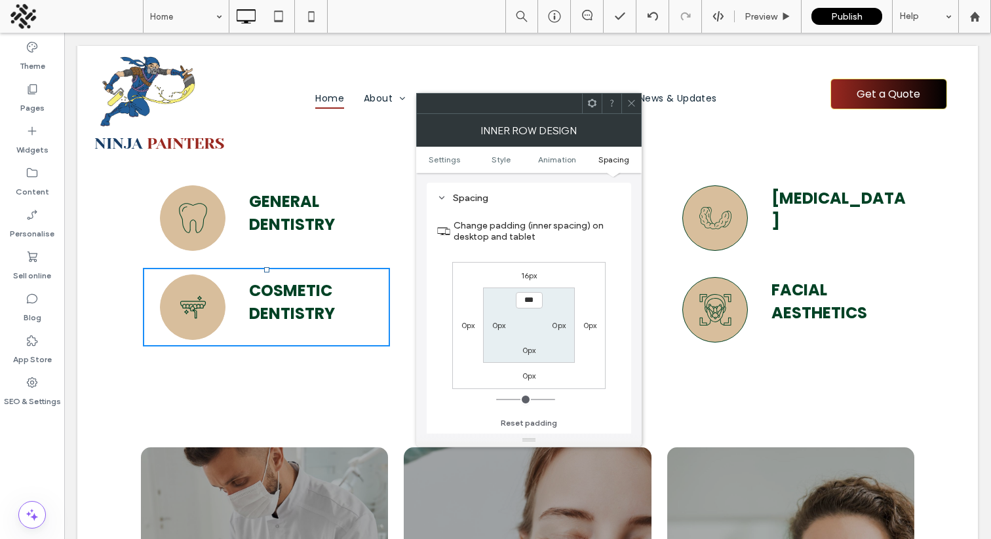
click at [528, 277] on label "16px" at bounding box center [529, 276] width 16 height 10
type input "**"
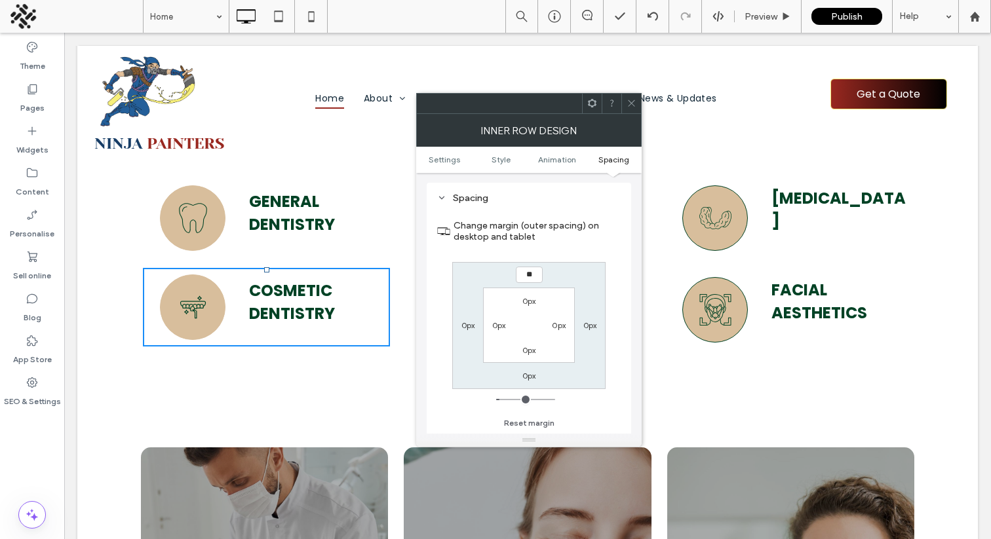
type input "**"
type input "****"
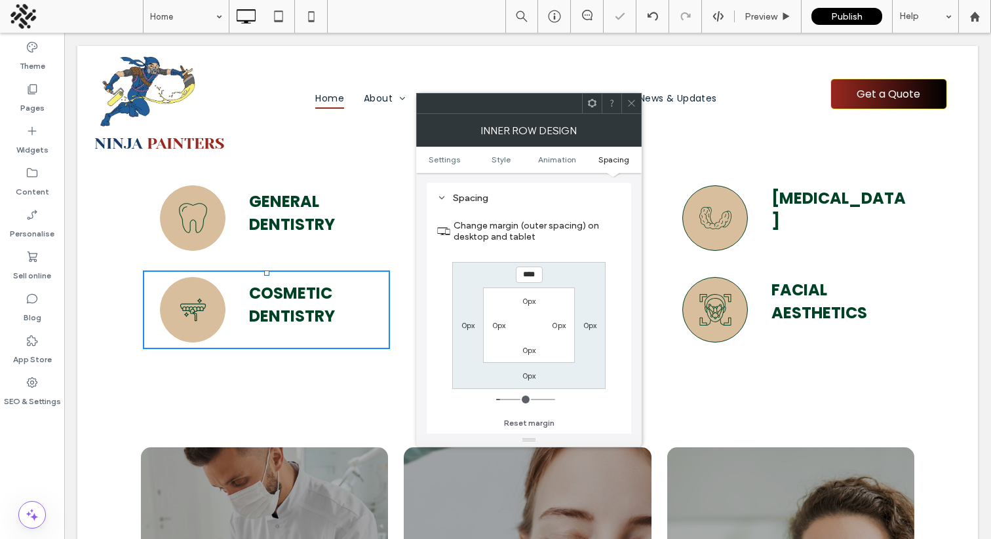
click at [630, 104] on use at bounding box center [631, 103] width 7 height 7
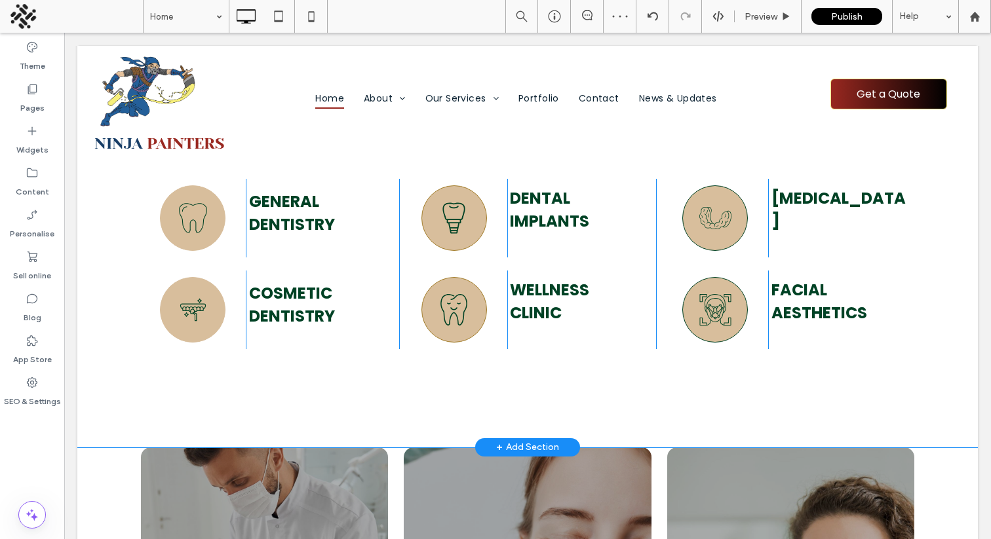
scroll to position [3087, 0]
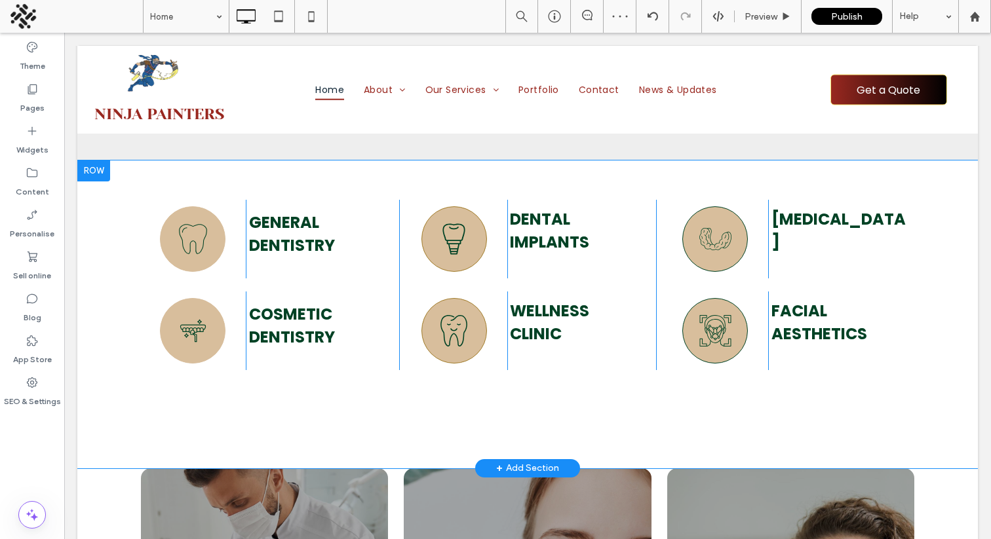
click at [112, 402] on div "A black and white drawing of a tooth on a white background. Click To Paste Clic…" at bounding box center [527, 315] width 901 height 308
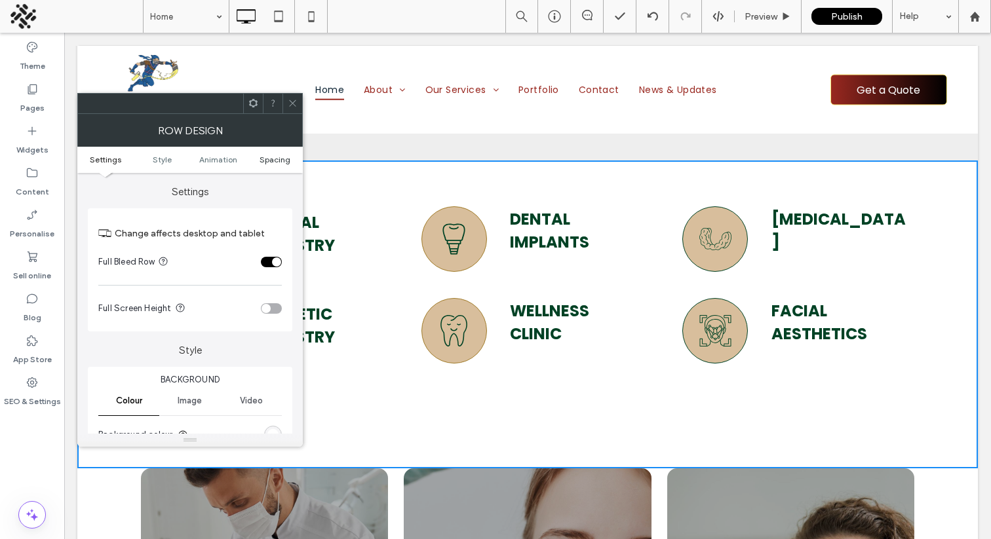
click at [266, 158] on span "Spacing" at bounding box center [275, 160] width 31 height 10
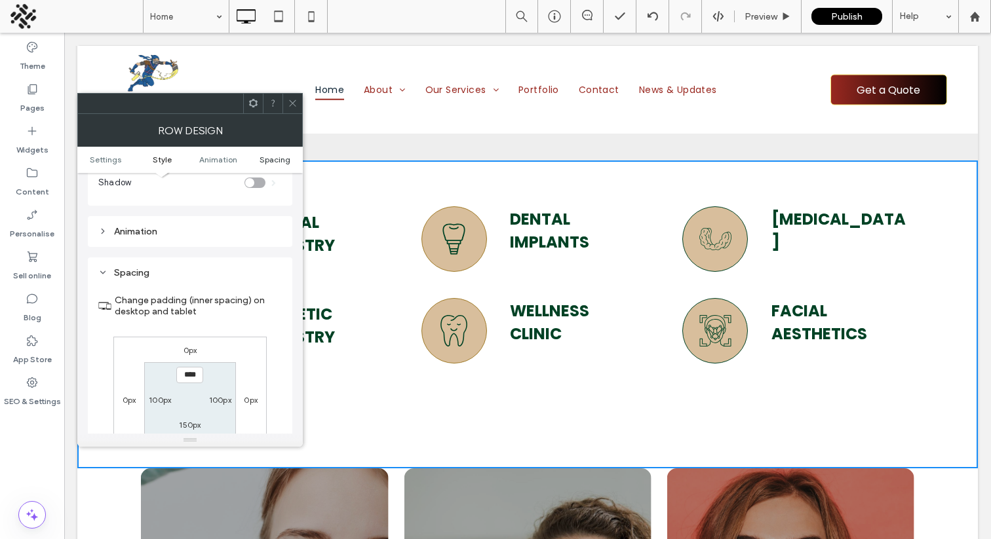
scroll to position [418, 0]
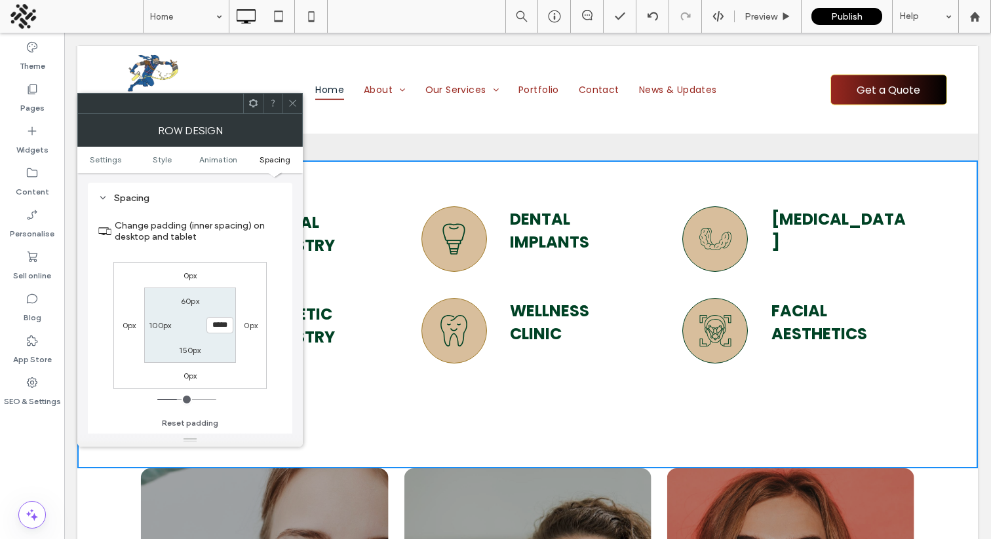
type input "***"
type input "**"
type input "***"
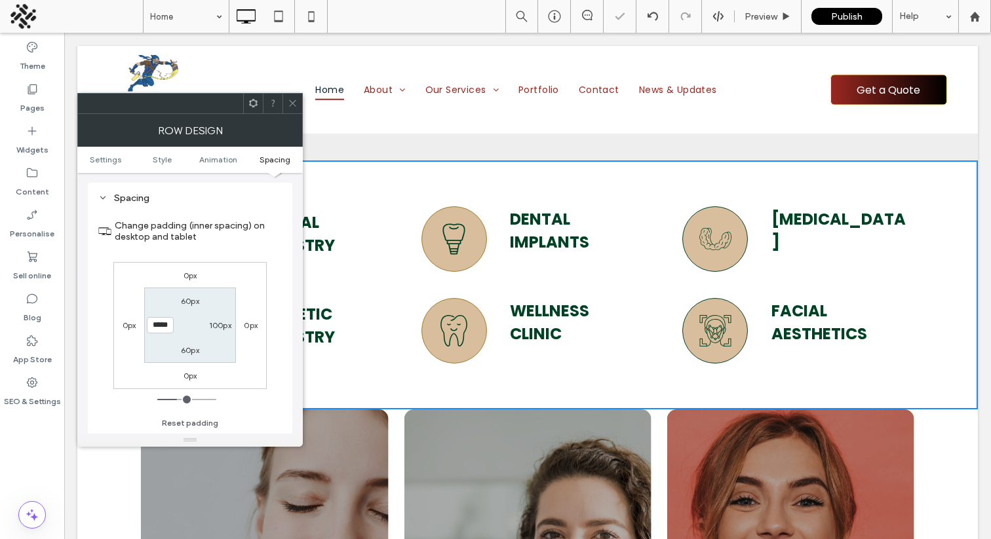
click at [292, 105] on icon at bounding box center [293, 103] width 10 height 10
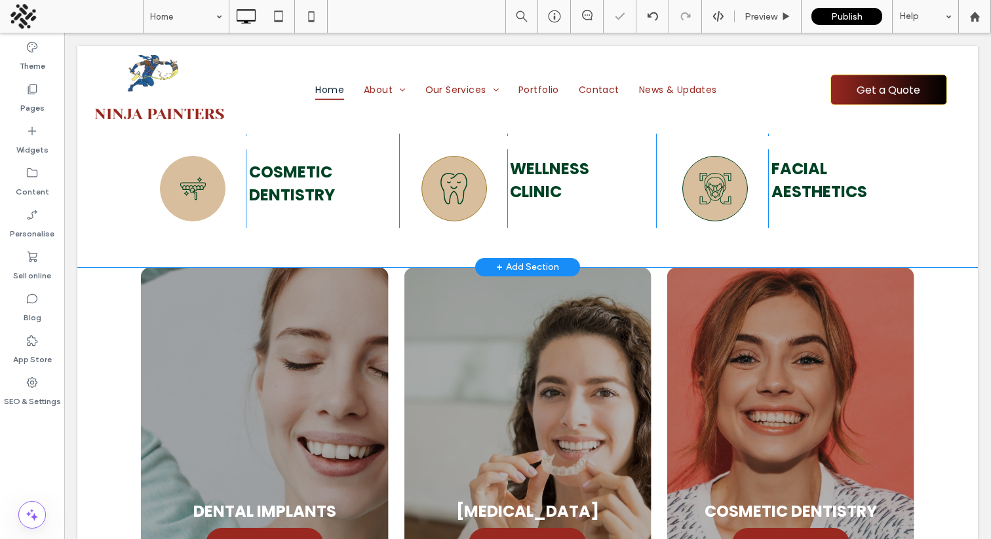
scroll to position [3243, 0]
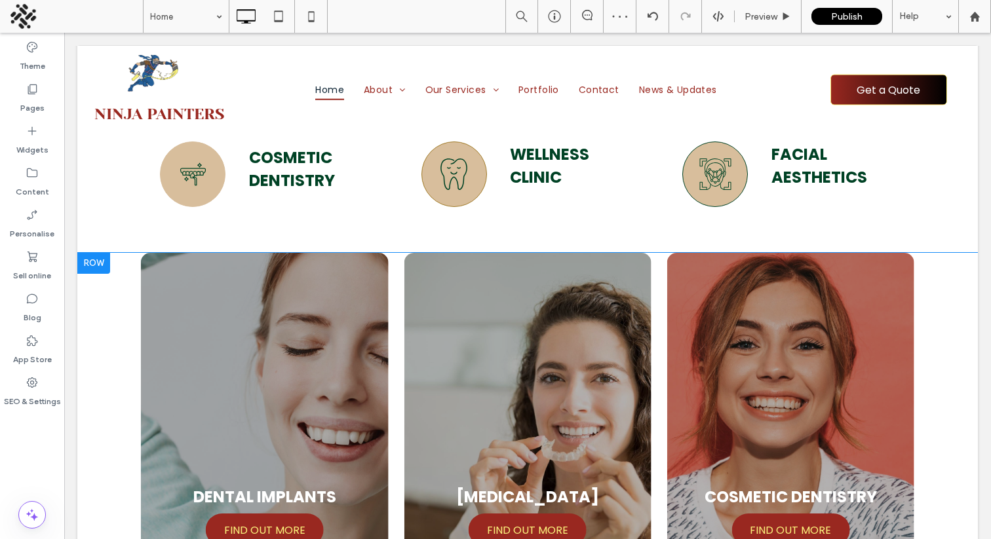
click at [109, 304] on div "GENERAL DENTISTRY FIND OUT MORE FIND OUT MORE DENTAL IMPLANTS FIND OUT MORE FIN…" at bounding box center [527, 433] width 901 height 361
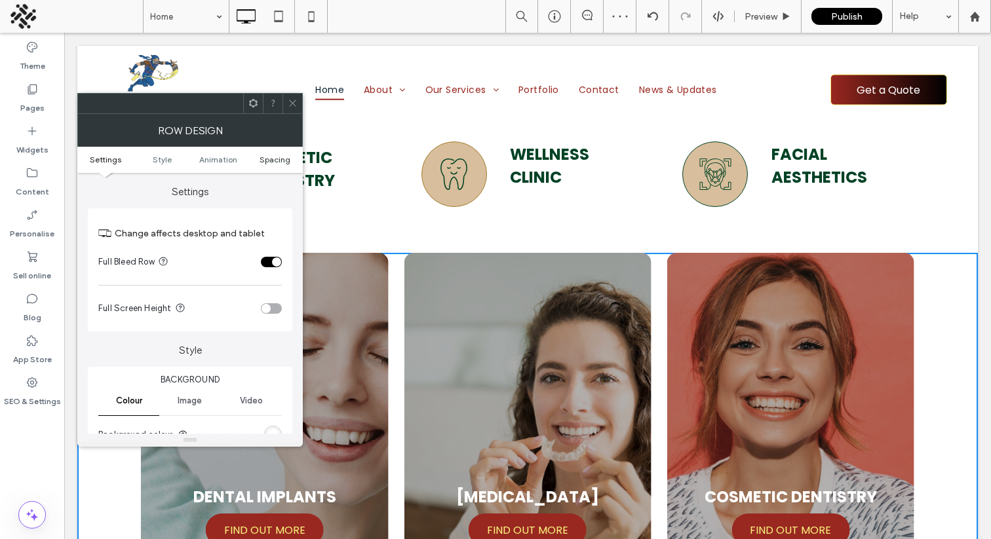
click at [271, 161] on span "Spacing" at bounding box center [275, 160] width 31 height 10
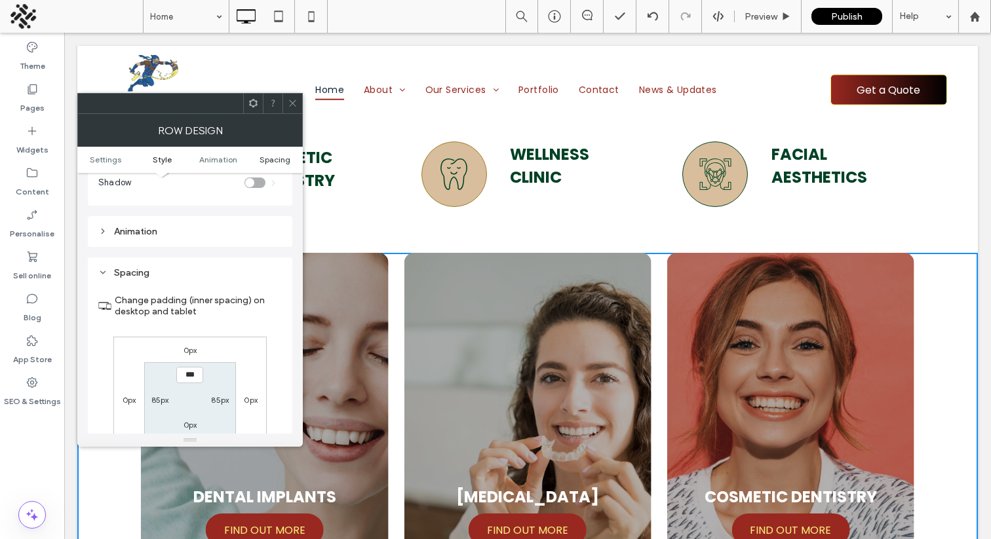
scroll to position [418, 0]
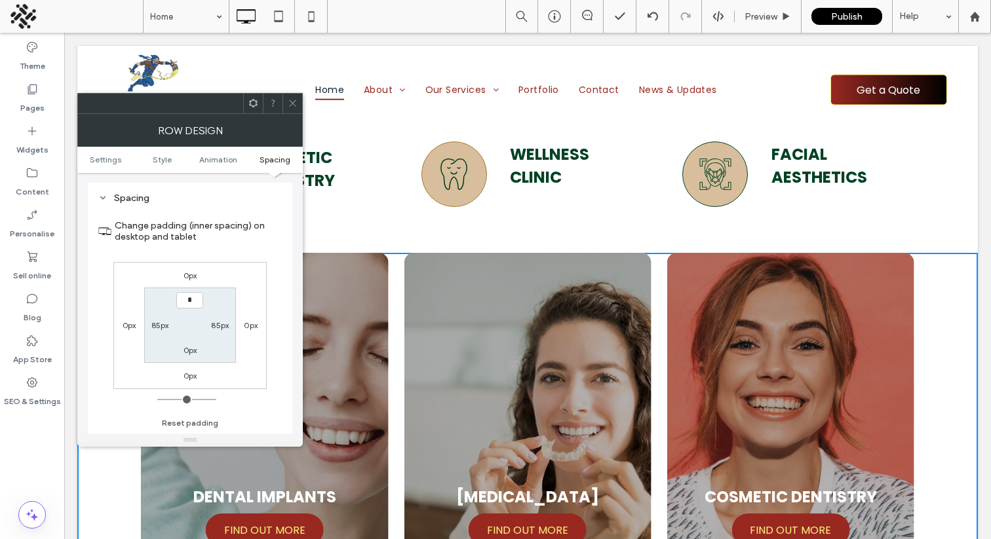
type input "**"
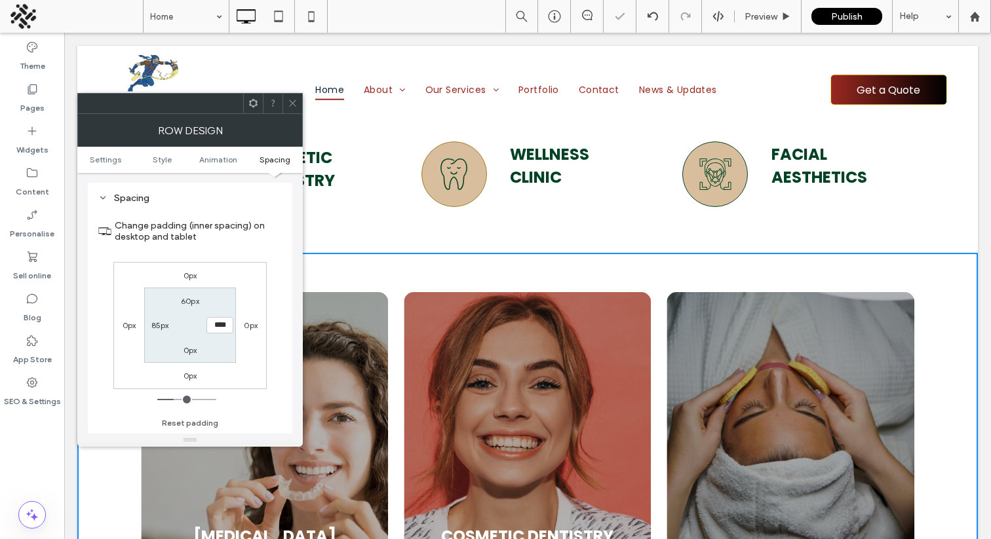
type input "*"
type input "**"
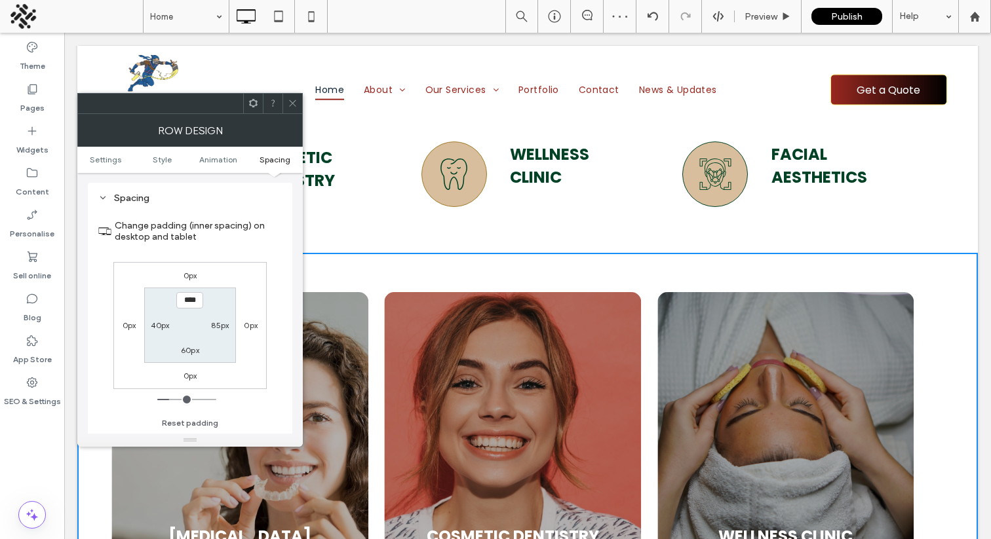
type input "**"
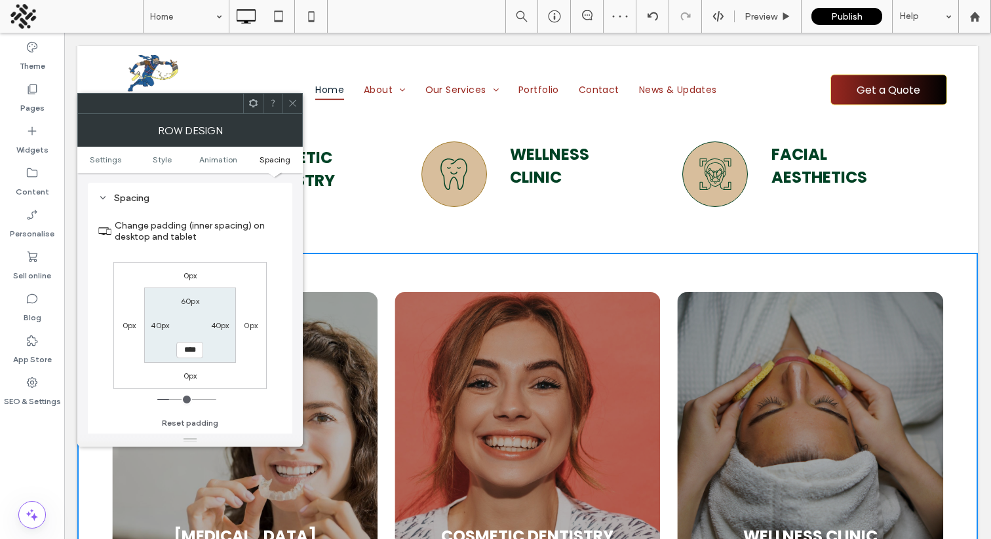
drag, startPoint x: 295, startPoint y: 104, endPoint x: 279, endPoint y: 118, distance: 20.9
click at [295, 104] on icon at bounding box center [293, 103] width 10 height 10
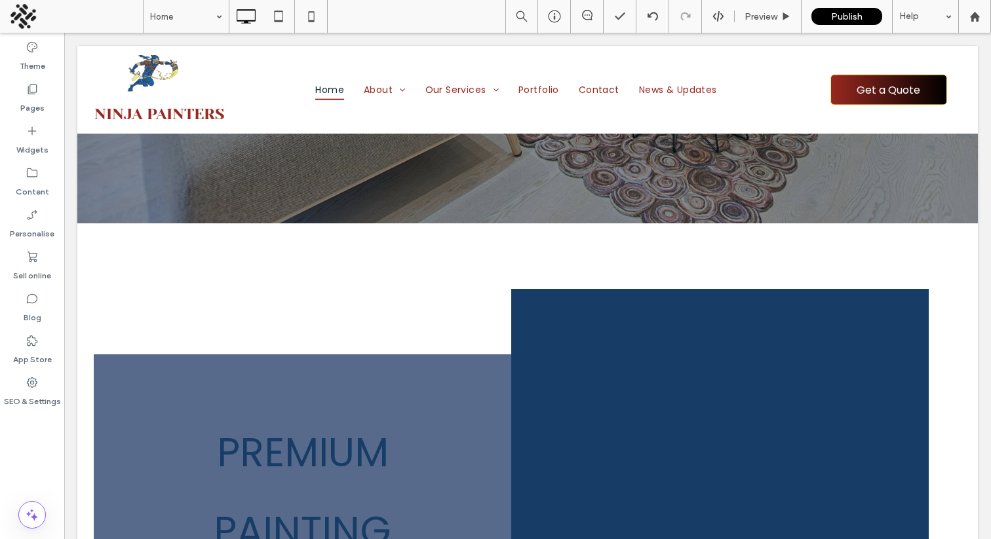
scroll to position [480, 0]
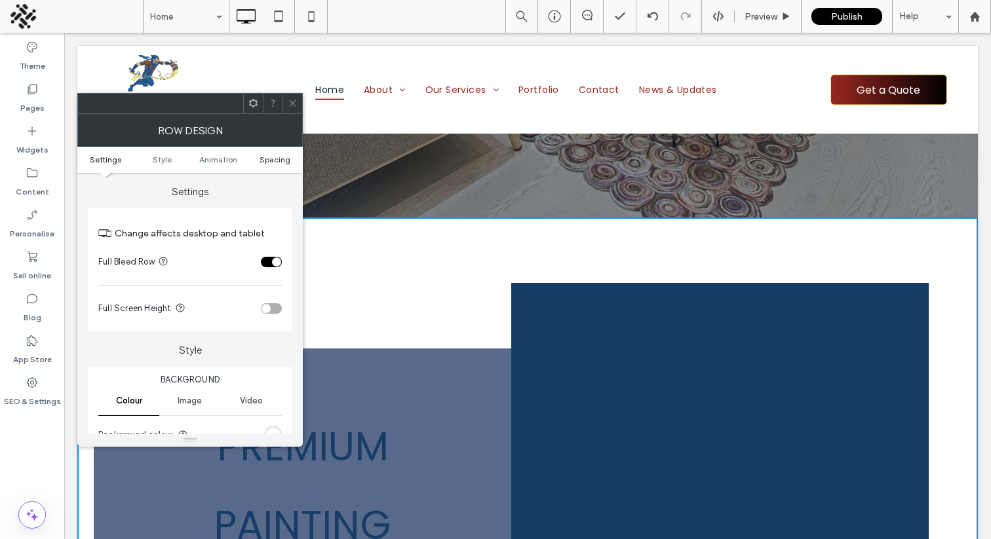
click at [277, 161] on span "Spacing" at bounding box center [275, 160] width 31 height 10
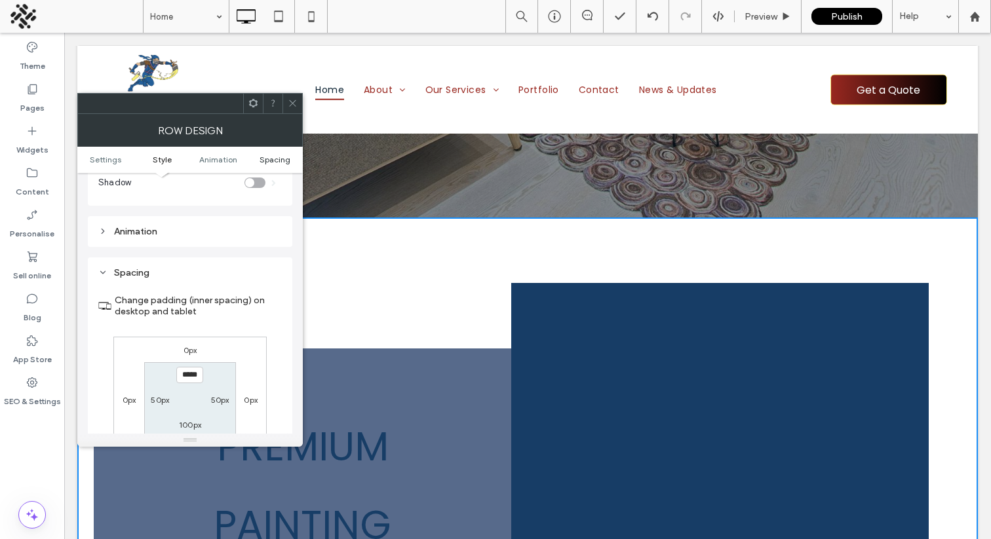
scroll to position [418, 0]
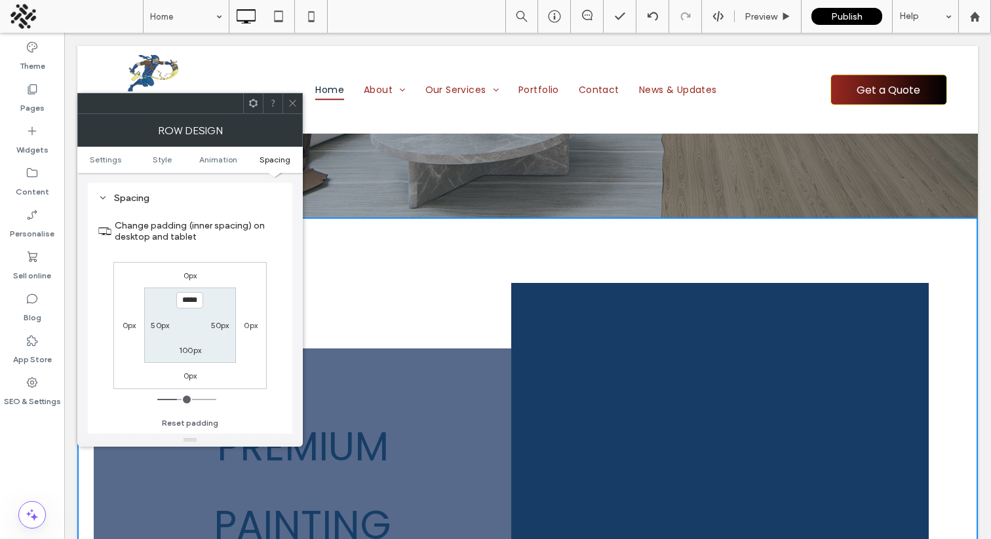
click at [294, 106] on icon at bounding box center [293, 103] width 10 height 10
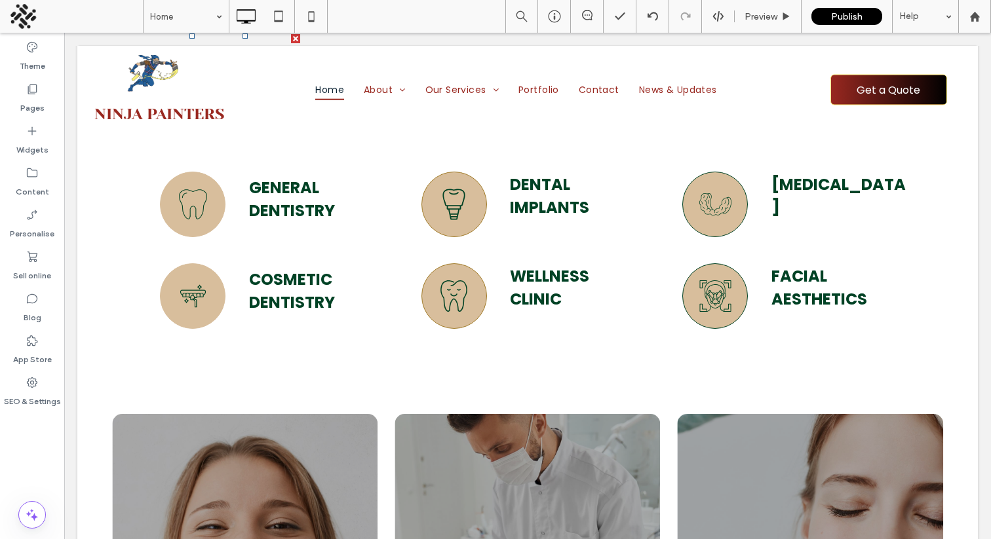
scroll to position [3182, 0]
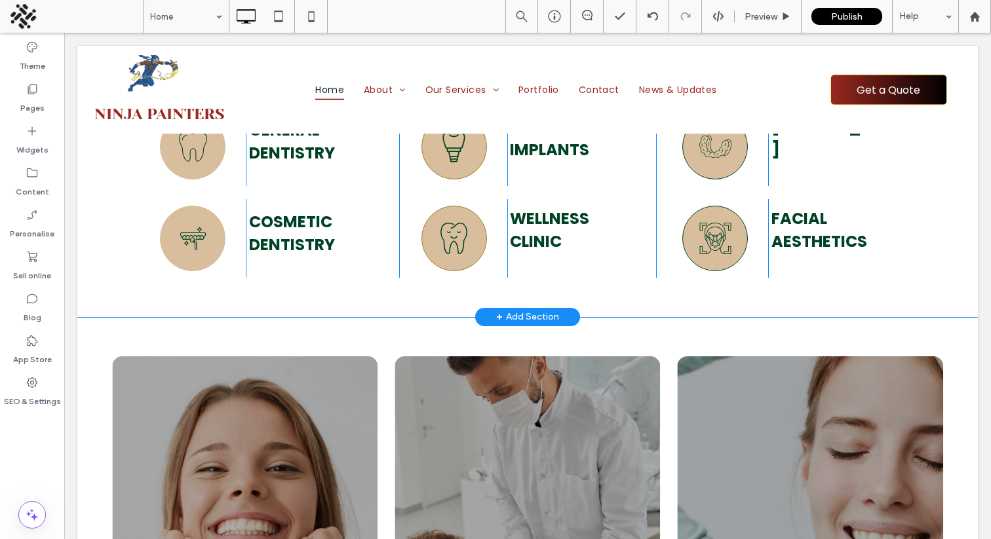
click at [94, 180] on div "A black and white drawing of a tooth on a white background. Click To Paste Clic…" at bounding box center [527, 192] width 901 height 249
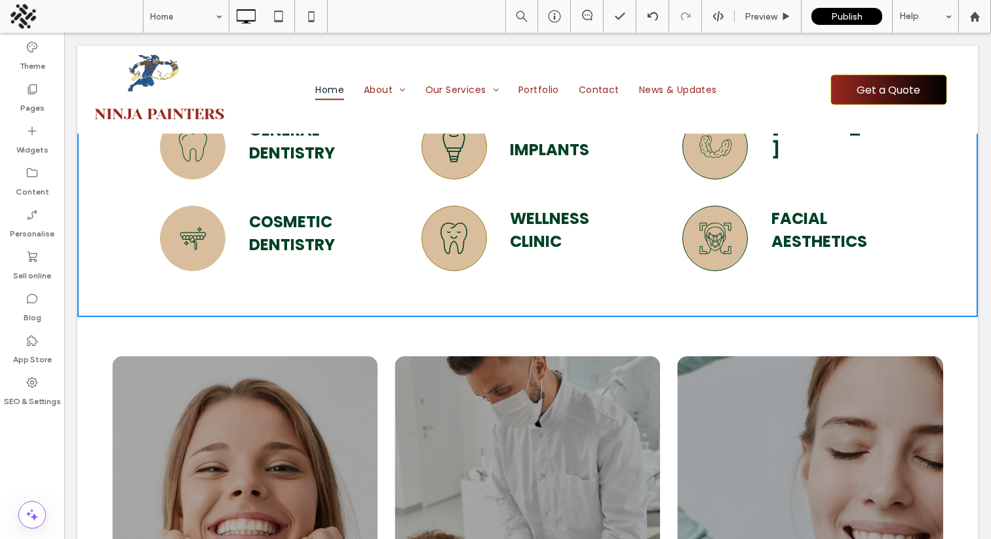
scroll to position [3181, 0]
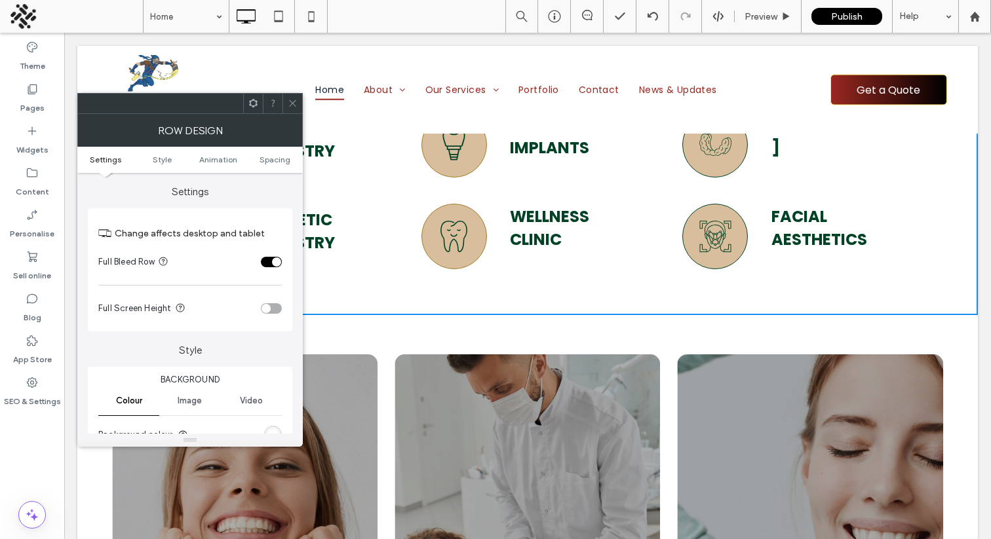
click at [262, 262] on div "toggle" at bounding box center [271, 262] width 21 height 10
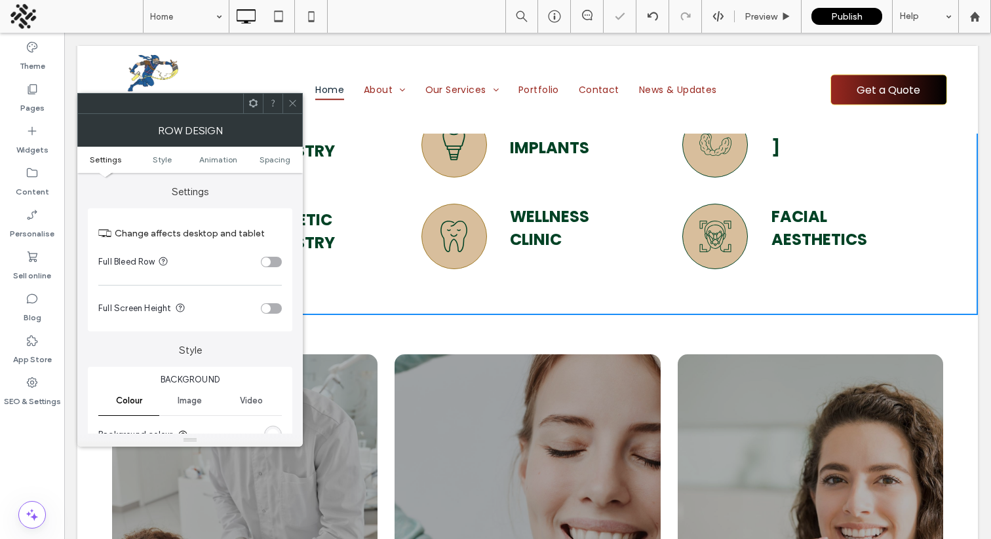
click at [292, 106] on icon at bounding box center [293, 103] width 10 height 10
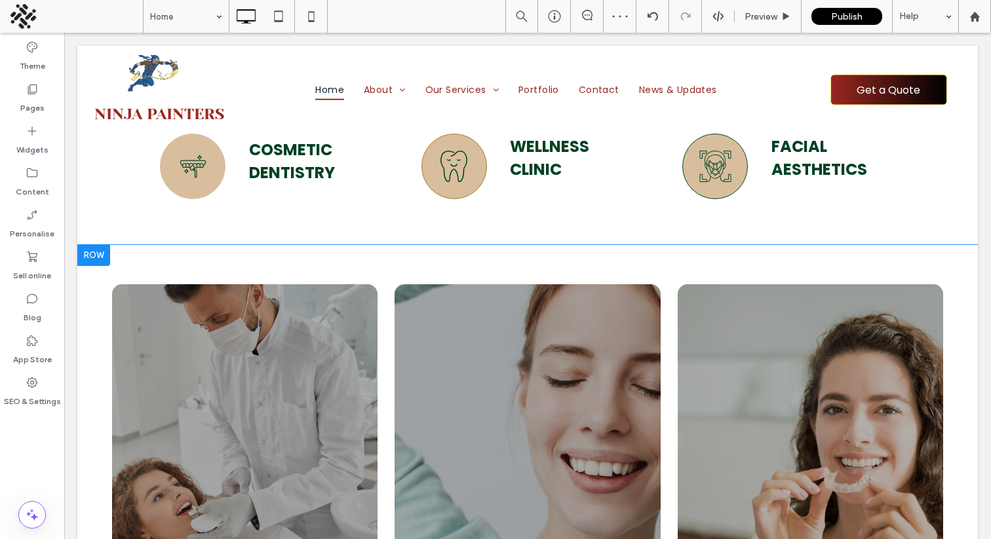
scroll to position [3257, 0]
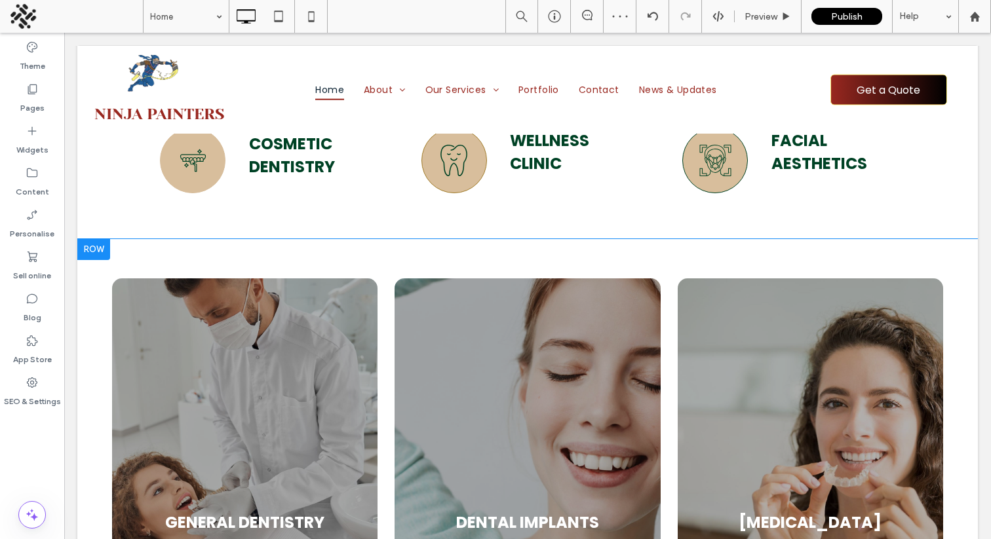
click at [89, 288] on div "GENERAL DENTISTRY FIND OUT MORE FIND OUT MORE DENTAL IMPLANTS FIND OUT MORE FIN…" at bounding box center [527, 458] width 901 height 439
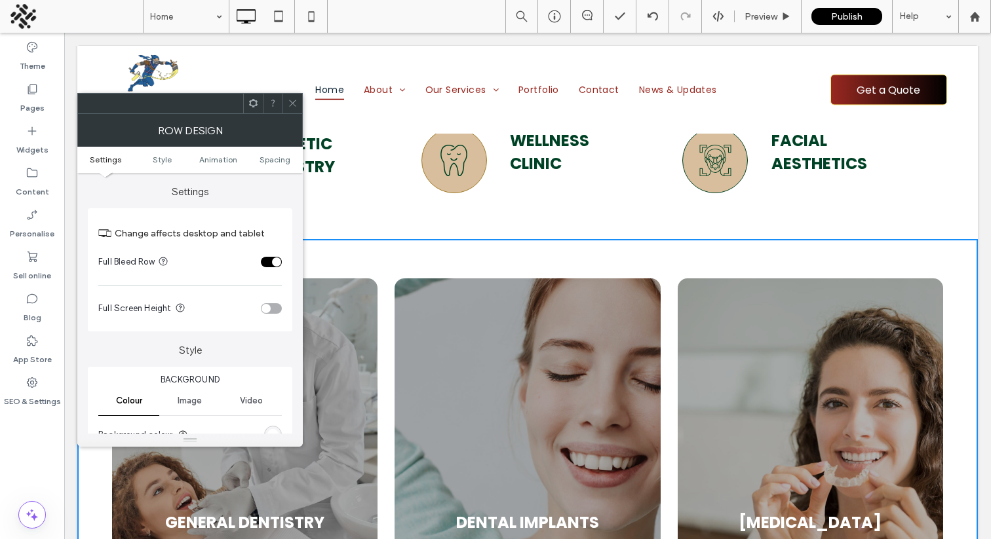
click at [267, 154] on ul "Settings Style Animation Spacing" at bounding box center [189, 160] width 225 height 26
click at [267, 156] on span "Spacing" at bounding box center [275, 160] width 31 height 10
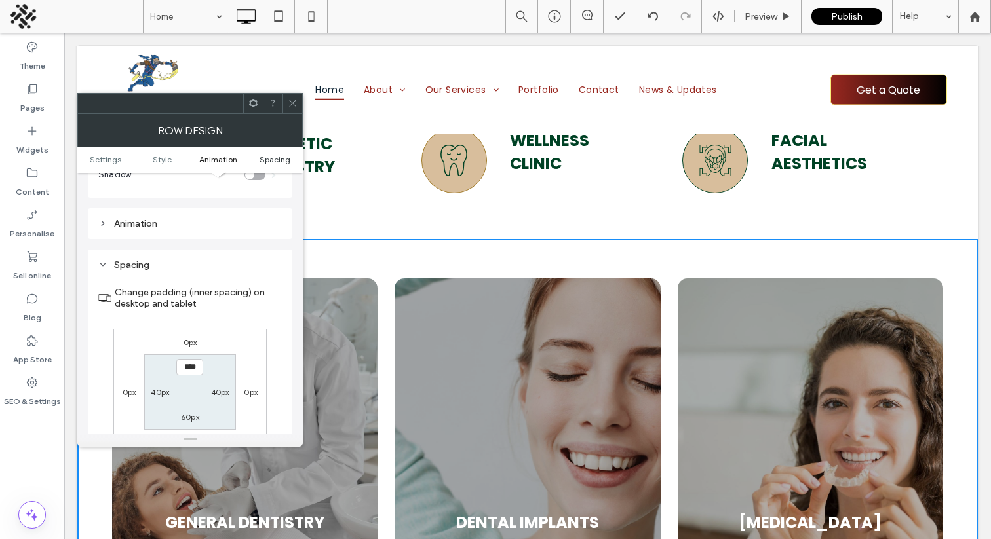
scroll to position [418, 0]
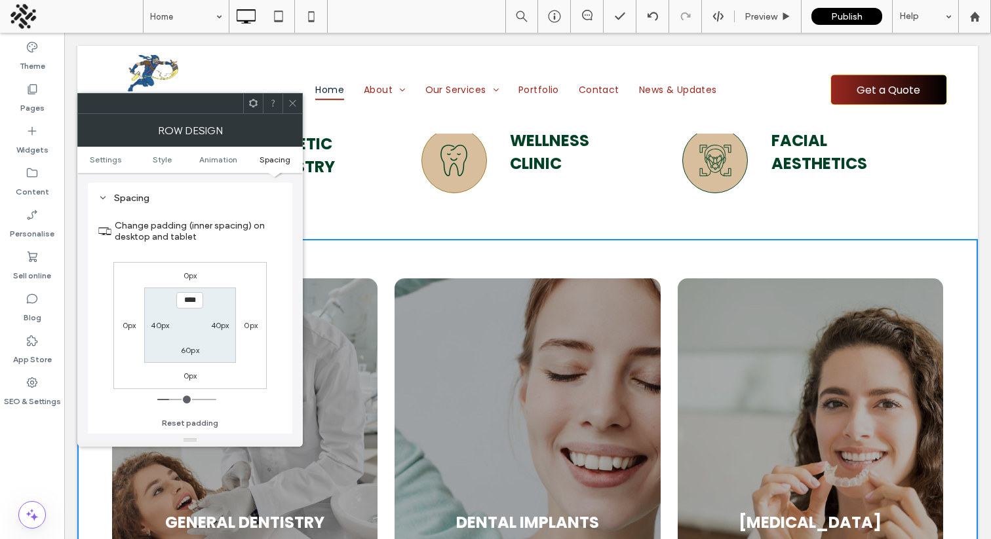
type input "**"
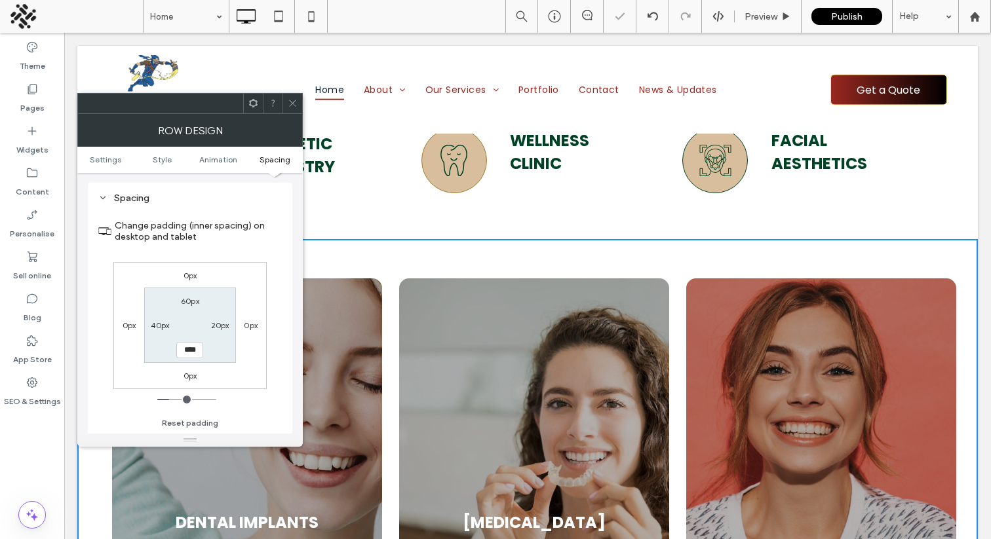
type input "**"
type input "*"
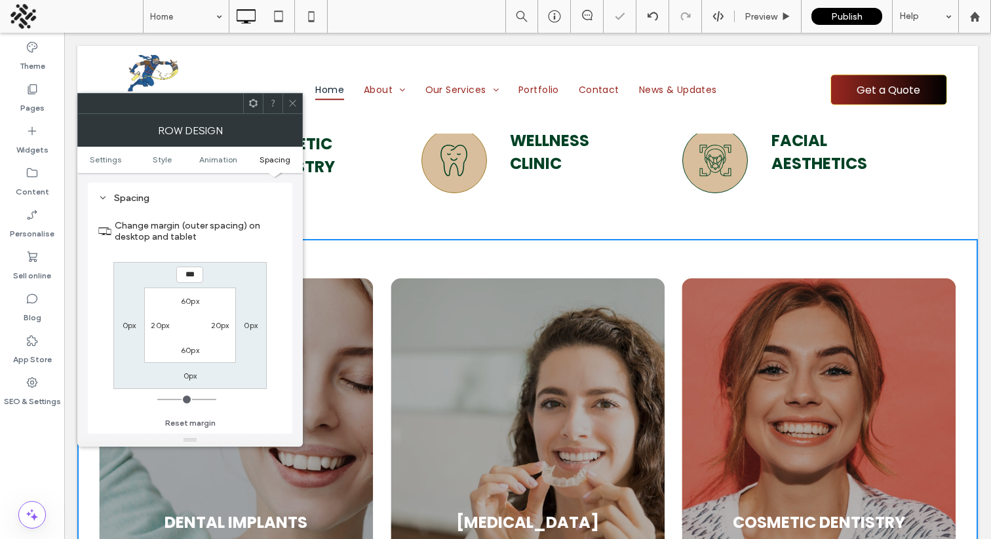
click at [289, 103] on icon at bounding box center [293, 103] width 10 height 10
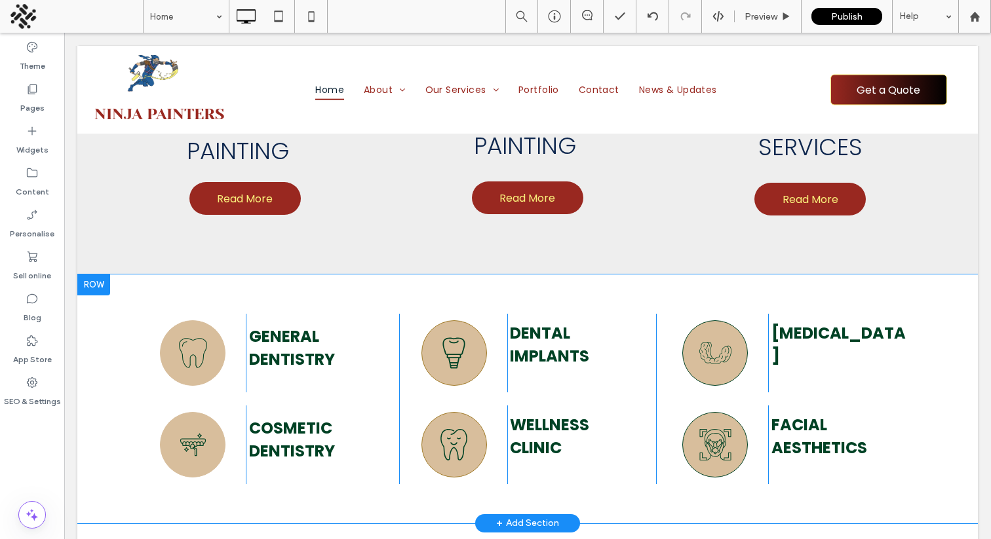
scroll to position [2970, 0]
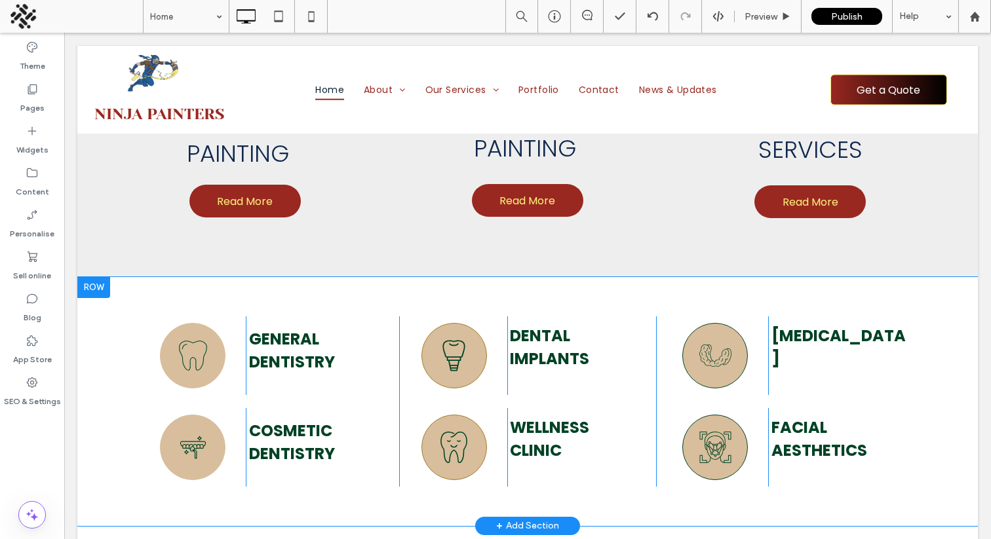
click at [88, 282] on div at bounding box center [93, 287] width 33 height 21
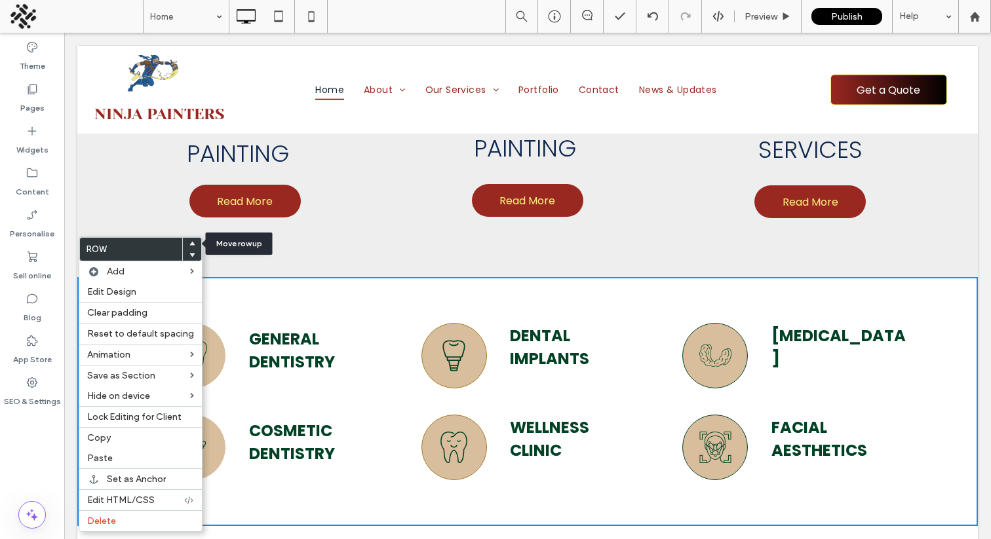
click at [189, 244] on use at bounding box center [192, 243] width 6 height 4
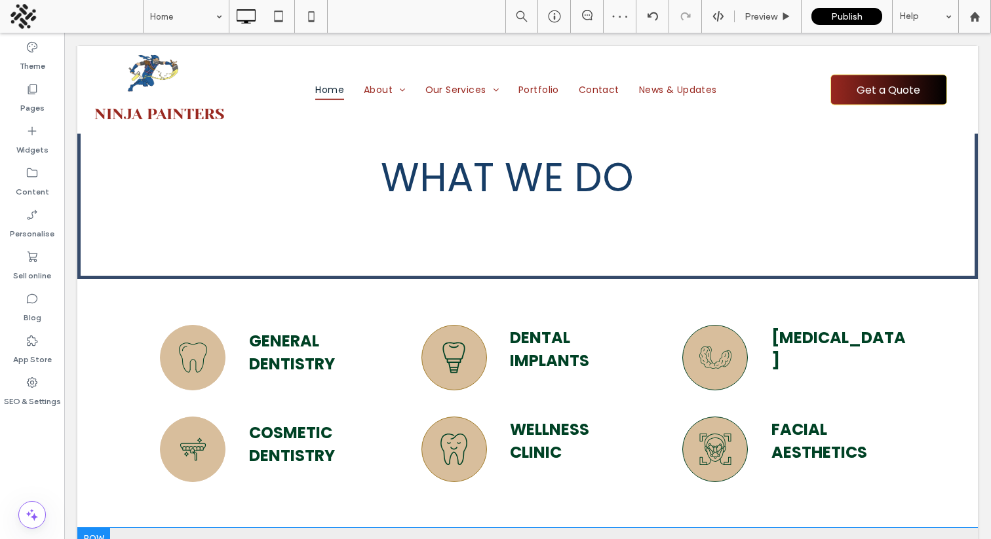
scroll to position [2527, 0]
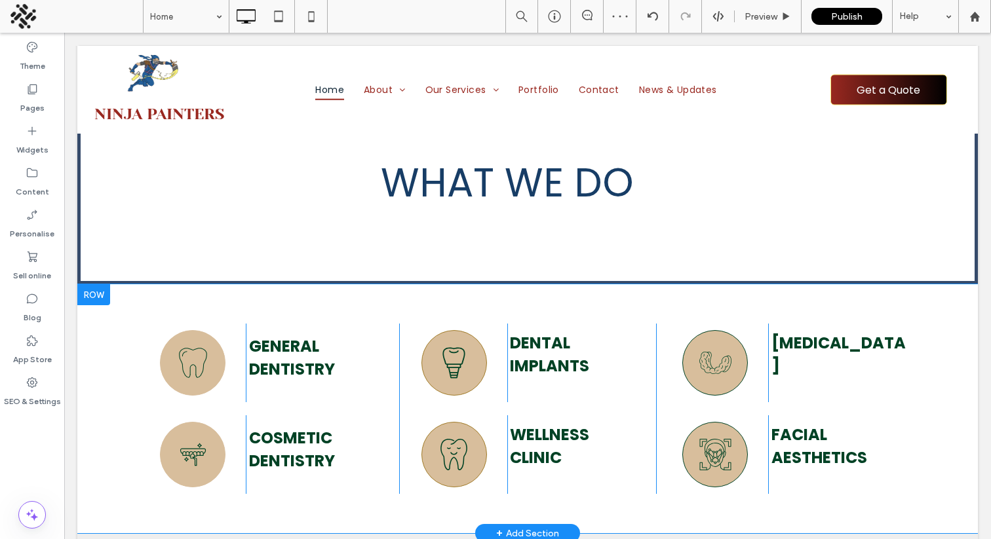
click at [100, 294] on div at bounding box center [93, 294] width 33 height 21
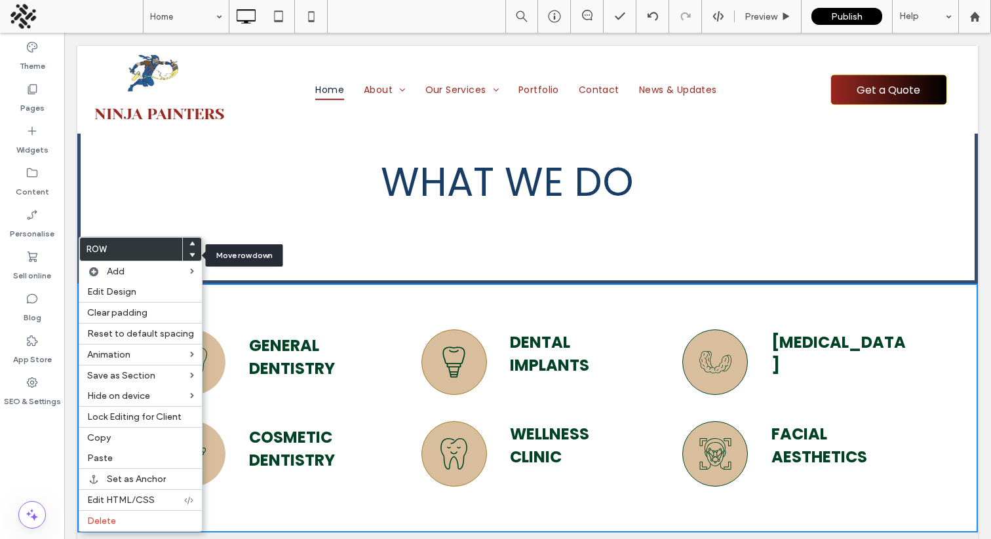
click at [189, 256] on use at bounding box center [192, 256] width 6 height 4
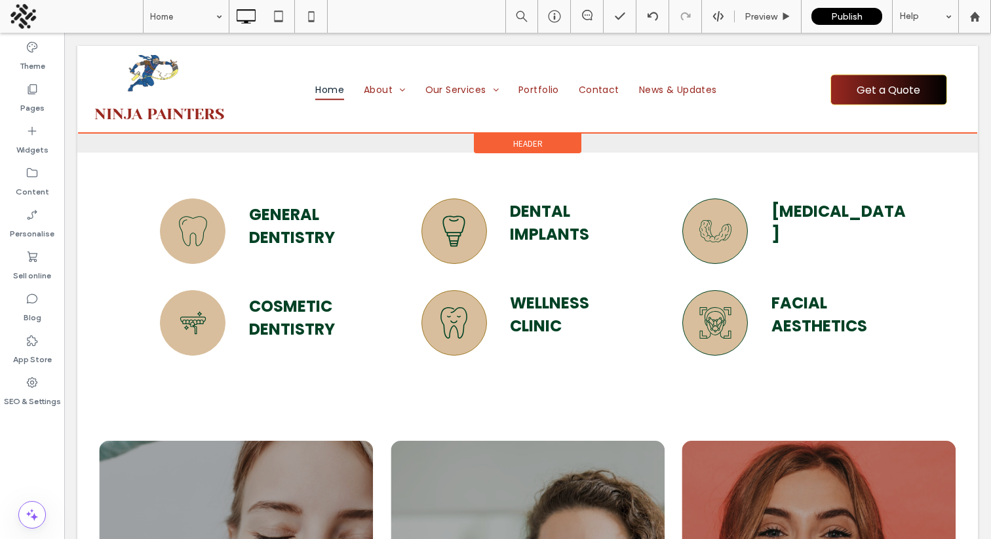
scroll to position [3095, 0]
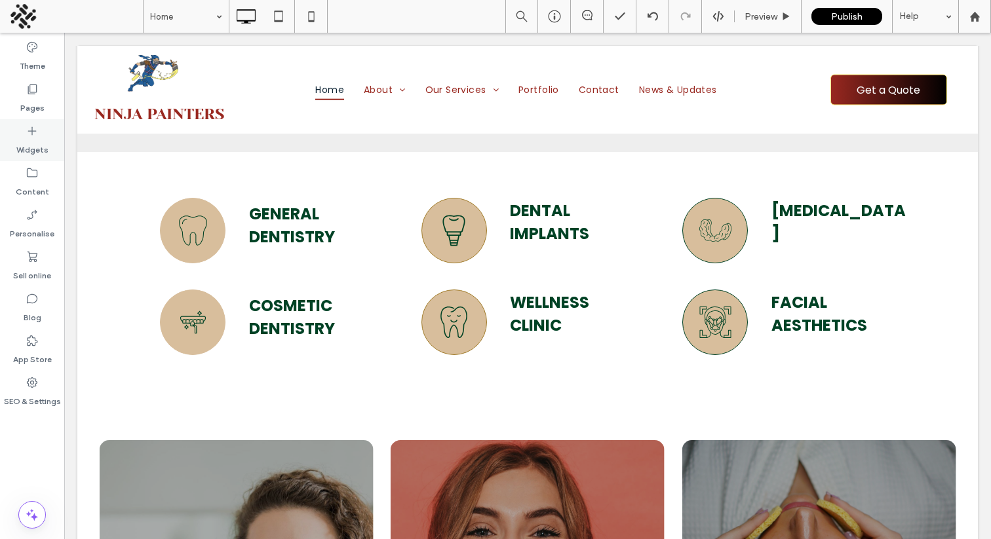
click at [28, 135] on icon at bounding box center [32, 131] width 13 height 13
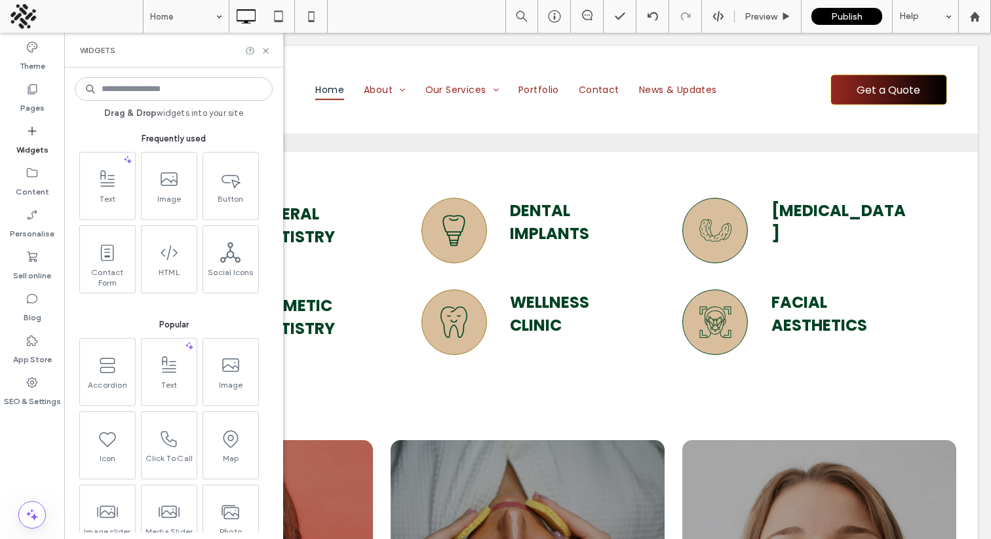
click at [147, 92] on input at bounding box center [174, 89] width 198 height 24
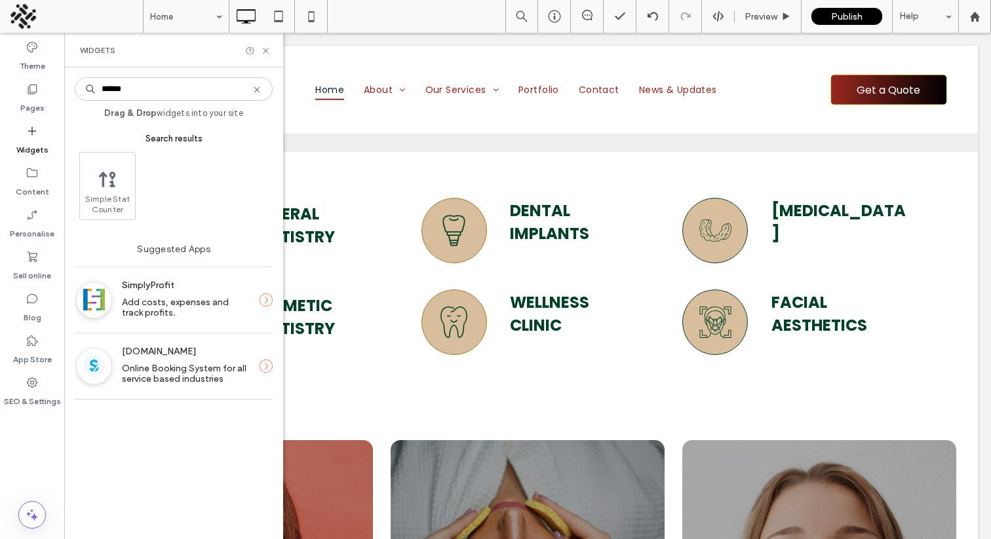
type input "******"
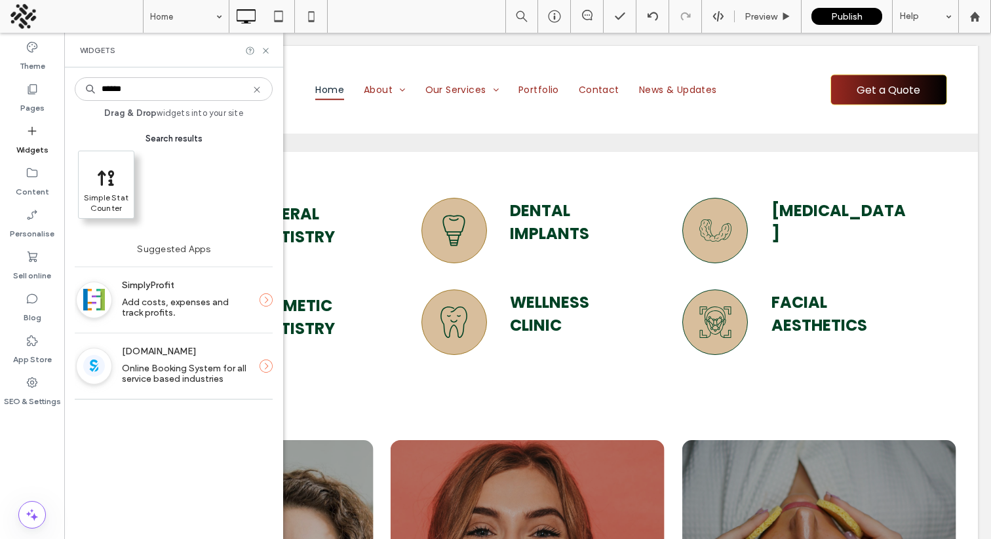
click at [126, 203] on span "Simple Stat Counter" at bounding box center [106, 202] width 55 height 18
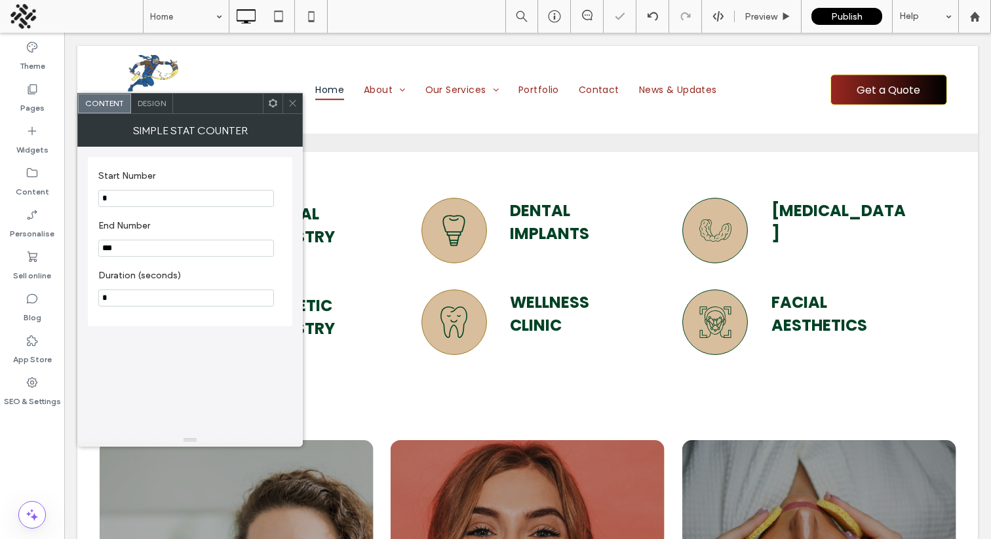
scroll to position [3127, 0]
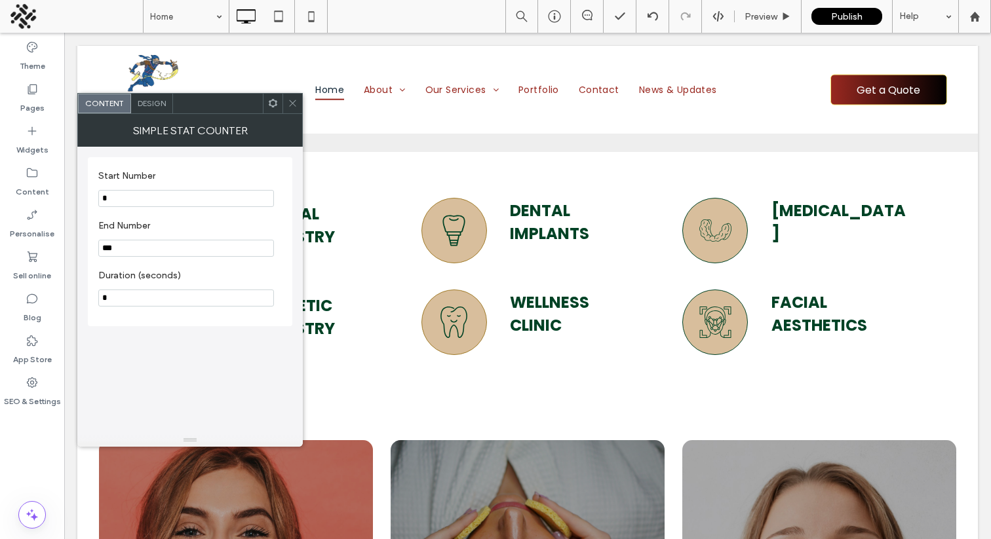
click at [290, 106] on icon at bounding box center [293, 103] width 10 height 10
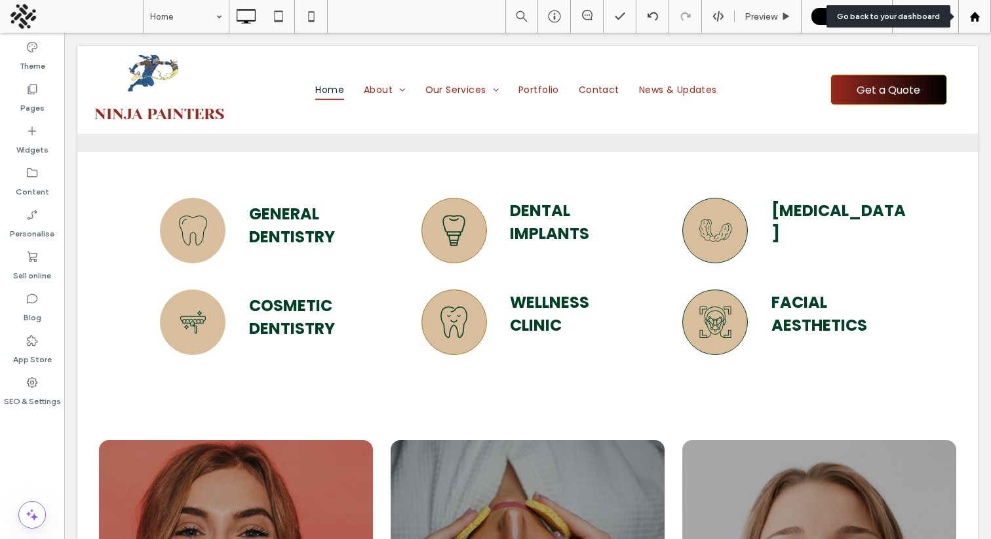
click at [969, 13] on icon at bounding box center [974, 16] width 11 height 11
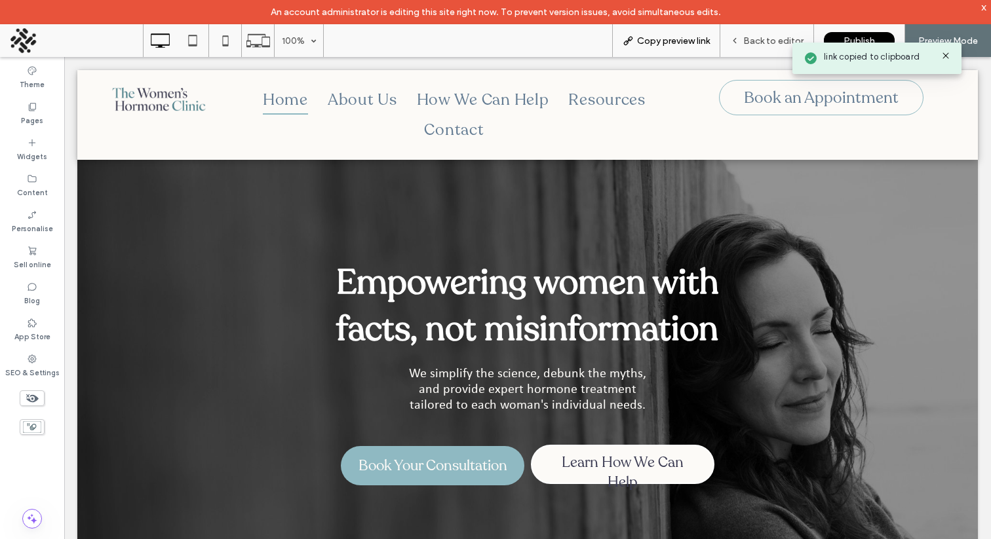
drag, startPoint x: 943, startPoint y: 54, endPoint x: 688, endPoint y: 42, distance: 255.9
click at [942, 54] on icon at bounding box center [946, 55] width 10 height 10
